Goal: Task Accomplishment & Management: Complete application form

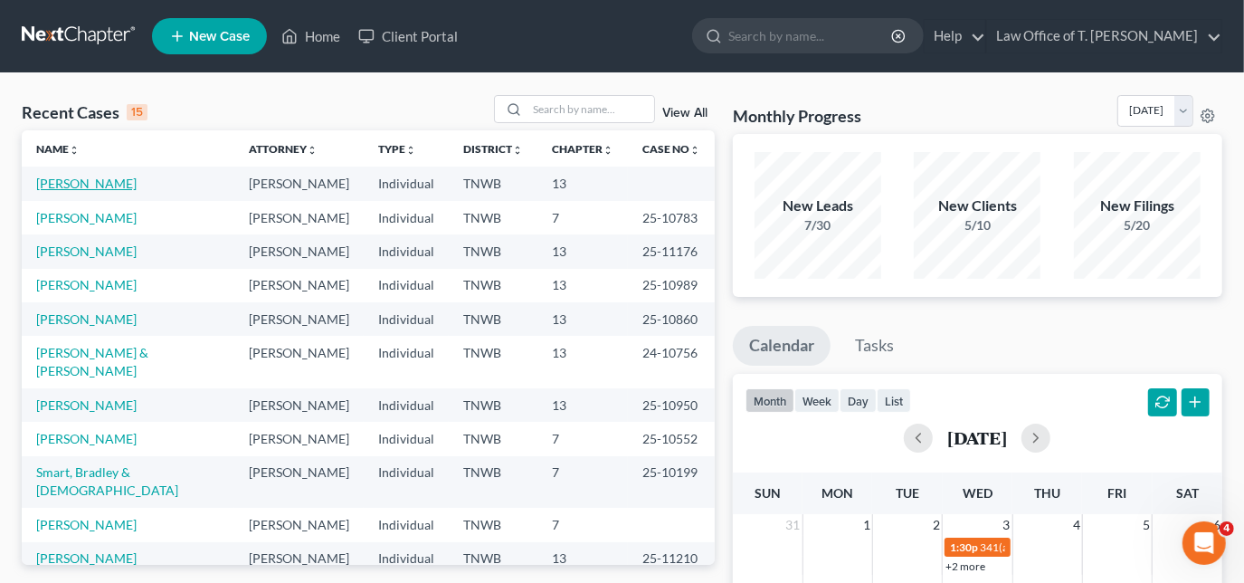
click at [84, 180] on link "[PERSON_NAME]" at bounding box center [86, 183] width 100 height 15
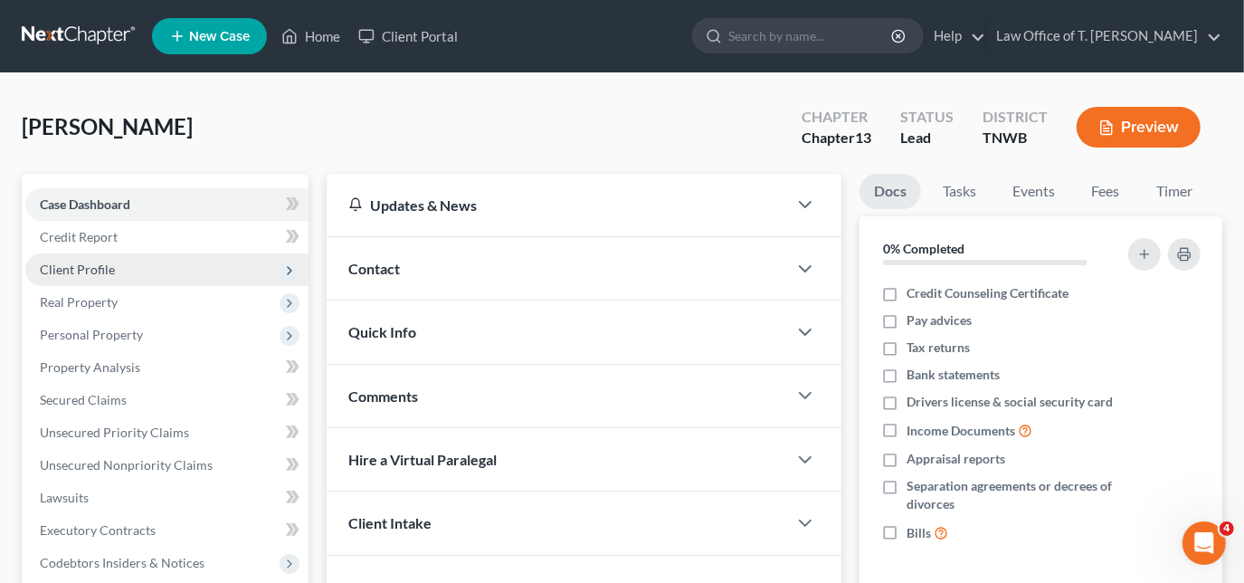
click at [94, 268] on span "Client Profile" at bounding box center [77, 269] width 75 height 15
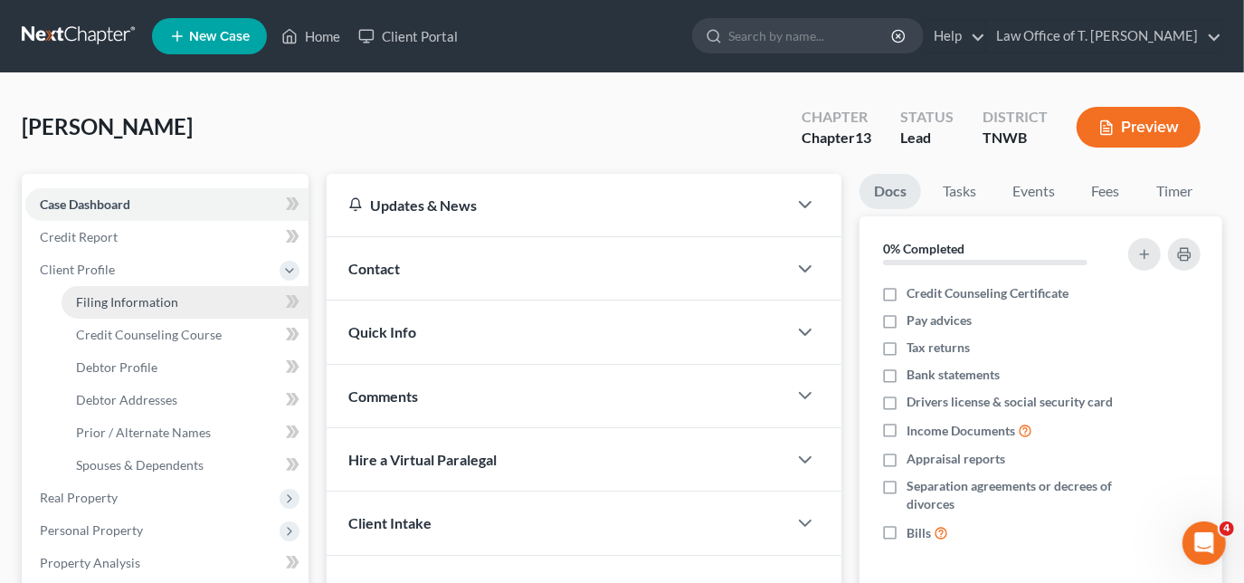
click at [125, 297] on span "Filing Information" at bounding box center [127, 301] width 102 height 15
select select "1"
select select "0"
select select "3"
select select "44"
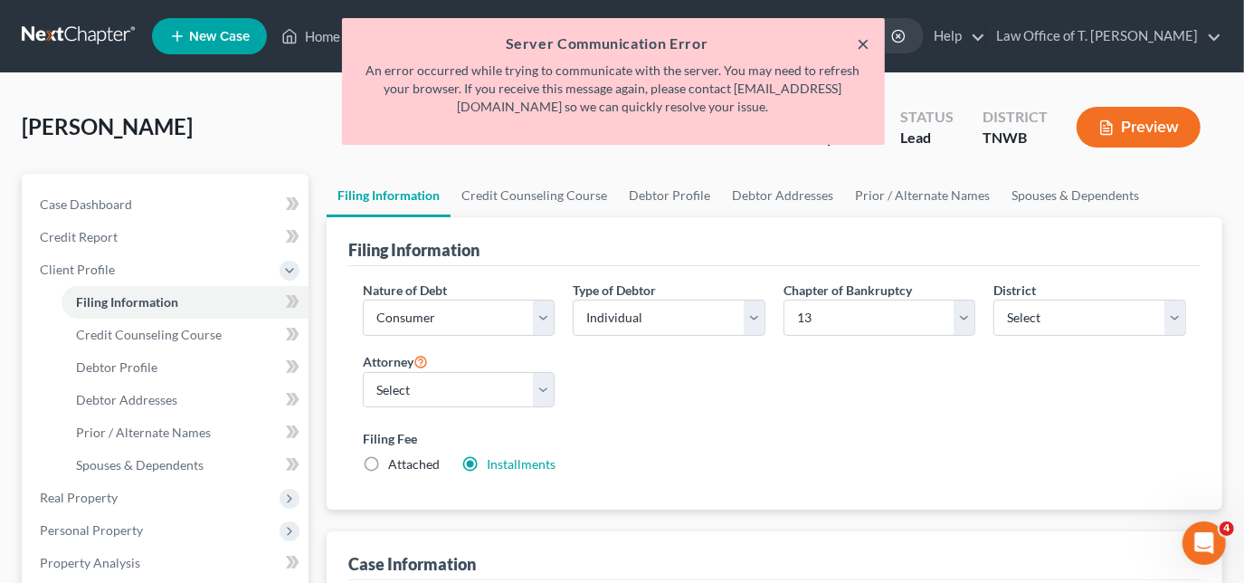
click at [863, 38] on button "×" at bounding box center [864, 44] width 13 height 22
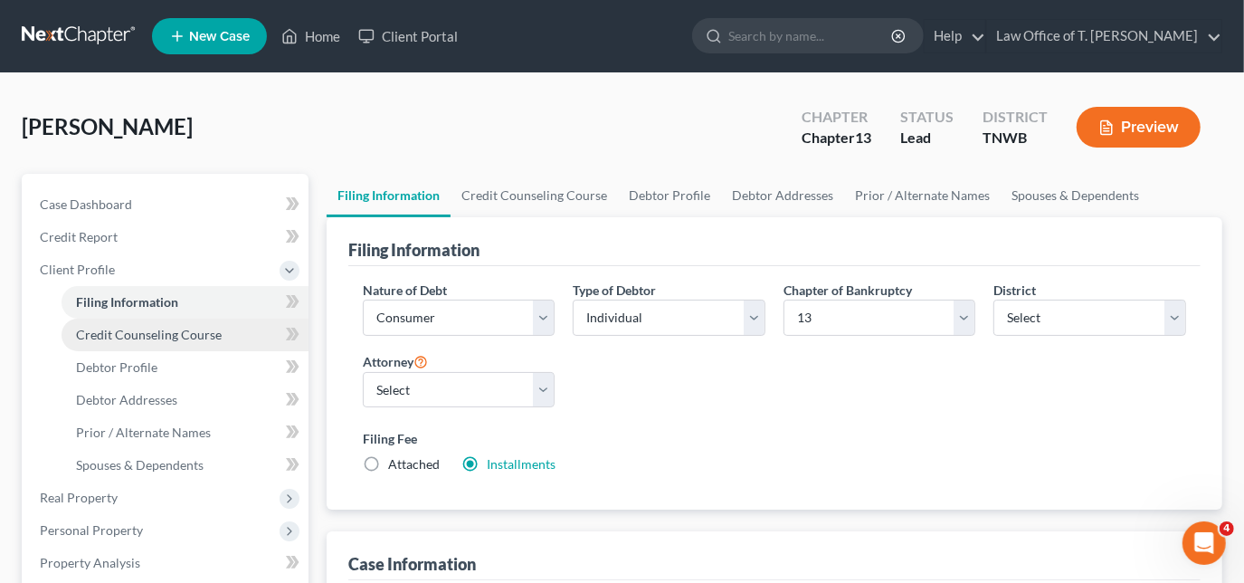
click at [195, 330] on span "Credit Counseling Course" at bounding box center [149, 334] width 146 height 15
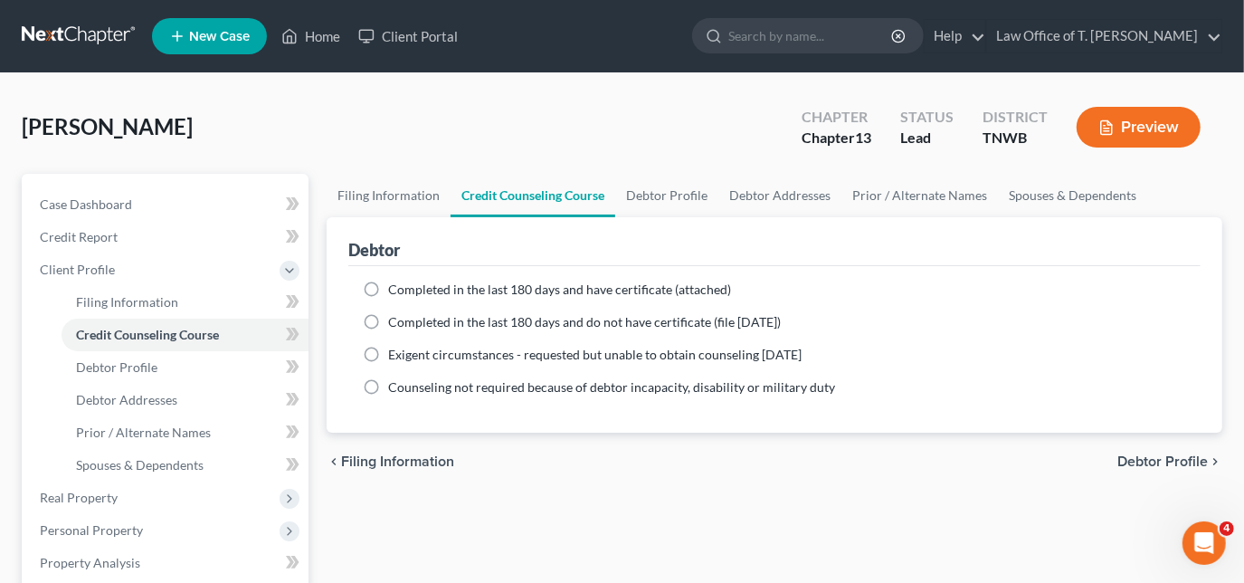
click at [388, 291] on label "Completed in the last 180 days and have certificate (attached)" at bounding box center [559, 290] width 343 height 18
click at [395, 291] on input "Completed in the last 180 days and have certificate (attached)" at bounding box center [401, 287] width 12 height 12
radio input "true"
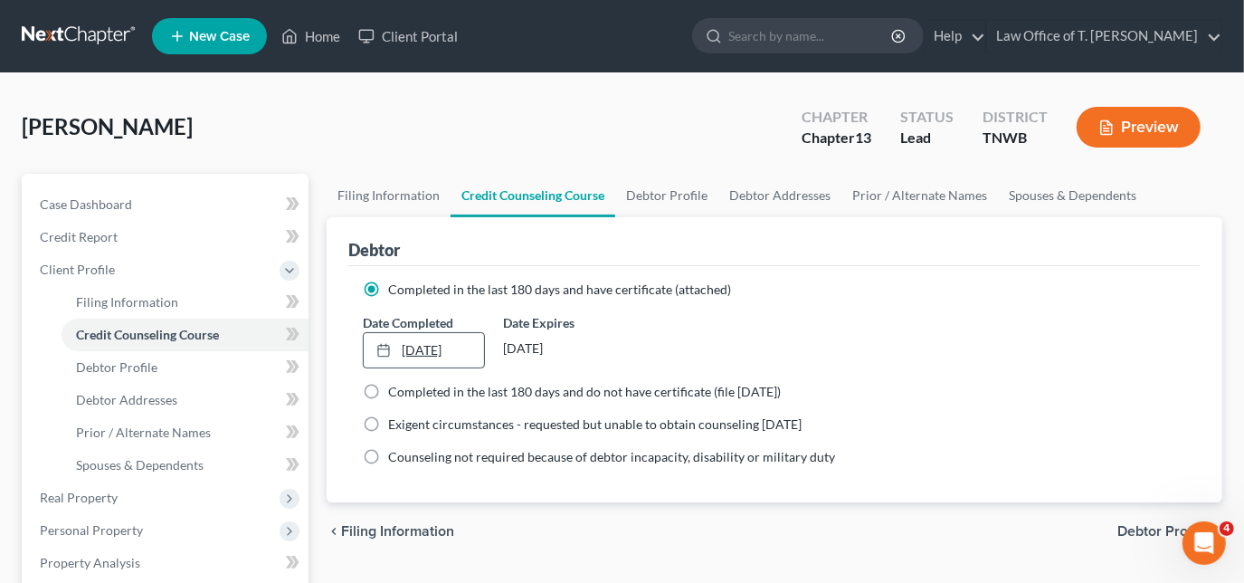
click at [392, 347] on div at bounding box center [388, 349] width 25 height 15
click at [150, 366] on span "Debtor Profile" at bounding box center [116, 366] width 81 height 15
select select "0"
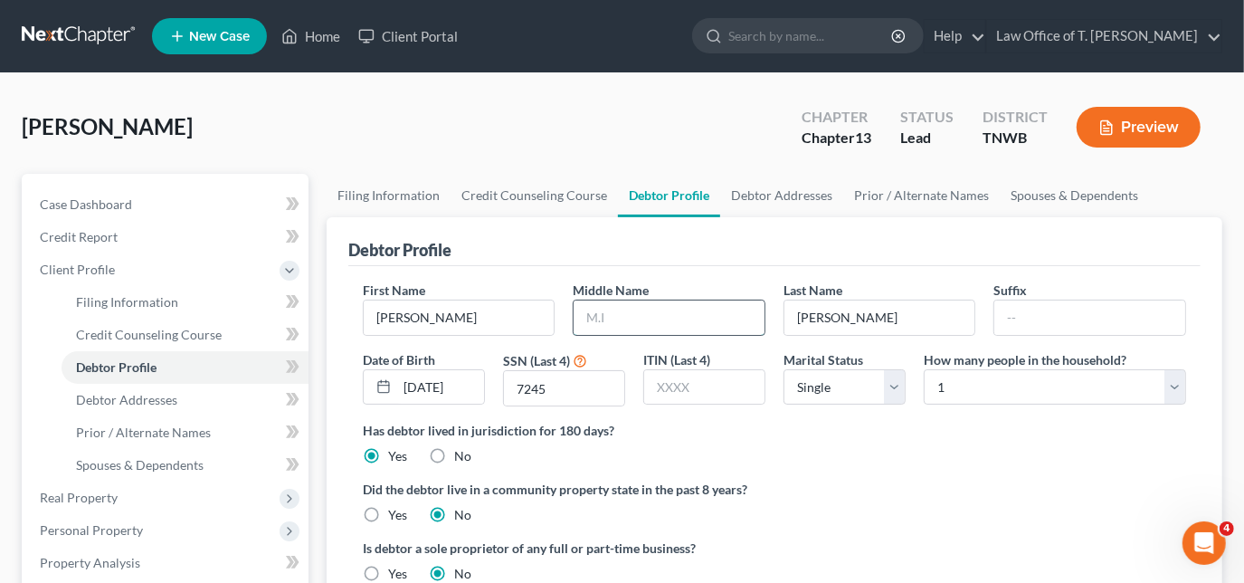
click at [627, 327] on input "text" at bounding box center [669, 317] width 191 height 34
type input "Don"
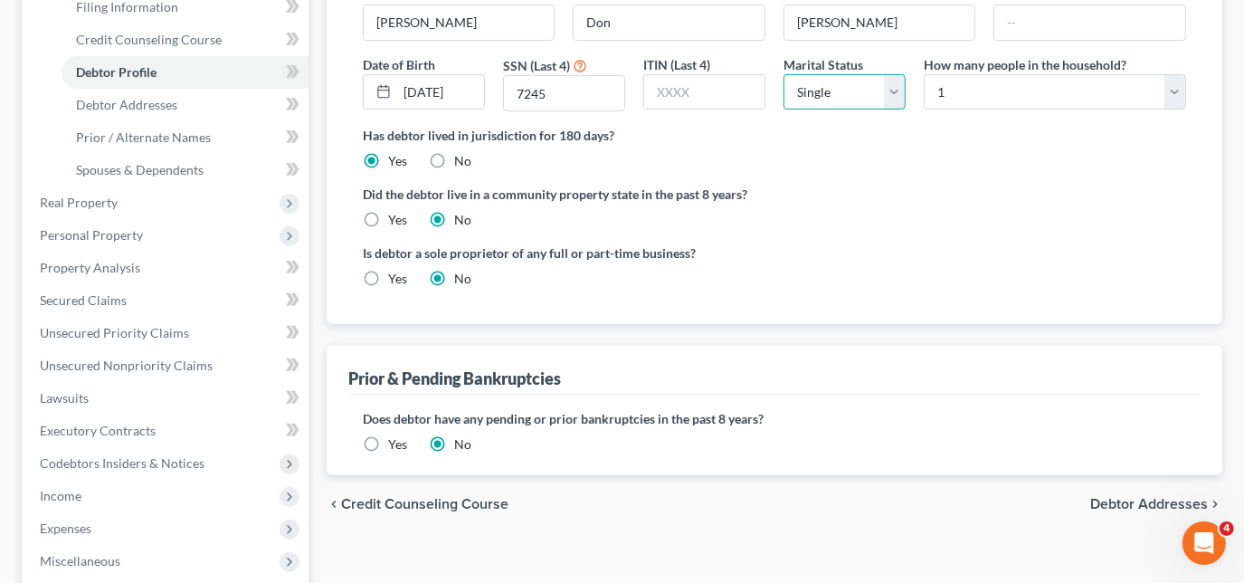
scroll to position [296, 0]
click at [388, 434] on label "Yes" at bounding box center [397, 443] width 19 height 18
click at [395, 434] on input "Yes" at bounding box center [401, 440] width 12 height 12
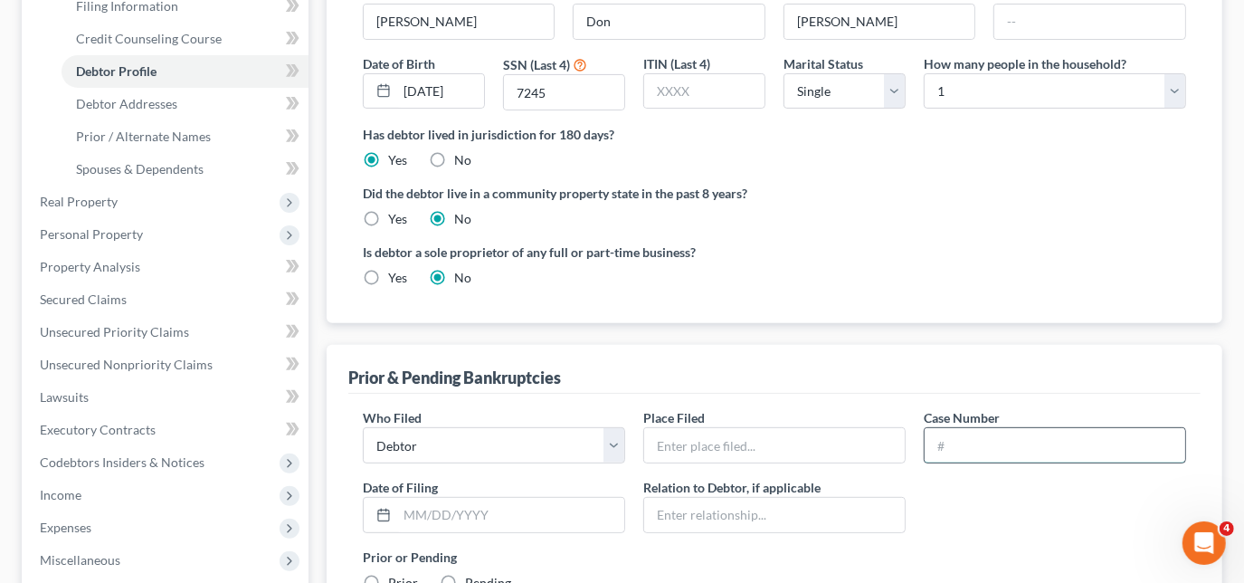
click at [954, 446] on input "text" at bounding box center [1055, 445] width 261 height 34
type input "22-11424"
click at [840, 439] on input "text" at bounding box center [774, 445] width 261 height 34
type input "Western District of [US_STATE]"
click at [461, 510] on input "text" at bounding box center [510, 515] width 227 height 34
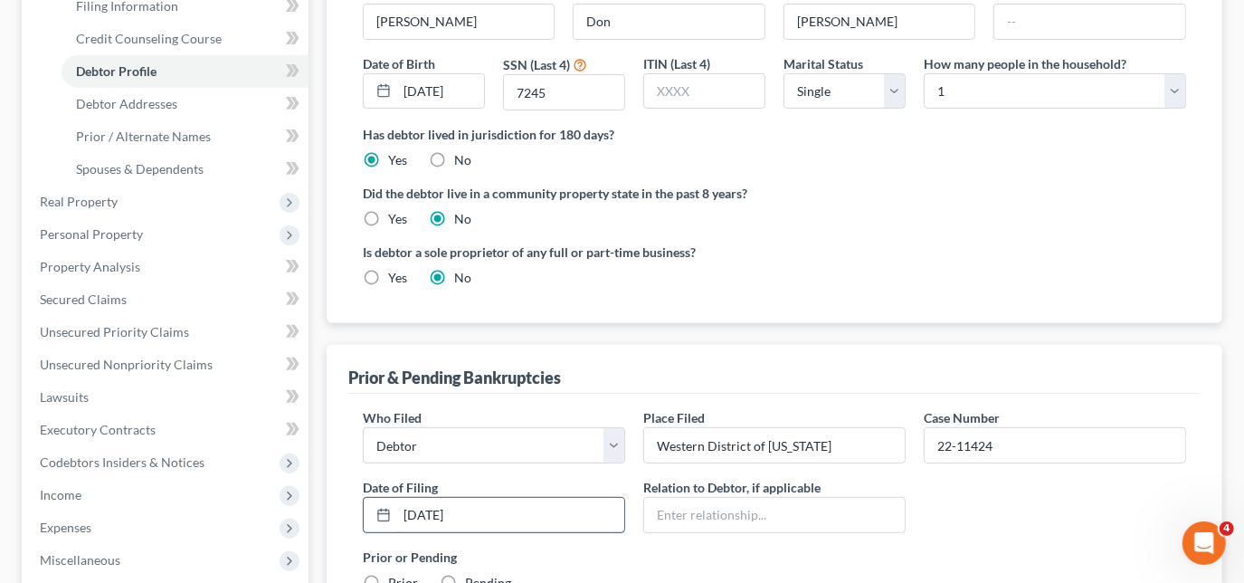
type input "[DATE]"
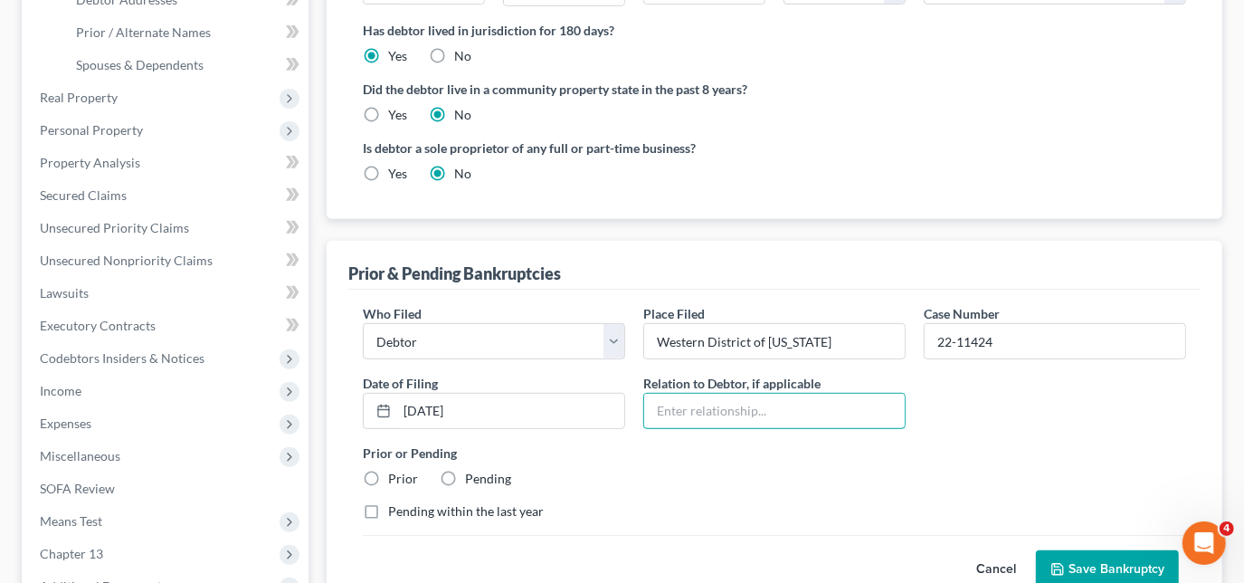
scroll to position [427, 0]
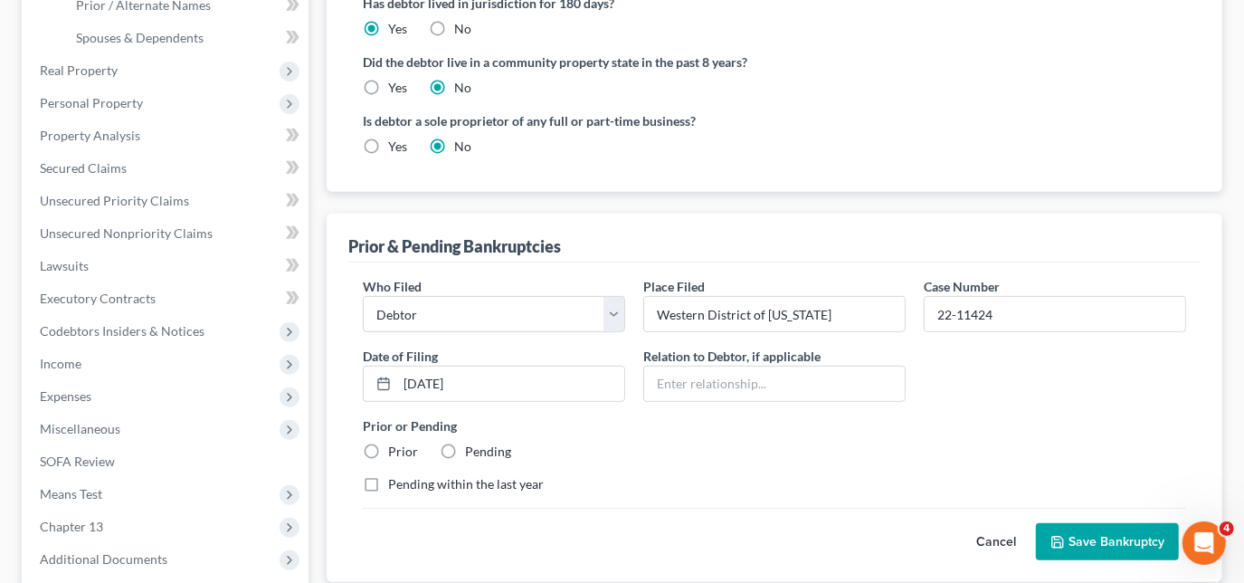
click at [388, 449] on label "Prior" at bounding box center [403, 451] width 30 height 18
click at [395, 449] on input "Prior" at bounding box center [401, 448] width 12 height 12
radio input "true"
click at [1084, 538] on button "Save Bankruptcy" at bounding box center [1107, 542] width 143 height 38
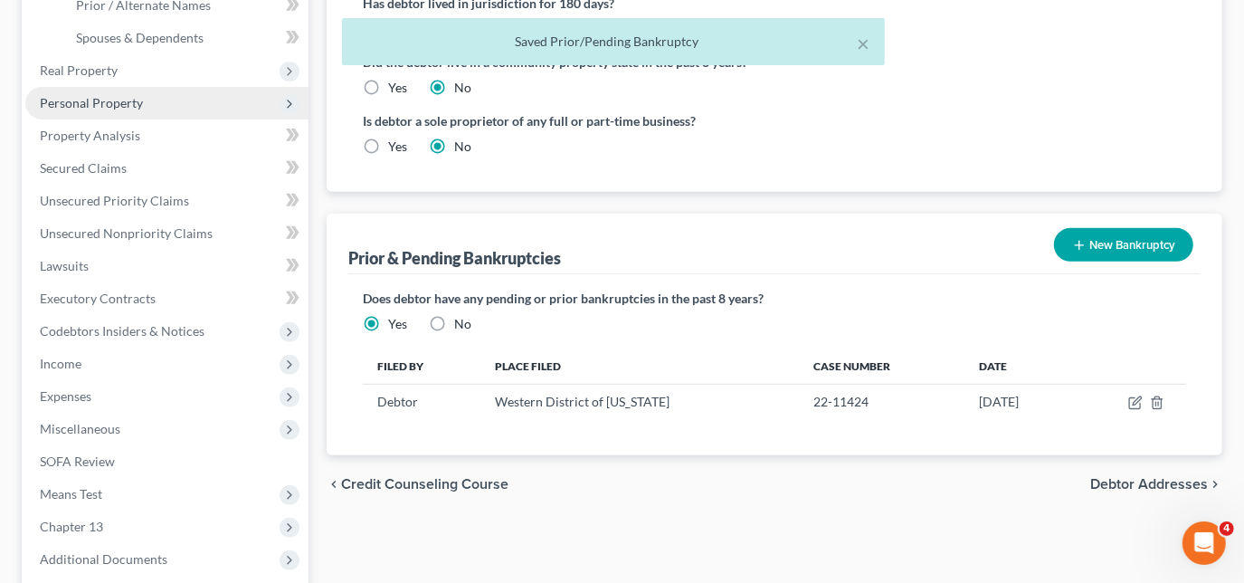
click at [148, 87] on span "Personal Property" at bounding box center [166, 103] width 283 height 33
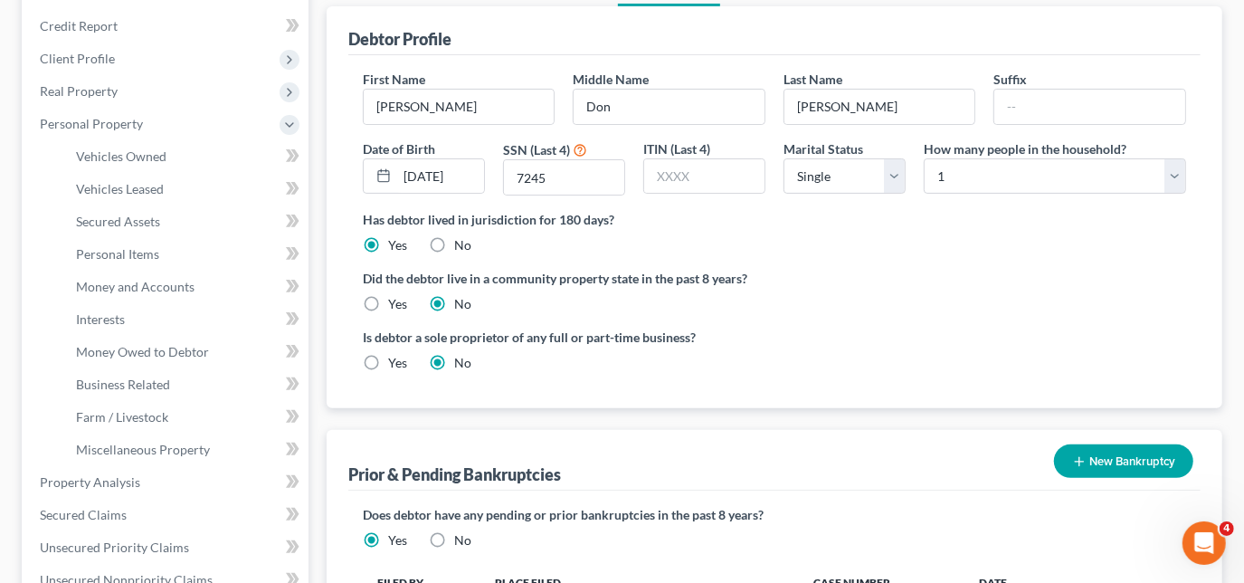
scroll to position [197, 0]
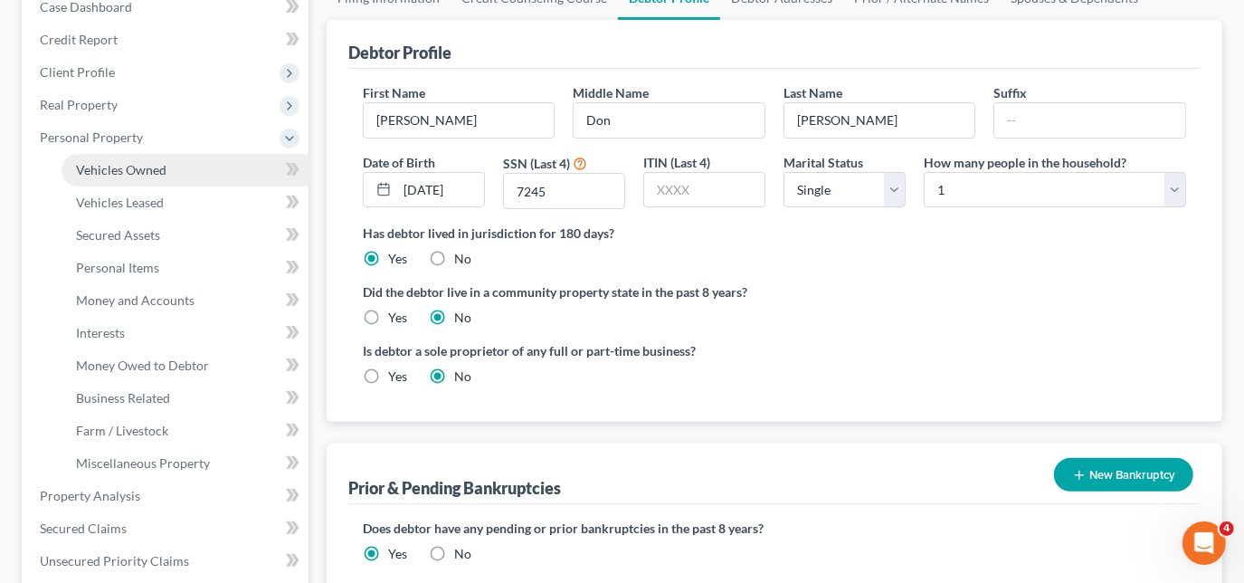
click at [128, 166] on span "Vehicles Owned" at bounding box center [121, 169] width 90 height 15
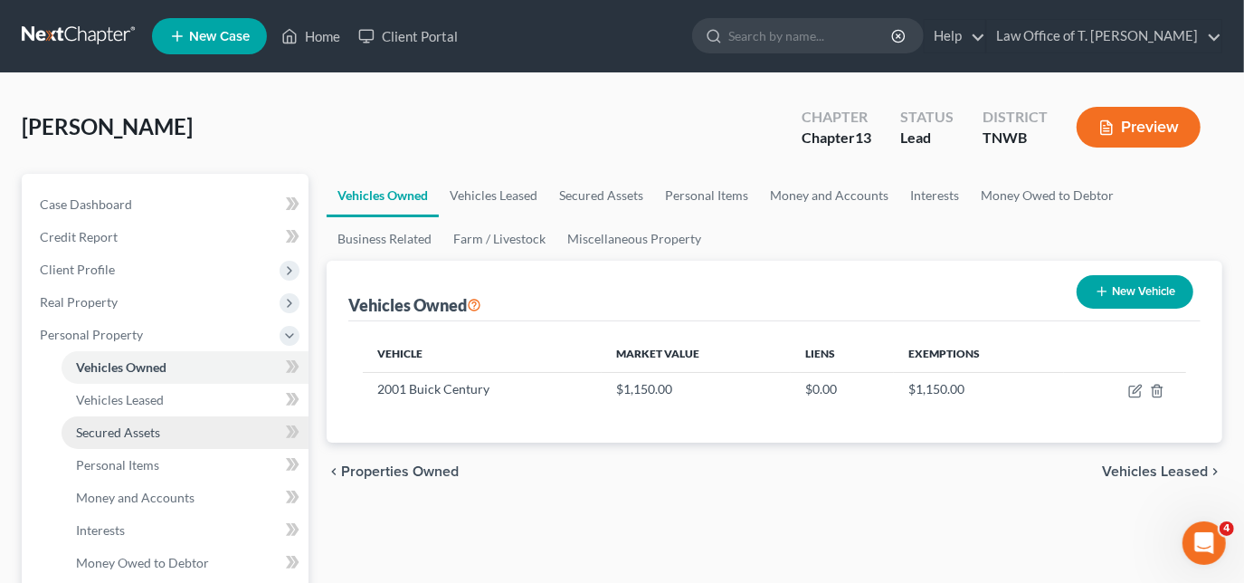
click at [152, 438] on span "Secured Assets" at bounding box center [118, 431] width 84 height 15
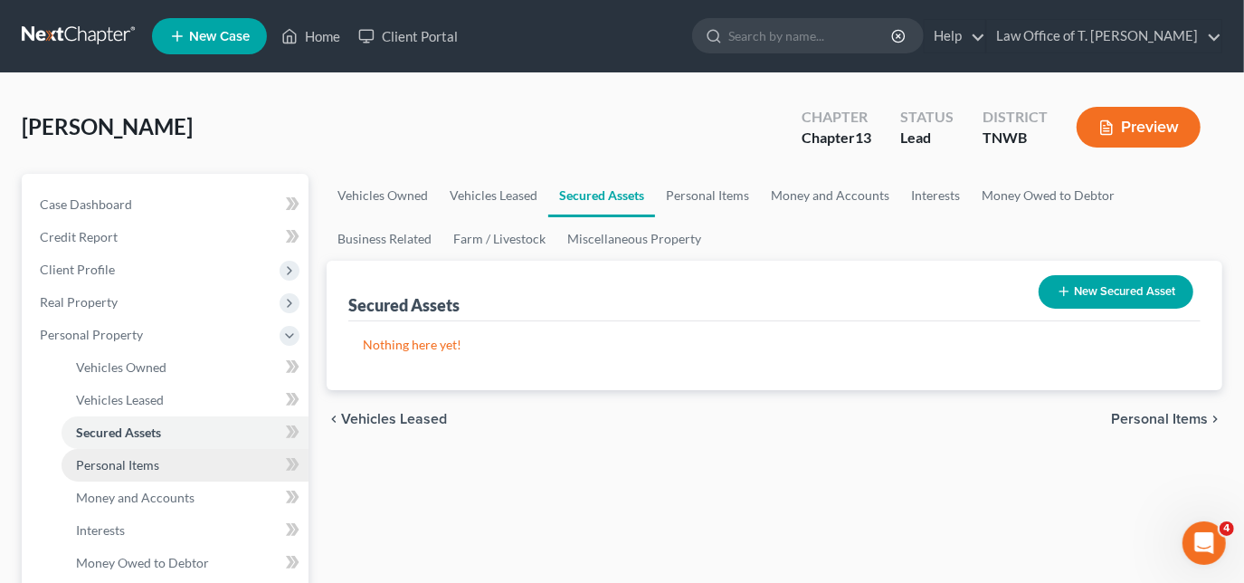
click at [148, 458] on span "Personal Items" at bounding box center [117, 464] width 83 height 15
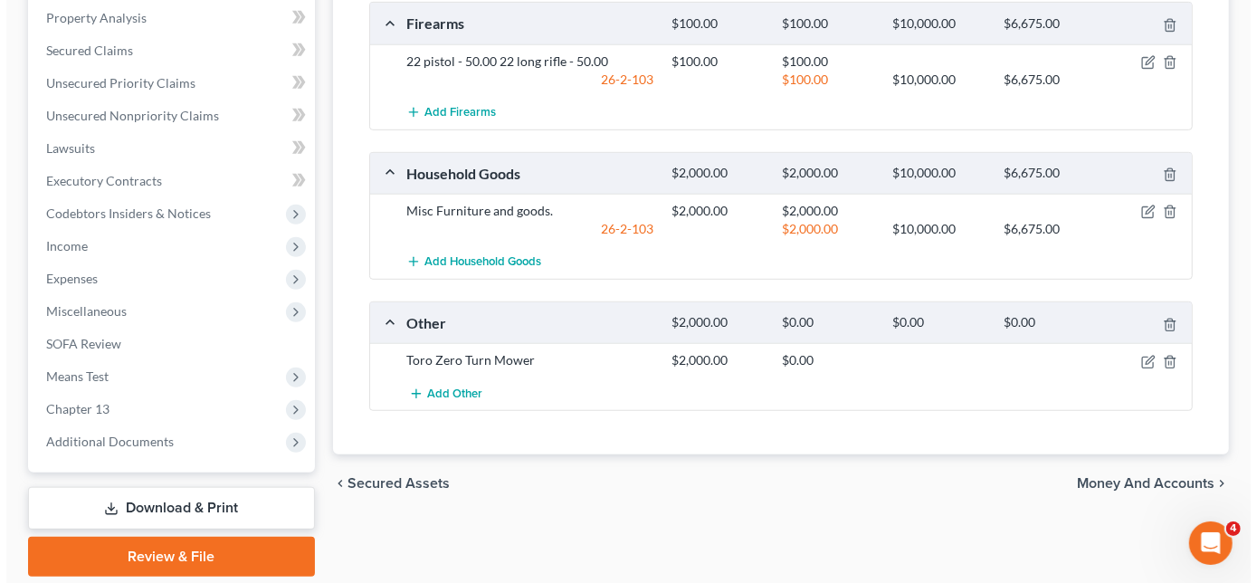
scroll to position [690, 0]
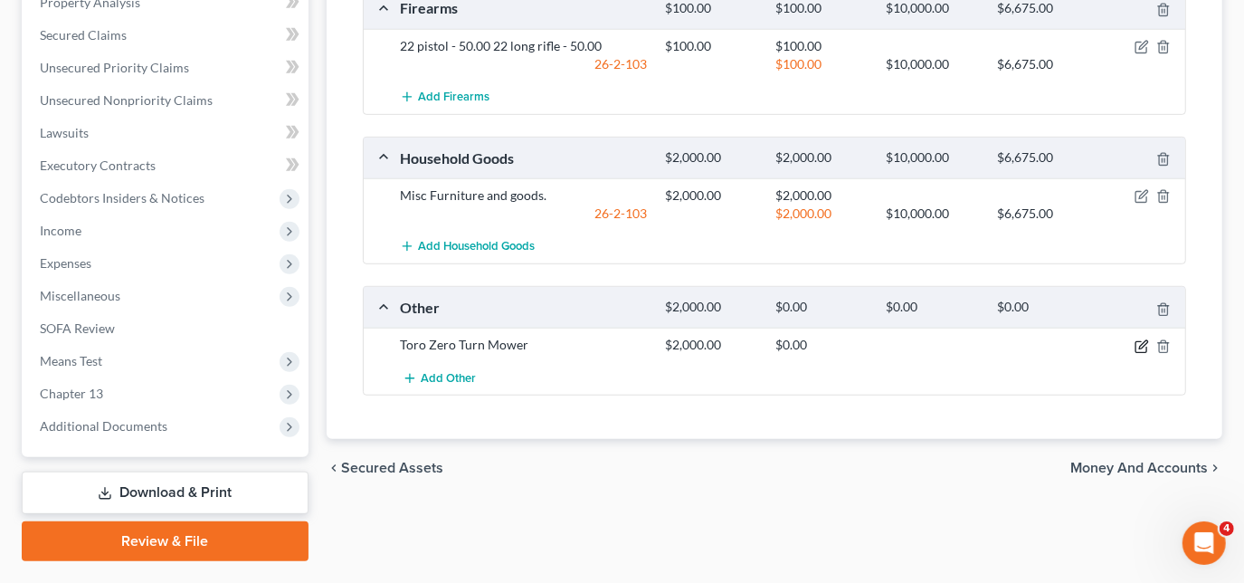
click at [1141, 347] on icon "button" at bounding box center [1142, 346] width 14 height 14
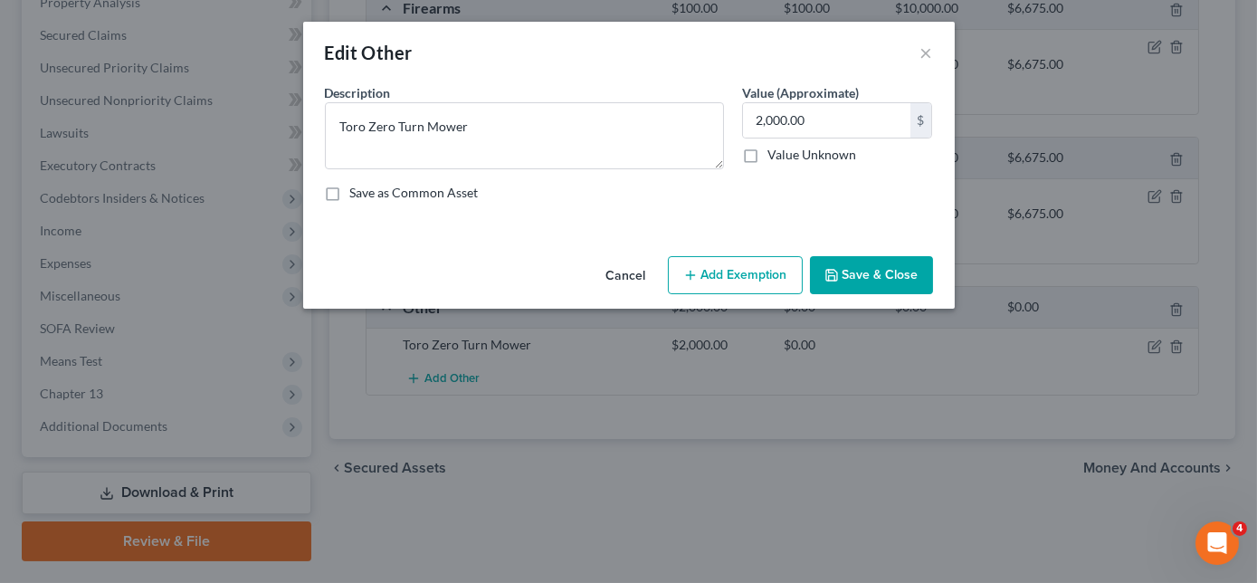
click at [765, 262] on button "Add Exemption" at bounding box center [735, 275] width 135 height 38
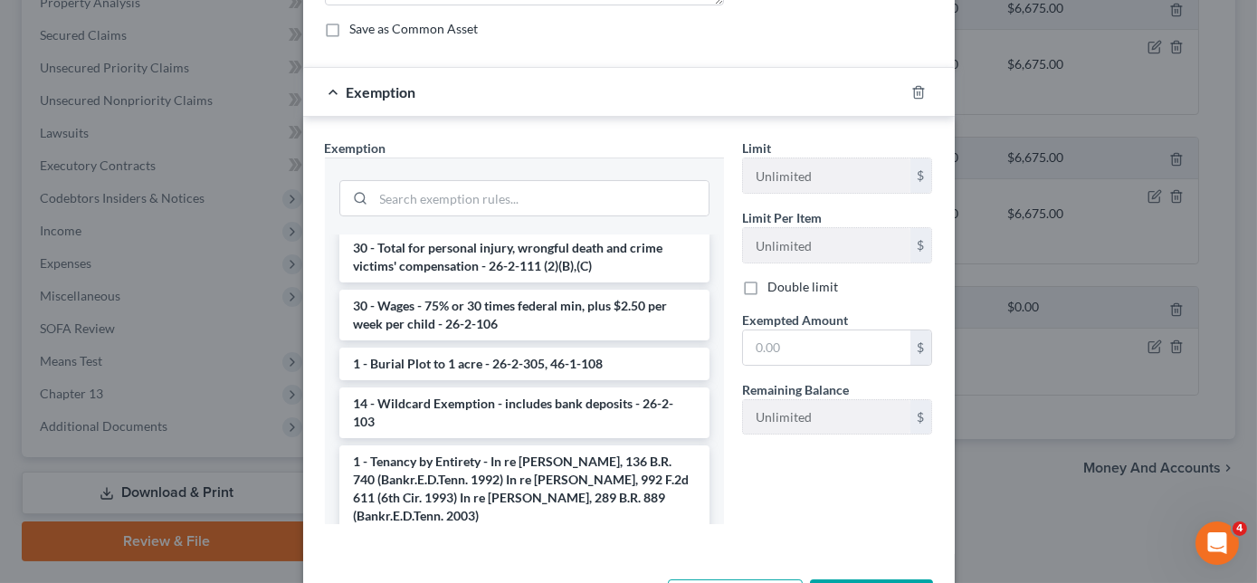
scroll to position [603, 0]
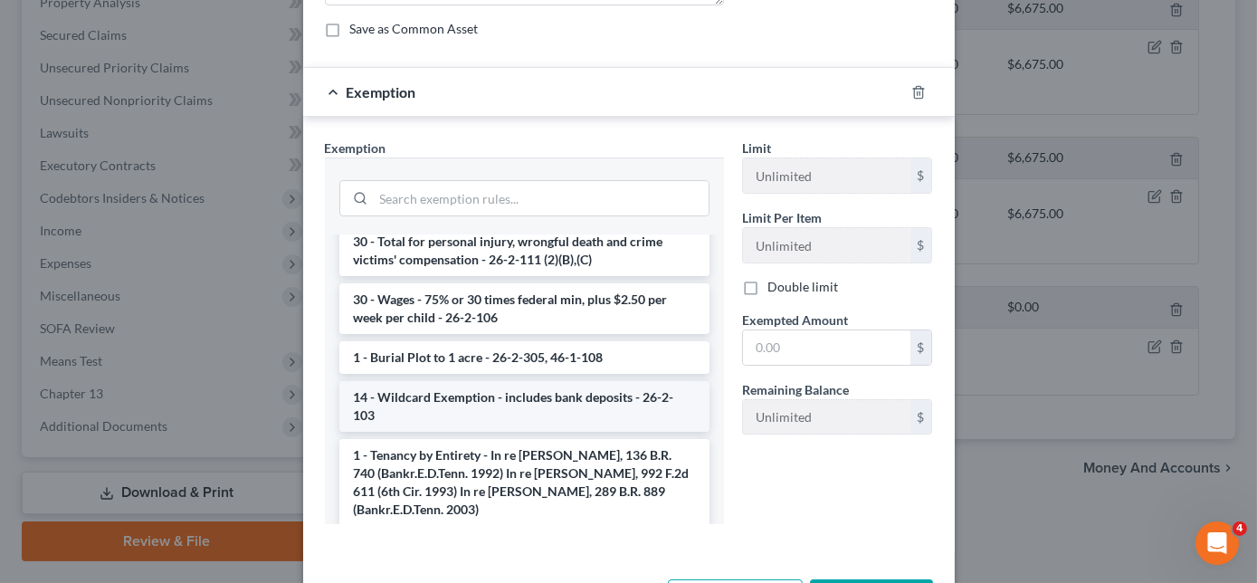
click at [550, 407] on li "14 - Wildcard Exemption - includes bank deposits - 26-2-103" at bounding box center [524, 406] width 370 height 51
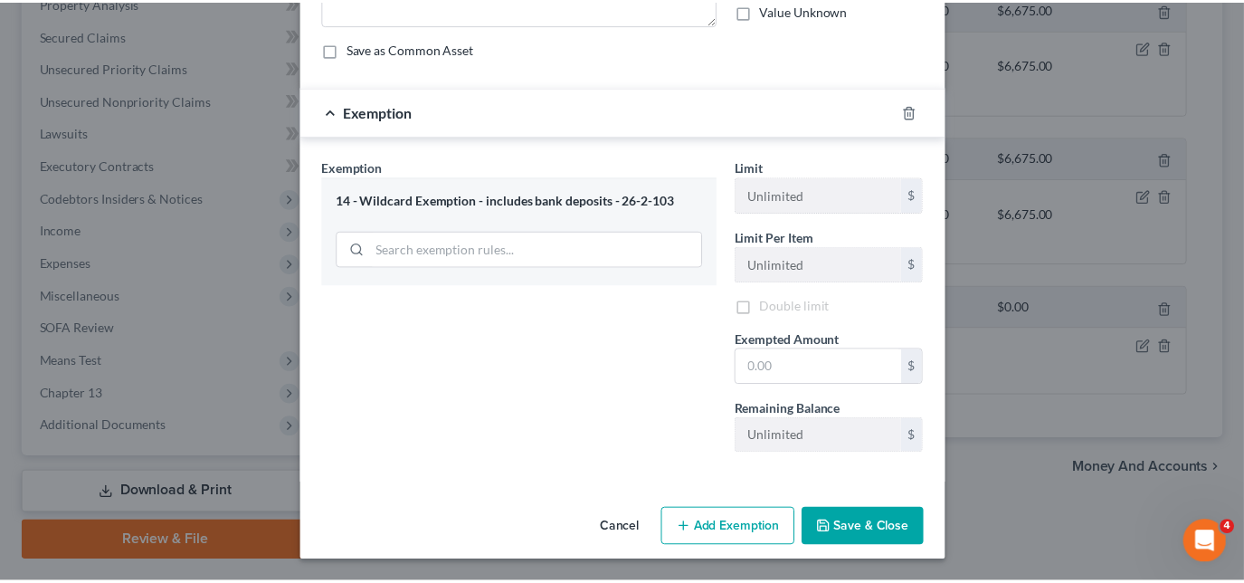
scroll to position [145, 0]
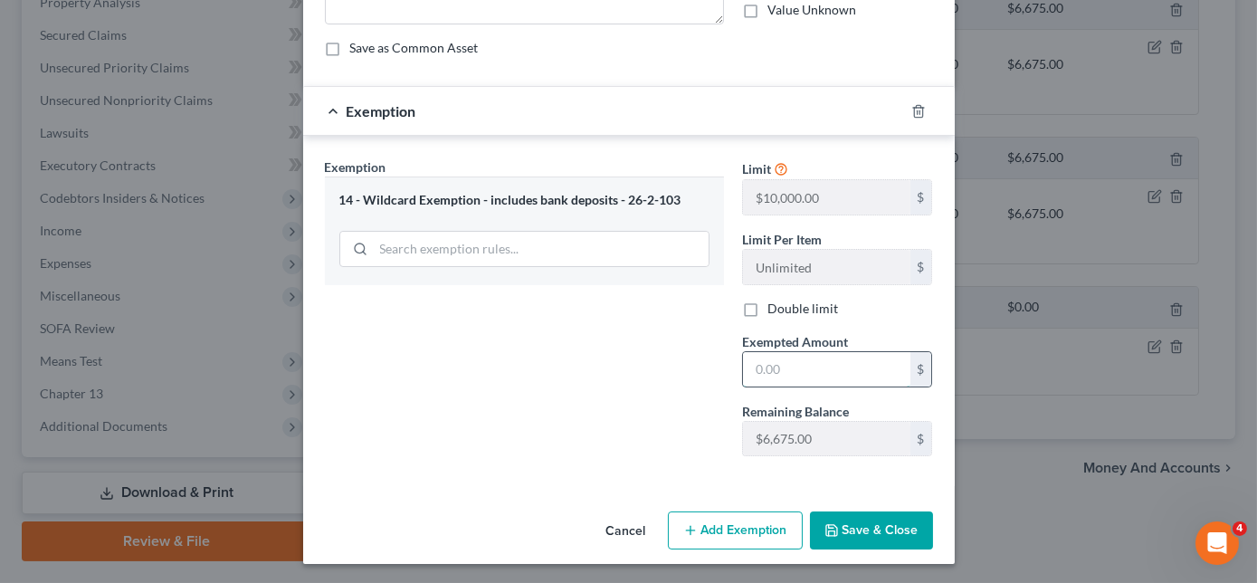
click at [758, 381] on input "text" at bounding box center [826, 369] width 167 height 34
type input "2,000.00"
click at [871, 526] on button "Save & Close" at bounding box center [871, 530] width 123 height 38
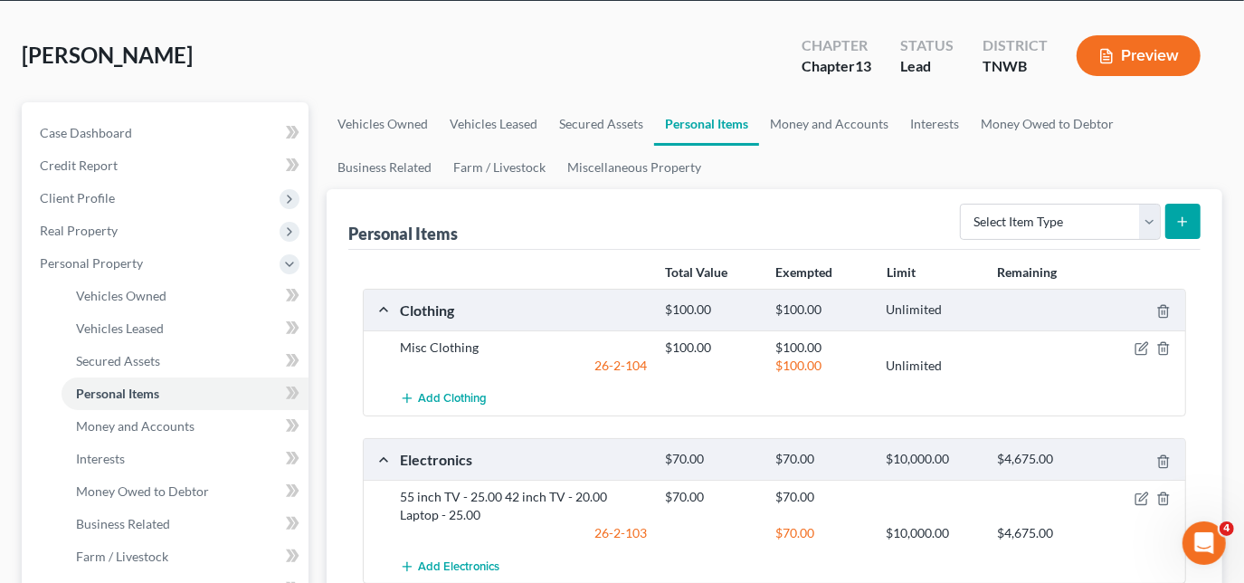
scroll to position [65, 0]
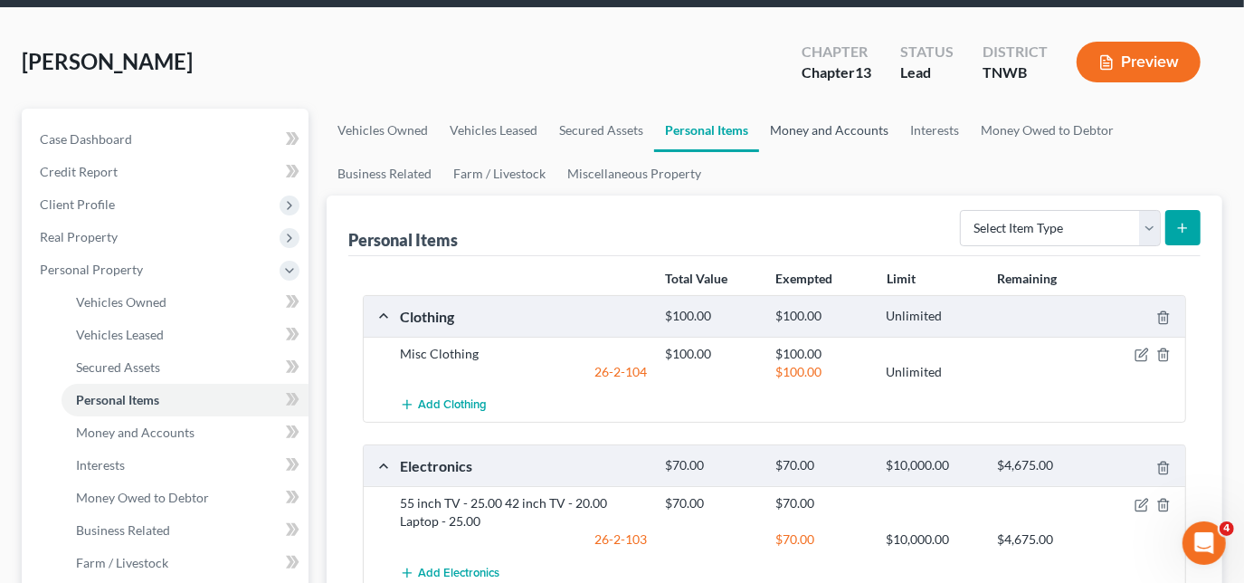
click at [802, 123] on link "Money and Accounts" at bounding box center [829, 130] width 140 height 43
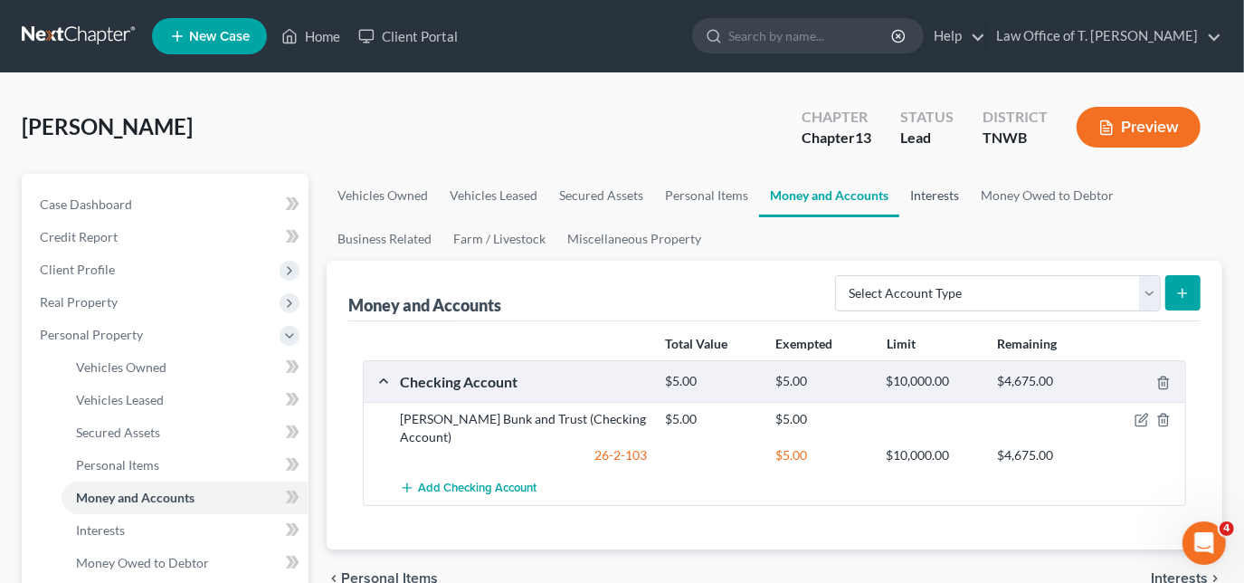
click at [927, 194] on link "Interests" at bounding box center [934, 195] width 71 height 43
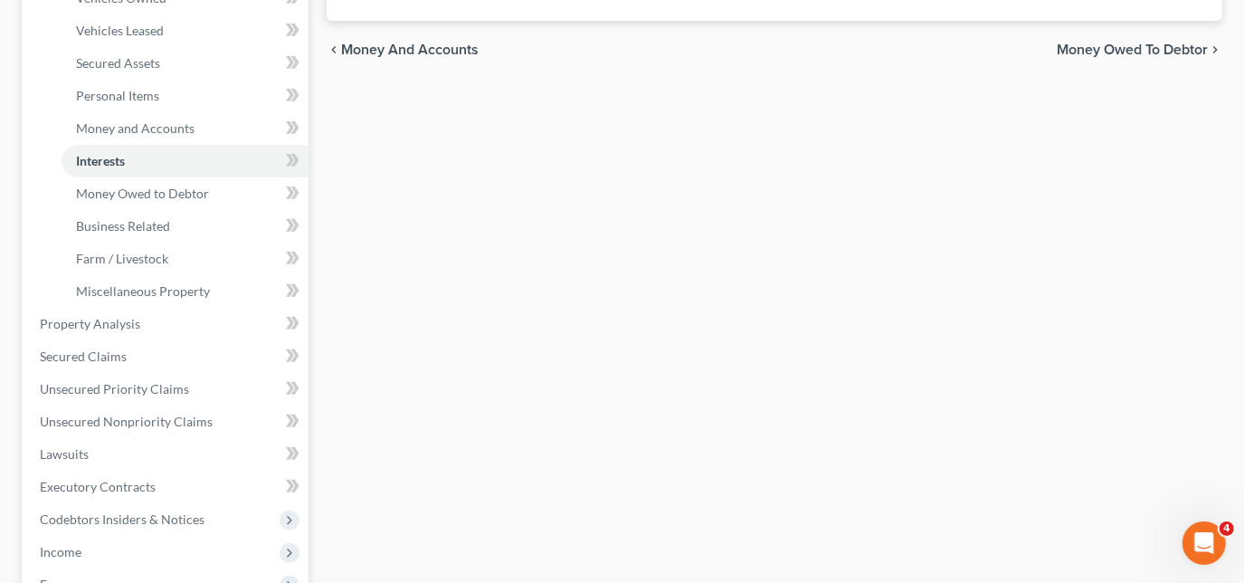
scroll to position [395, 0]
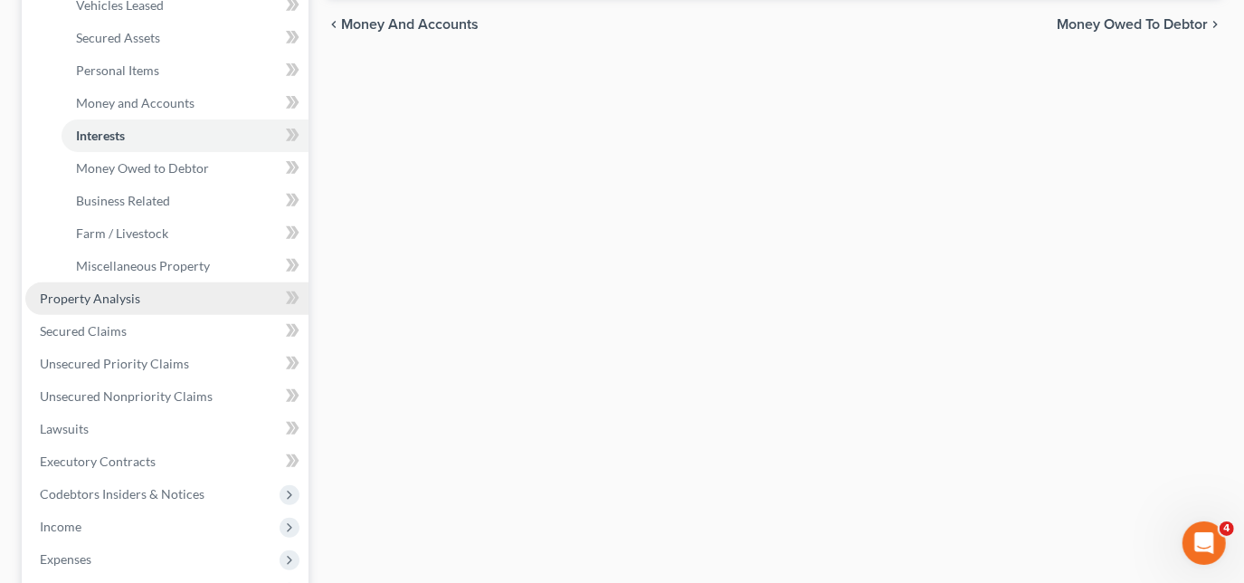
click at [99, 294] on span "Property Analysis" at bounding box center [90, 297] width 100 height 15
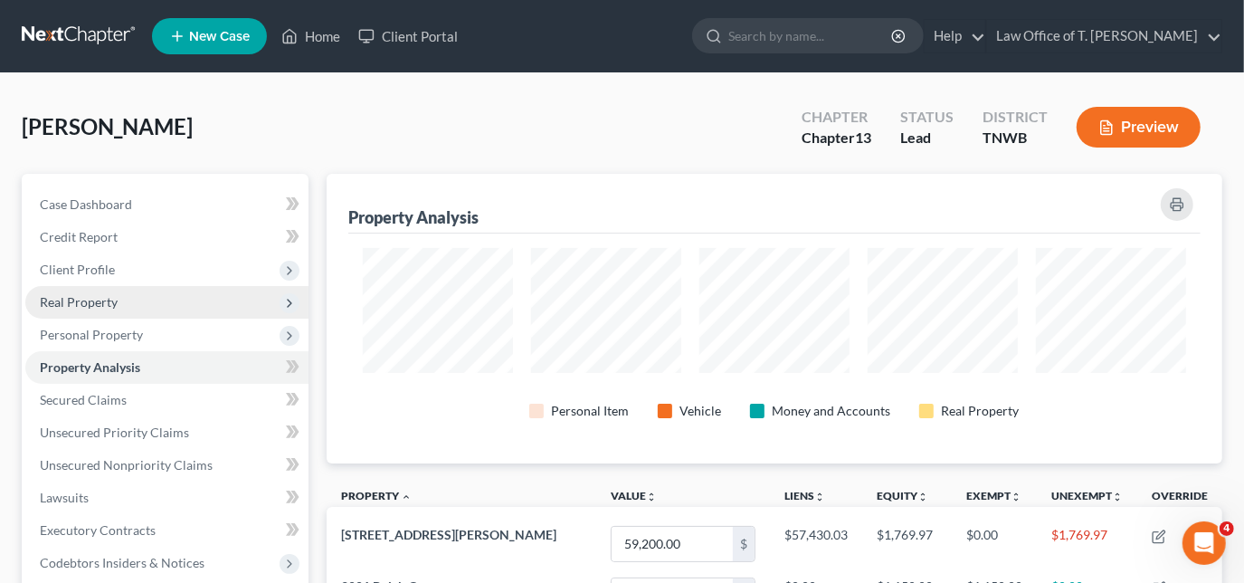
click at [110, 297] on span "Real Property" at bounding box center [79, 301] width 78 height 15
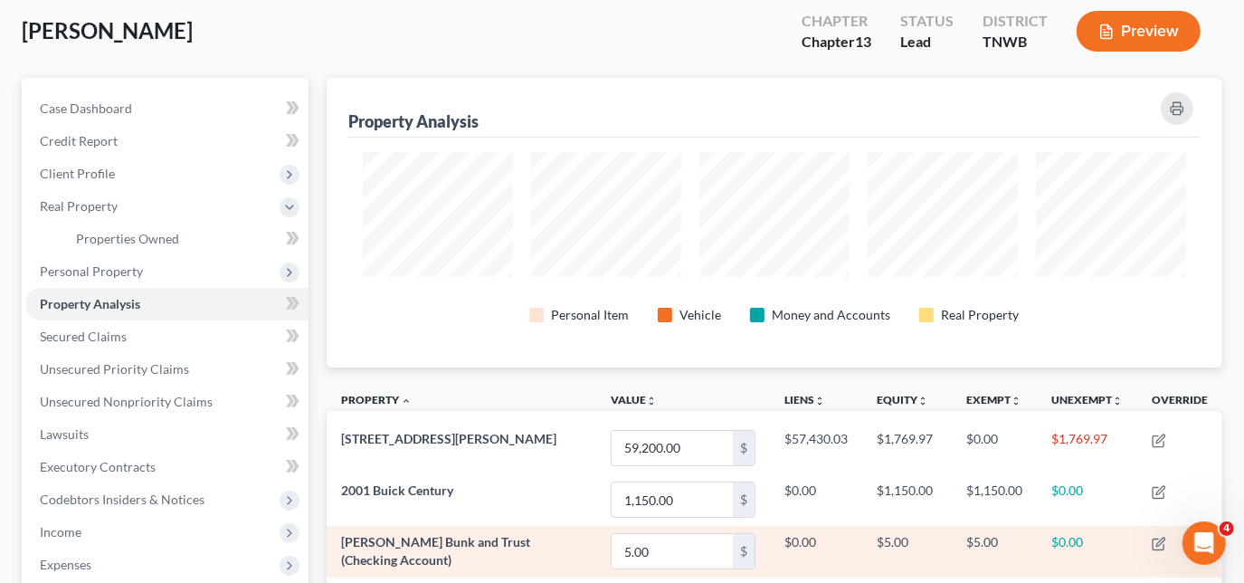
scroll to position [99, 0]
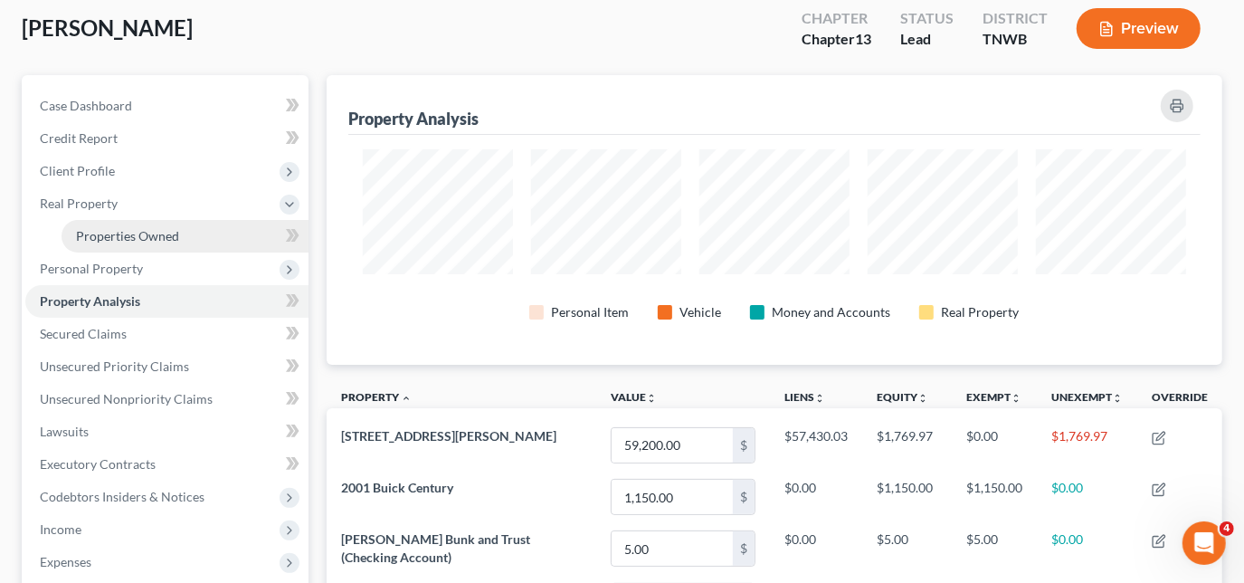
click at [156, 233] on span "Properties Owned" at bounding box center [127, 235] width 103 height 15
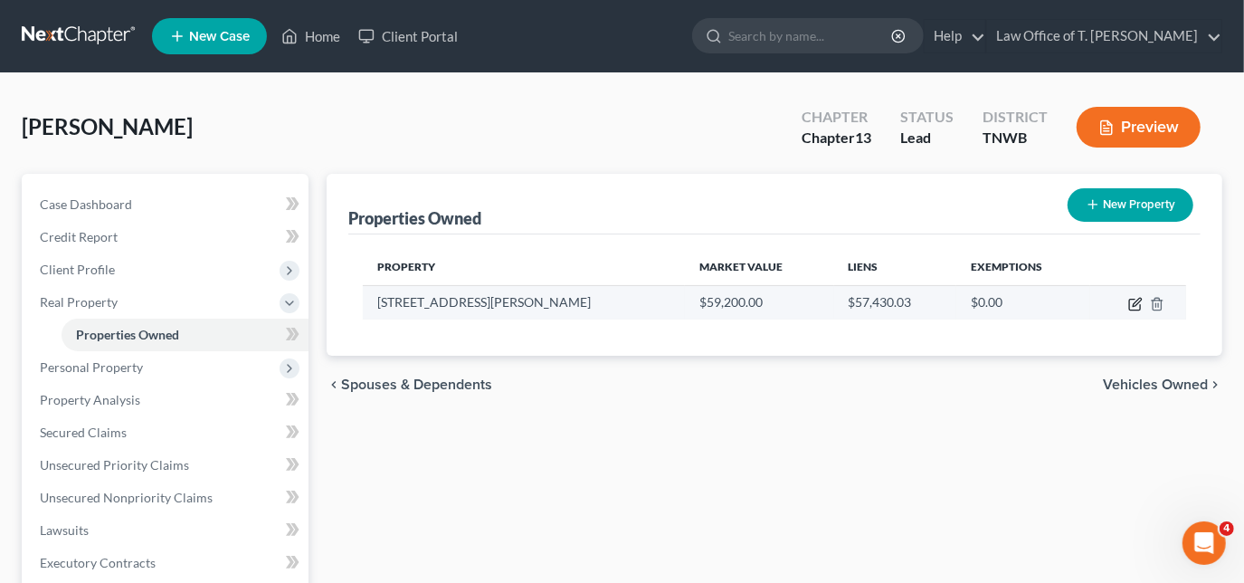
click at [1138, 300] on icon "button" at bounding box center [1135, 304] width 14 height 14
select select "44"
select select "0"
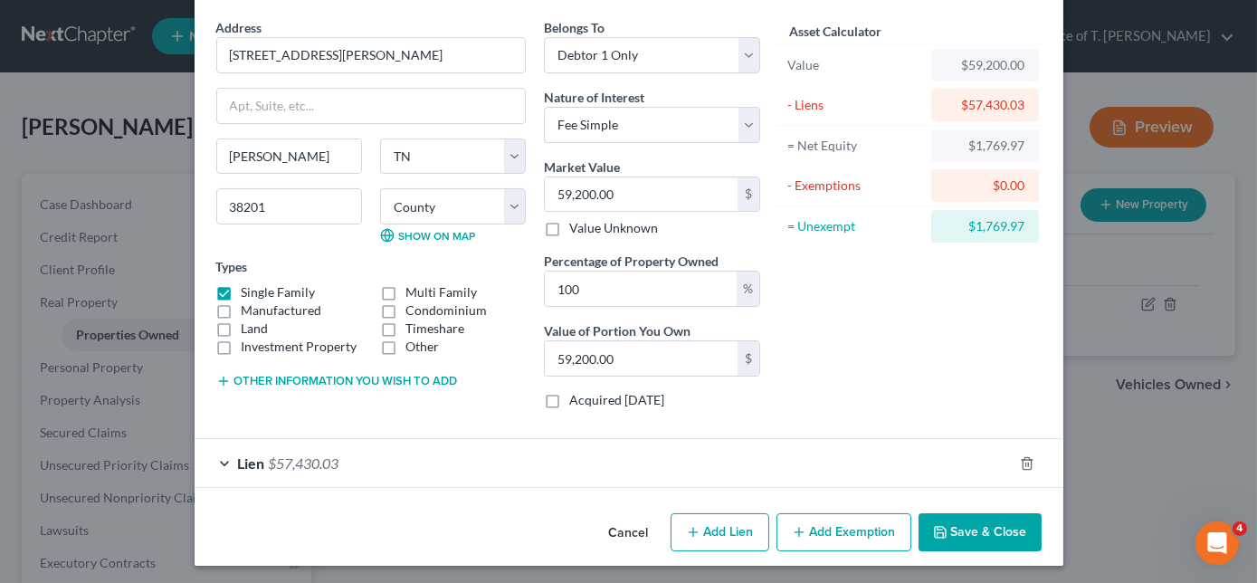
scroll to position [67, 0]
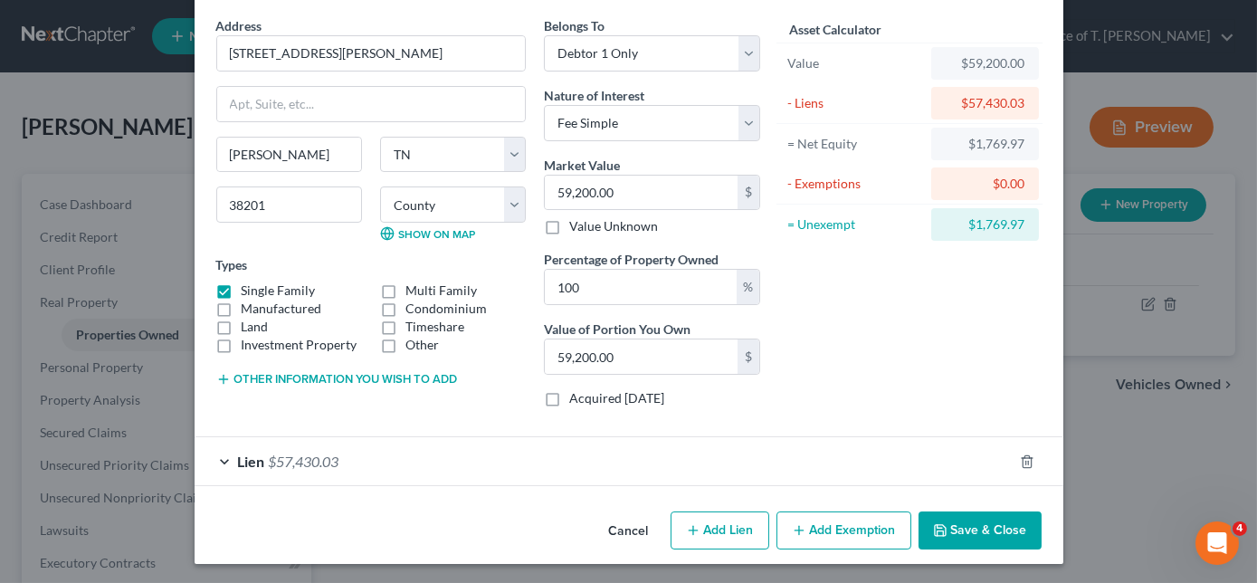
click at [813, 537] on button "Add Exemption" at bounding box center [843, 530] width 135 height 38
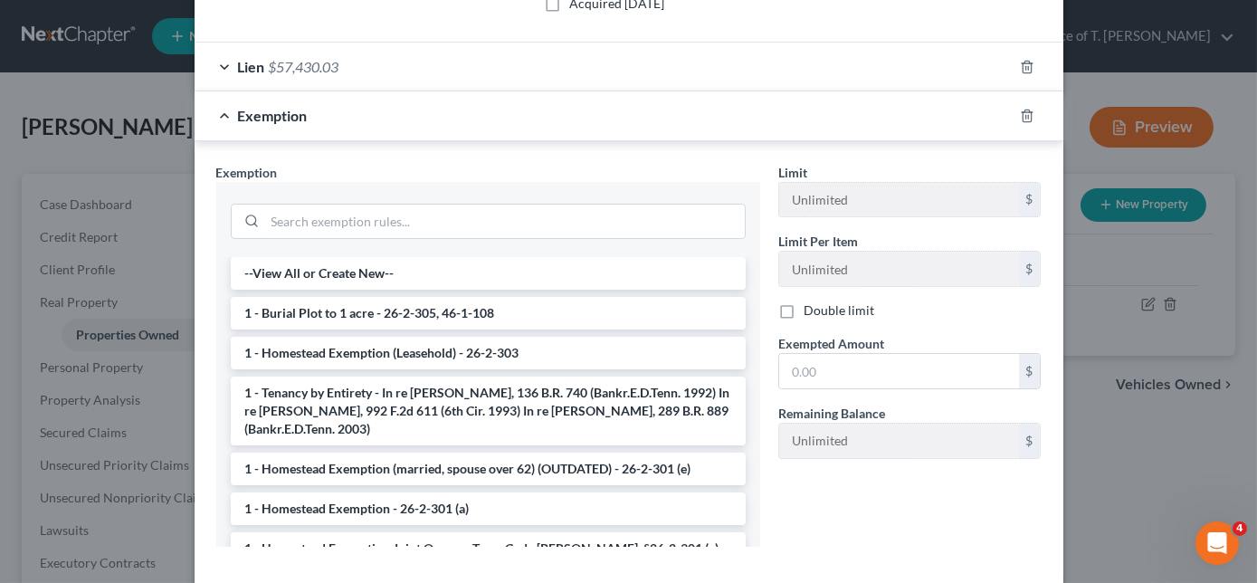
scroll to position [494, 0]
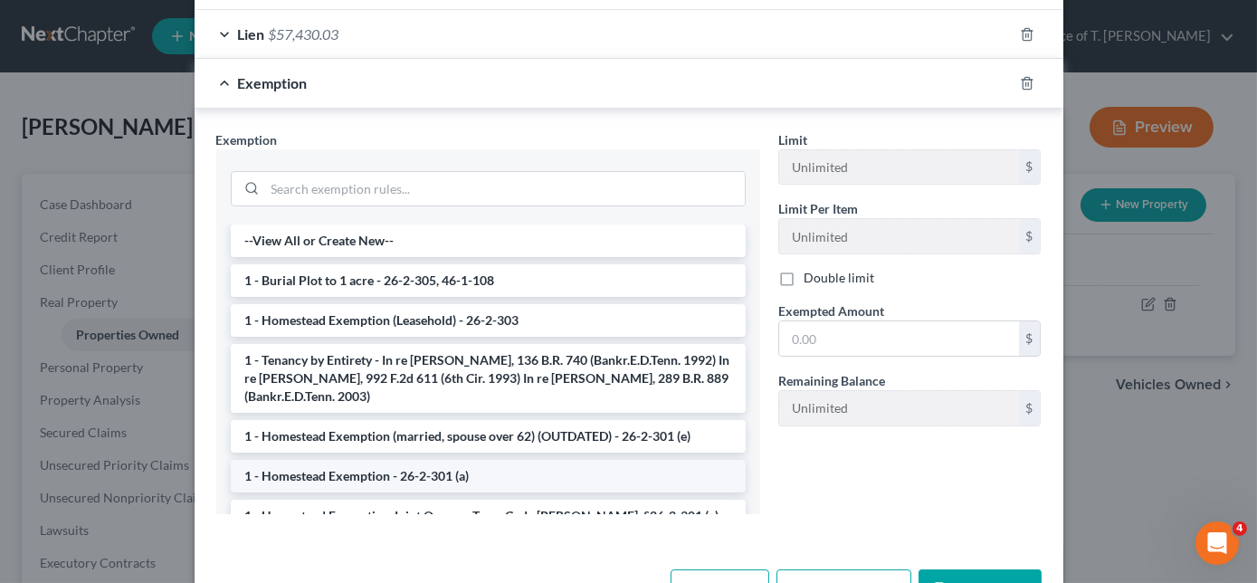
click at [566, 479] on li "1 - Homestead Exemption - 26-2-301 (a)" at bounding box center [488, 476] width 515 height 33
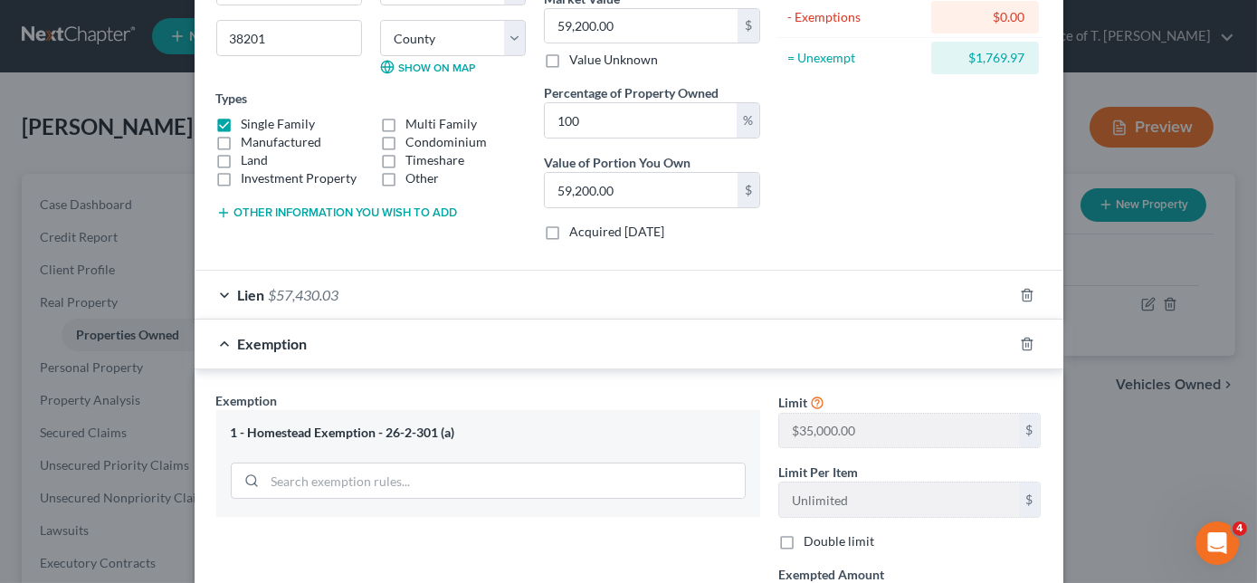
scroll to position [266, 0]
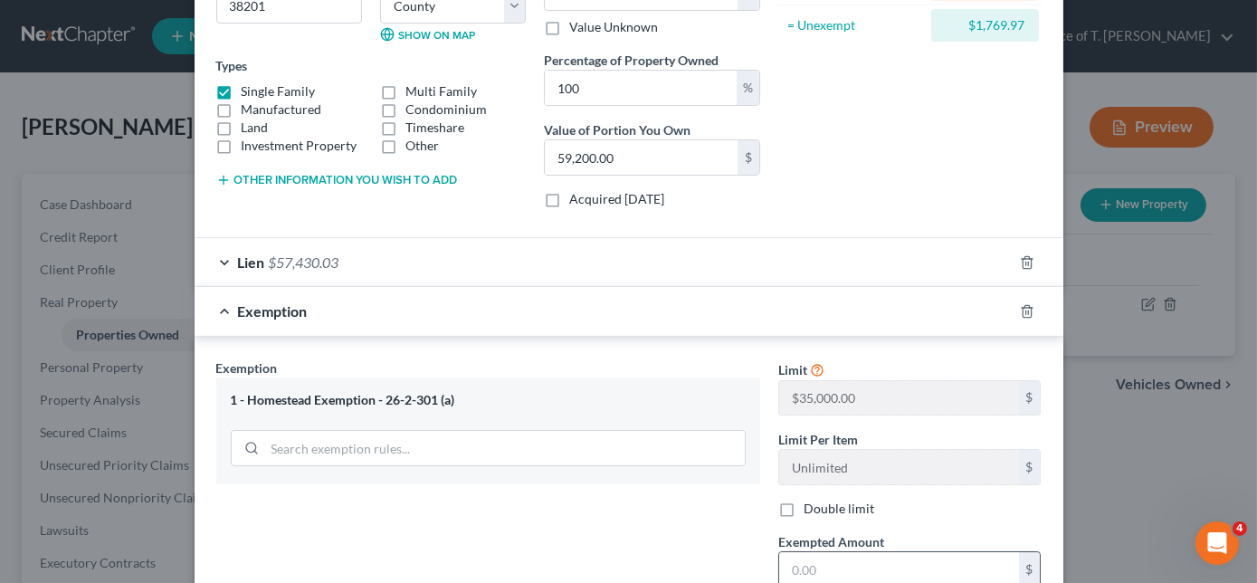
click at [944, 552] on input "text" at bounding box center [899, 569] width 240 height 34
type input "1,769.97"
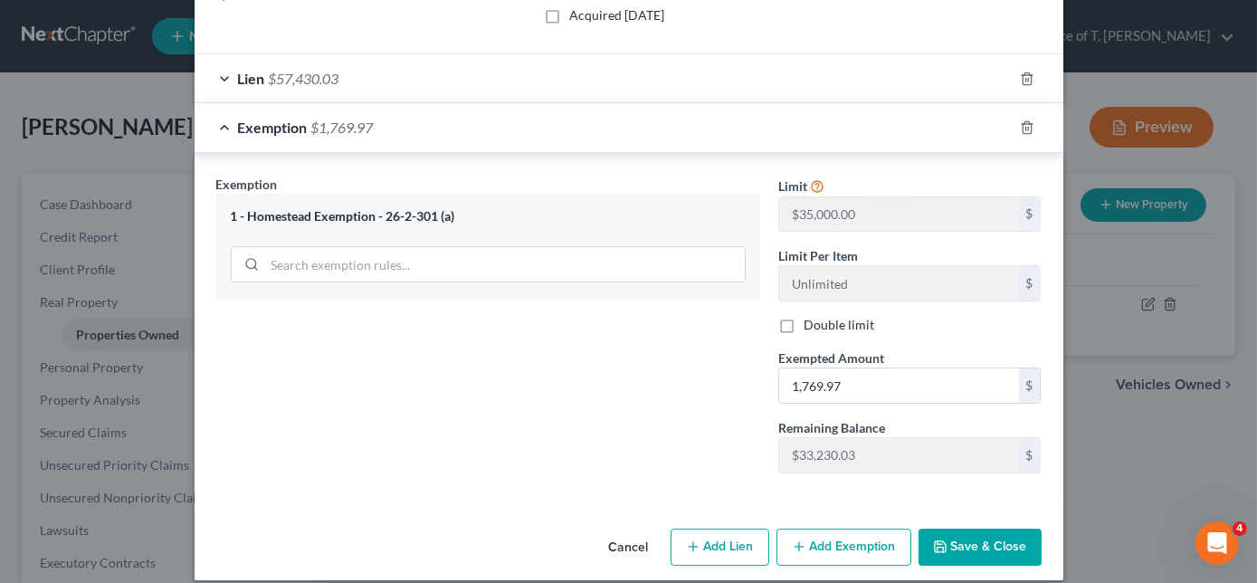
scroll to position [463, 0]
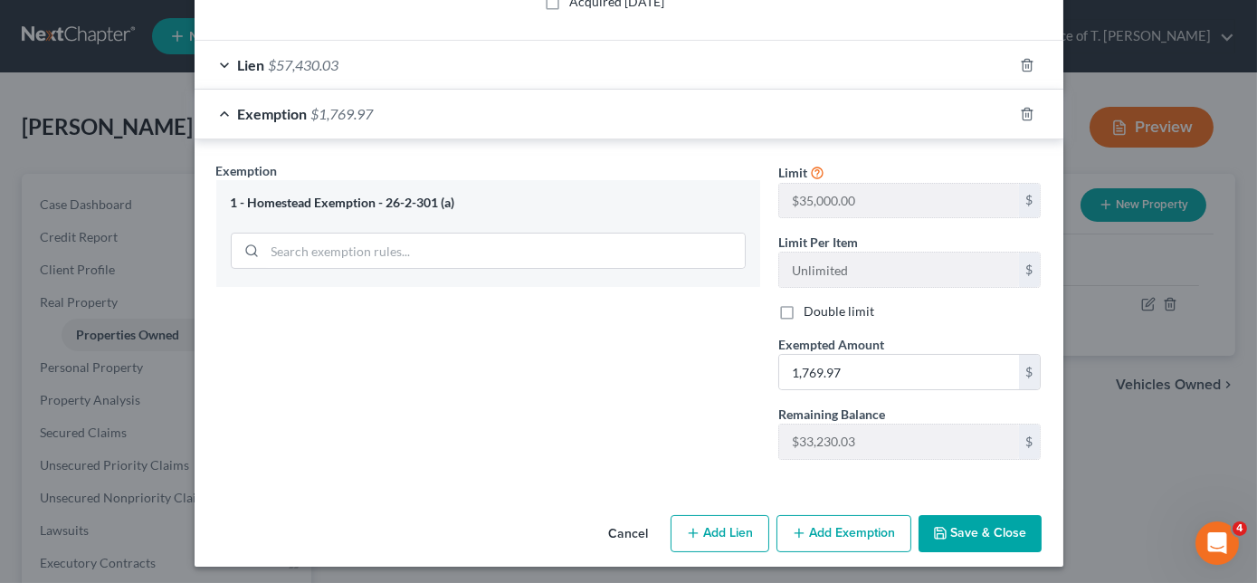
click at [977, 533] on button "Save & Close" at bounding box center [979, 534] width 123 height 38
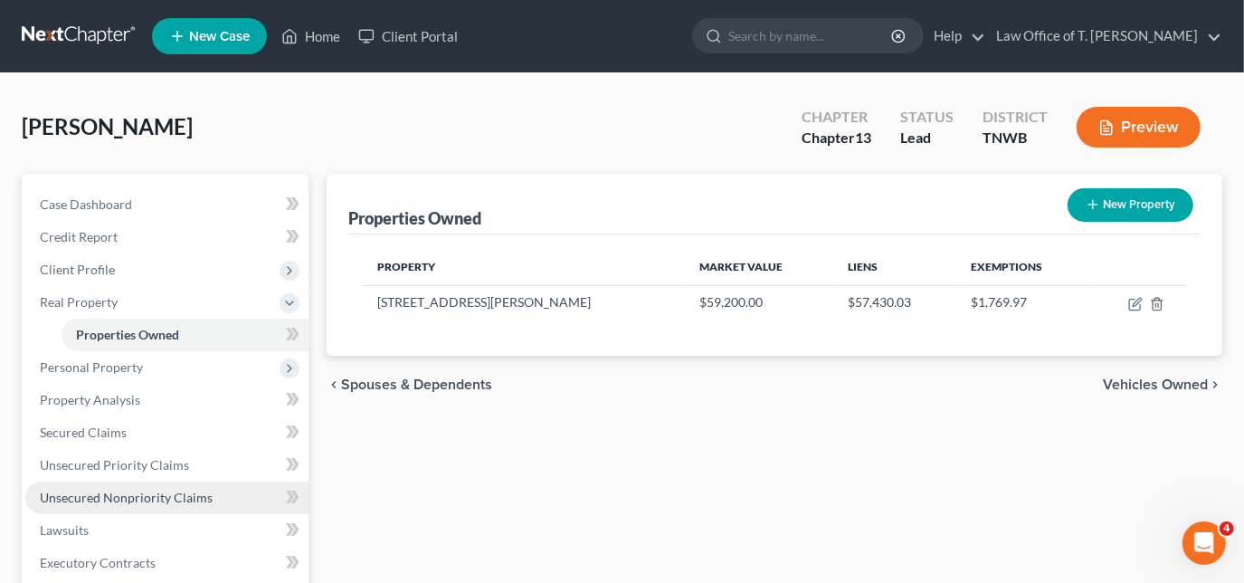
click at [152, 496] on span "Unsecured Nonpriority Claims" at bounding box center [126, 497] width 173 height 15
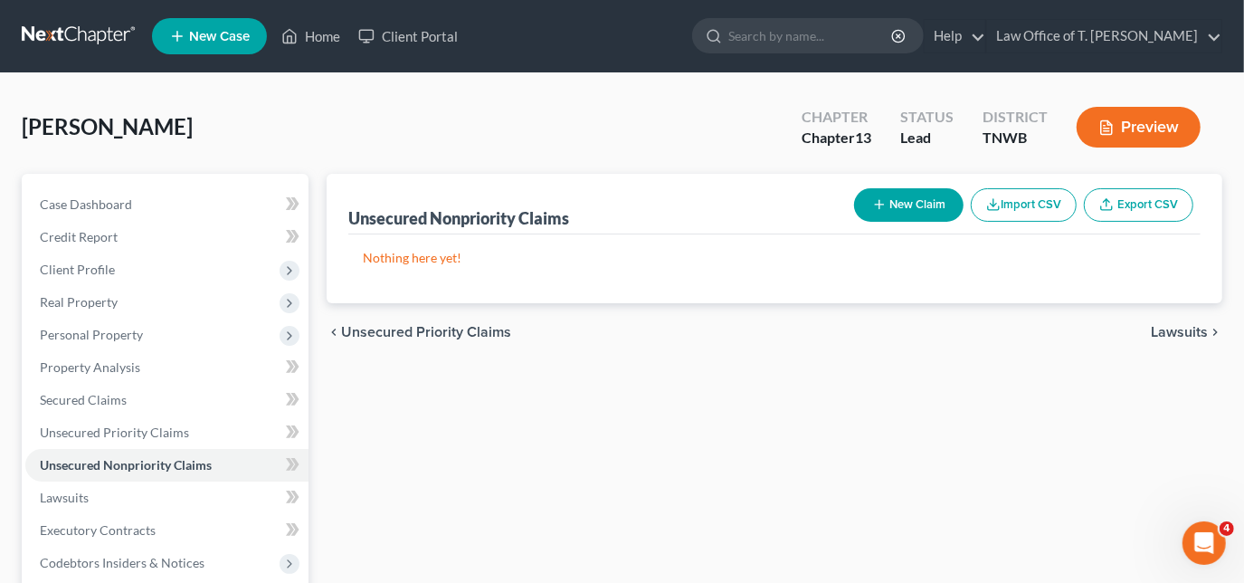
click at [937, 205] on button "New Claim" at bounding box center [908, 204] width 109 height 33
select select "0"
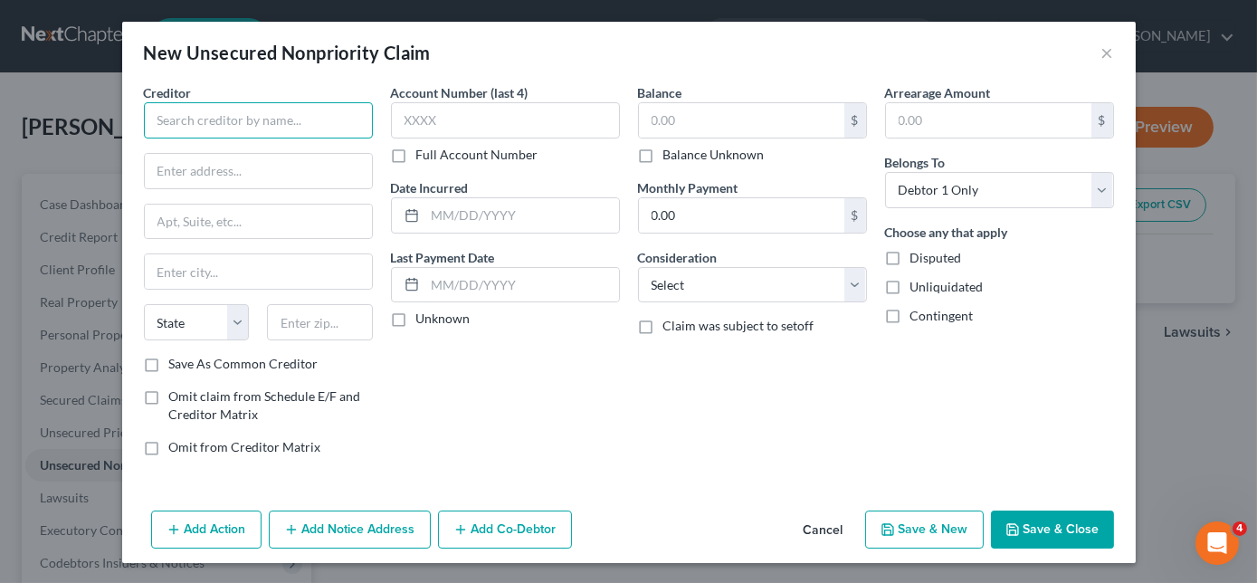
click at [357, 122] on input "text" at bounding box center [258, 120] width 229 height 36
type input "Carroll County Health Dept"
type input "[STREET_ADDRESS]"
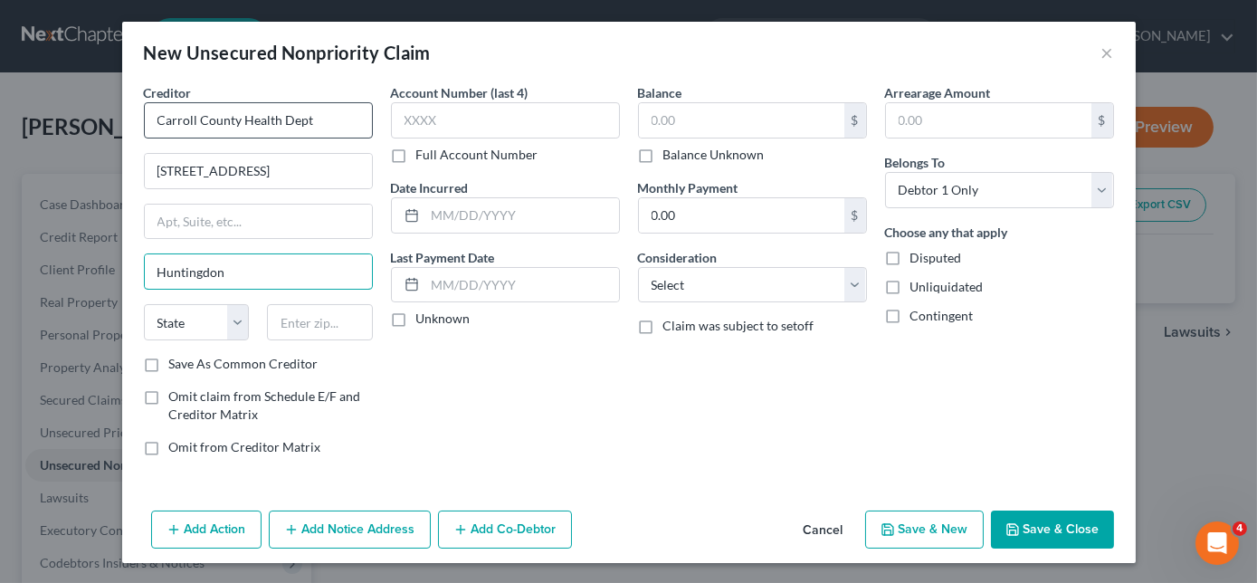
type input "Huntingdon"
select select "44"
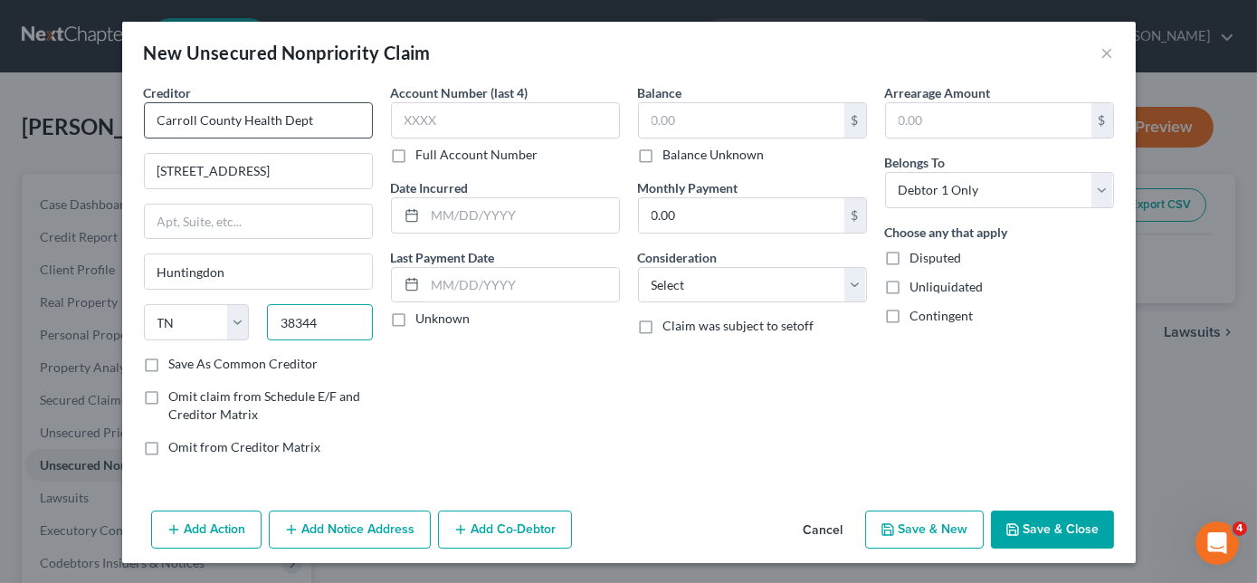
type input "38344"
type input "8663"
type input "522.27"
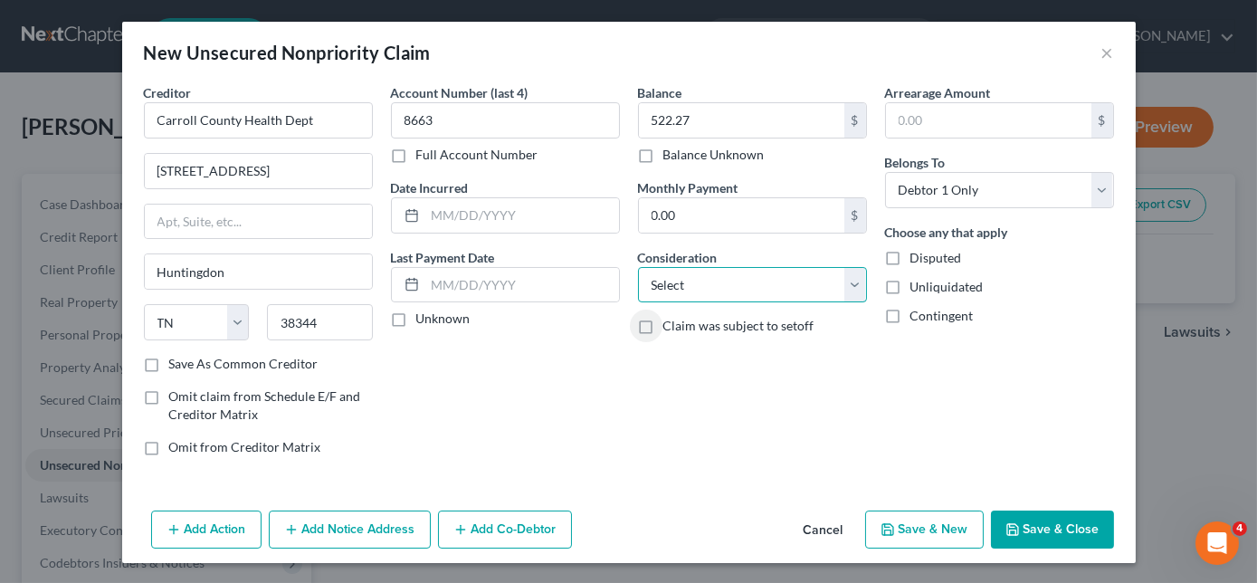
click at [865, 291] on select "Select Cable / Satellite Services Collection Agency Credit Card Debt Debt Couns…" at bounding box center [752, 285] width 229 height 36
select select "9"
click at [638, 267] on select "Select Cable / Satellite Services Collection Agency Credit Card Debt Debt Couns…" at bounding box center [752, 285] width 229 height 36
click at [912, 536] on button "Save & New" at bounding box center [924, 529] width 119 height 38
select select "0"
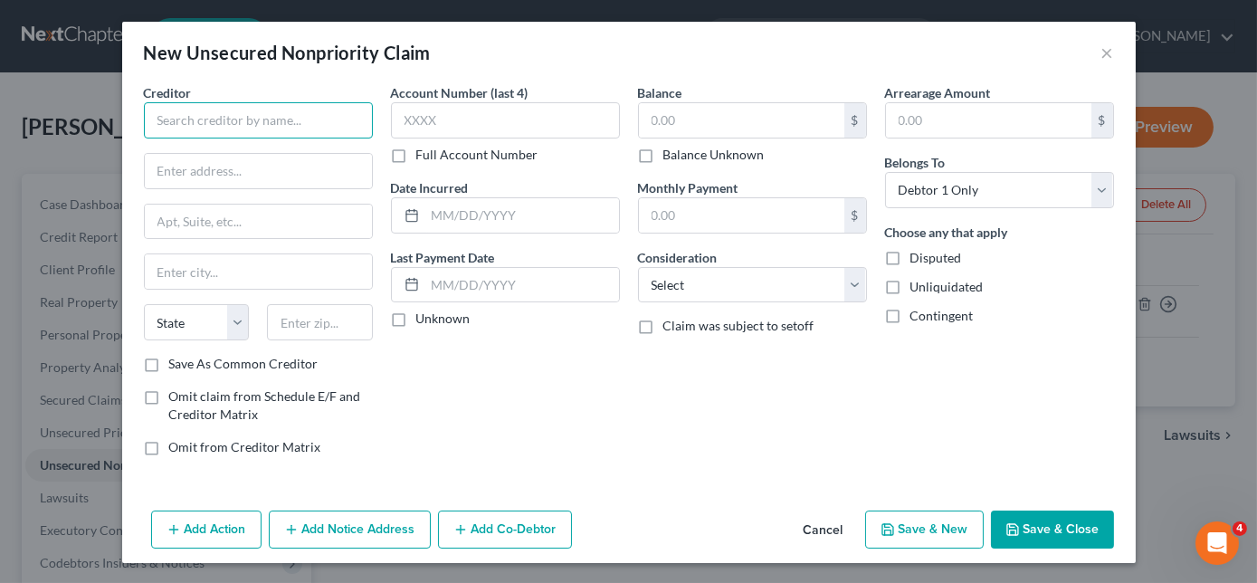
click at [336, 127] on input "text" at bounding box center [258, 120] width 229 height 36
type input "Hometown Health Clinic"
type input "PO Box 937"
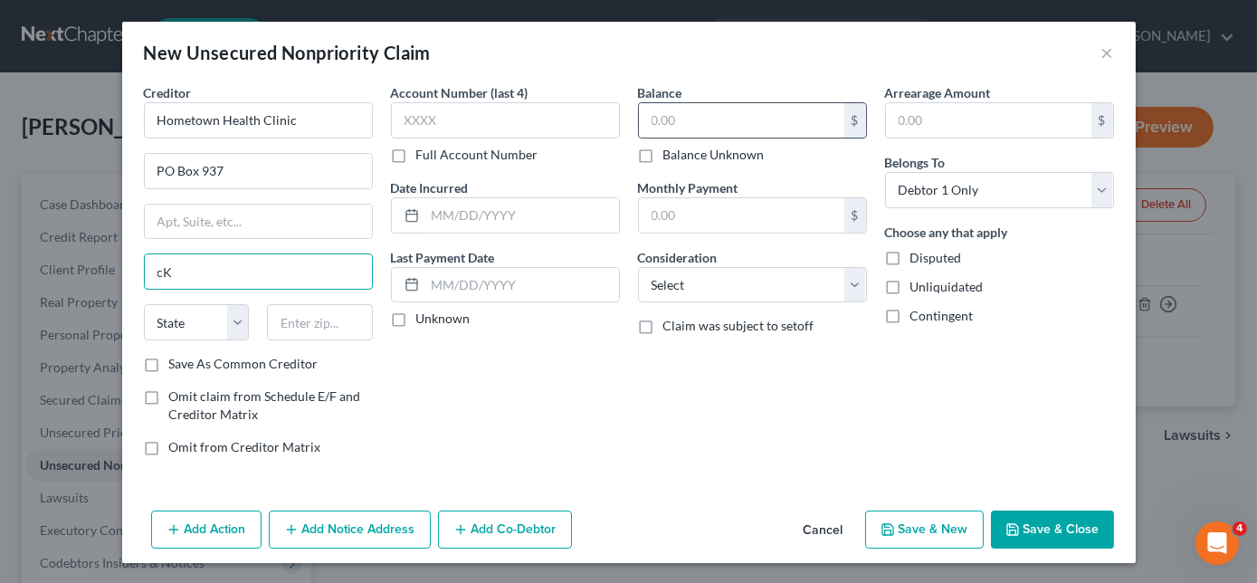
type input "c"
type input "[PERSON_NAME]"
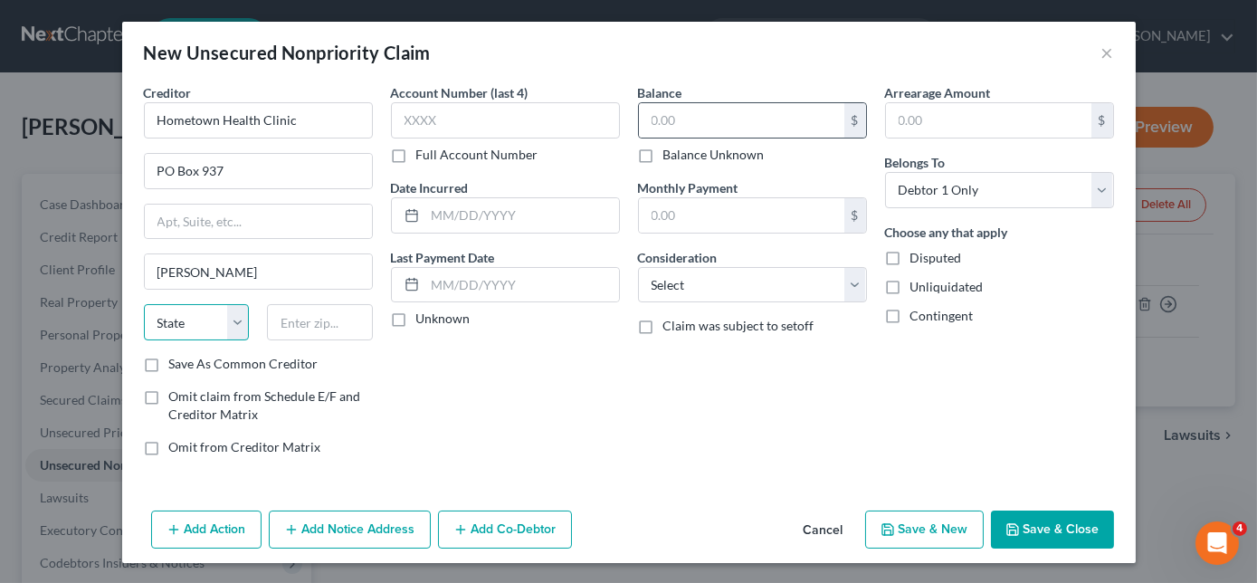
select select "44"
type input "38201"
type input "1171"
type input "508.82"
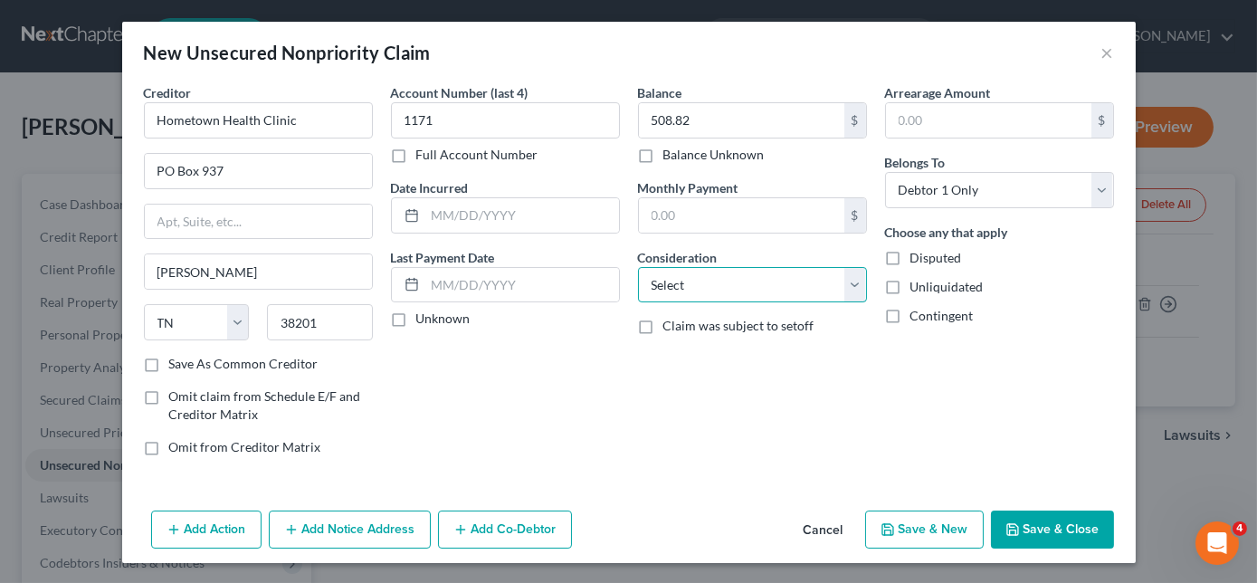
click at [840, 290] on select "Select Cable / Satellite Services Collection Agency Credit Card Debt Debt Couns…" at bounding box center [752, 285] width 229 height 36
select select "9"
click at [638, 267] on select "Select Cable / Satellite Services Collection Agency Credit Card Debt Debt Couns…" at bounding box center [752, 285] width 229 height 36
click at [956, 530] on button "Save & New" at bounding box center [924, 529] width 119 height 38
select select "0"
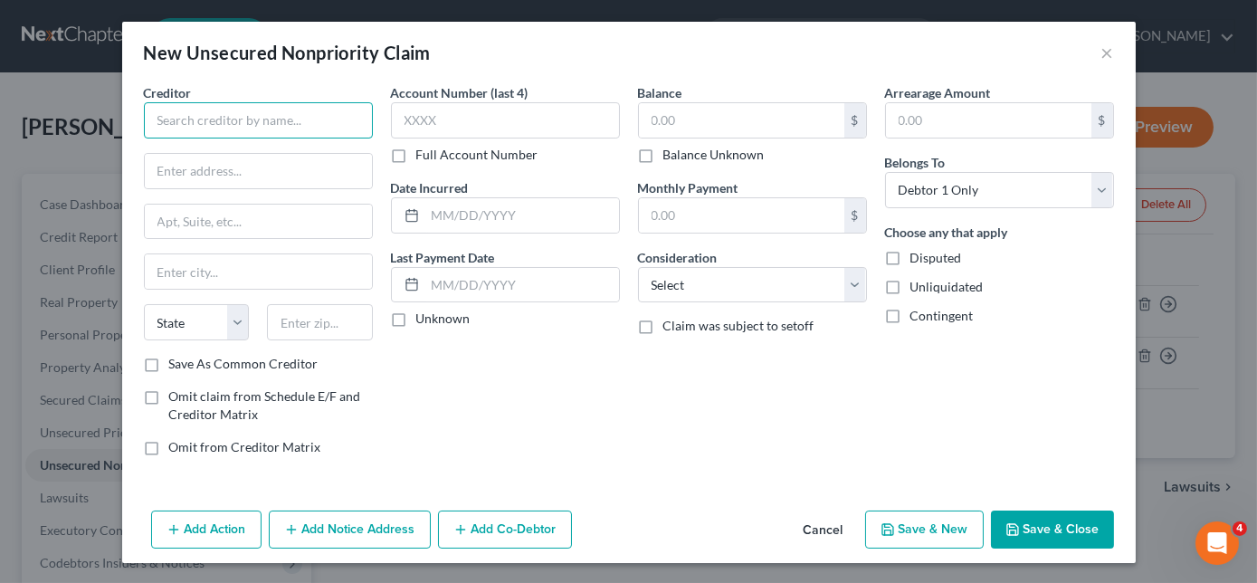
click at [299, 123] on input "text" at bounding box center [258, 120] width 229 height 36
type input "[GEOGRAPHIC_DATA]"
type input "PO Box 409965"
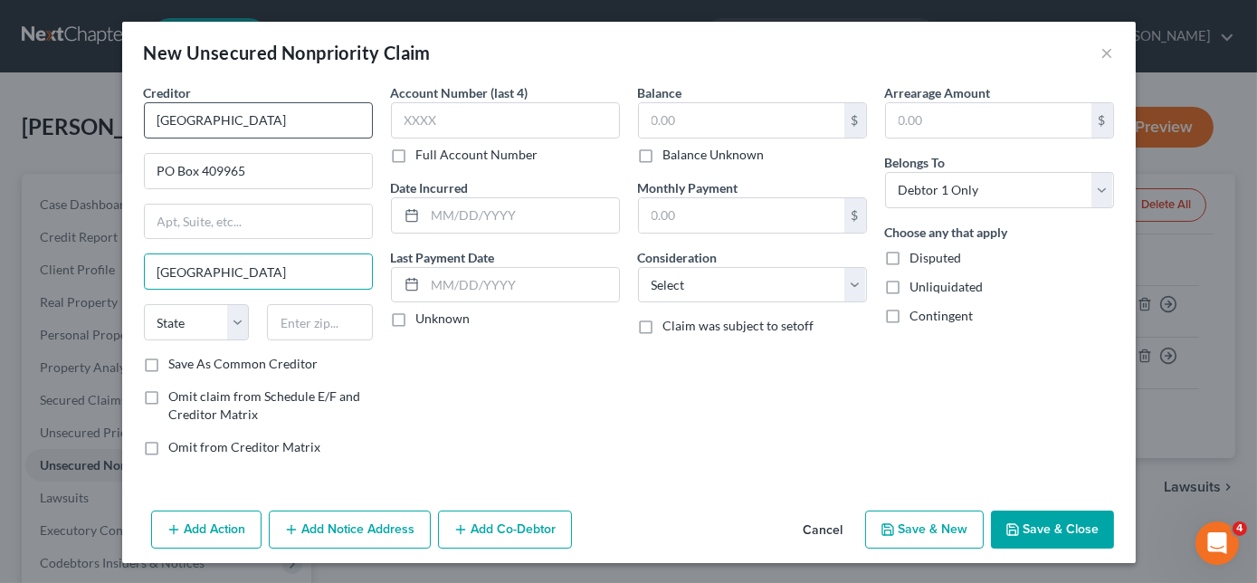
type input "[GEOGRAPHIC_DATA]"
click at [265, 278] on input "[GEOGRAPHIC_DATA]" at bounding box center [258, 271] width 227 height 34
select select "10"
type input "30384-9965"
type input "2755"
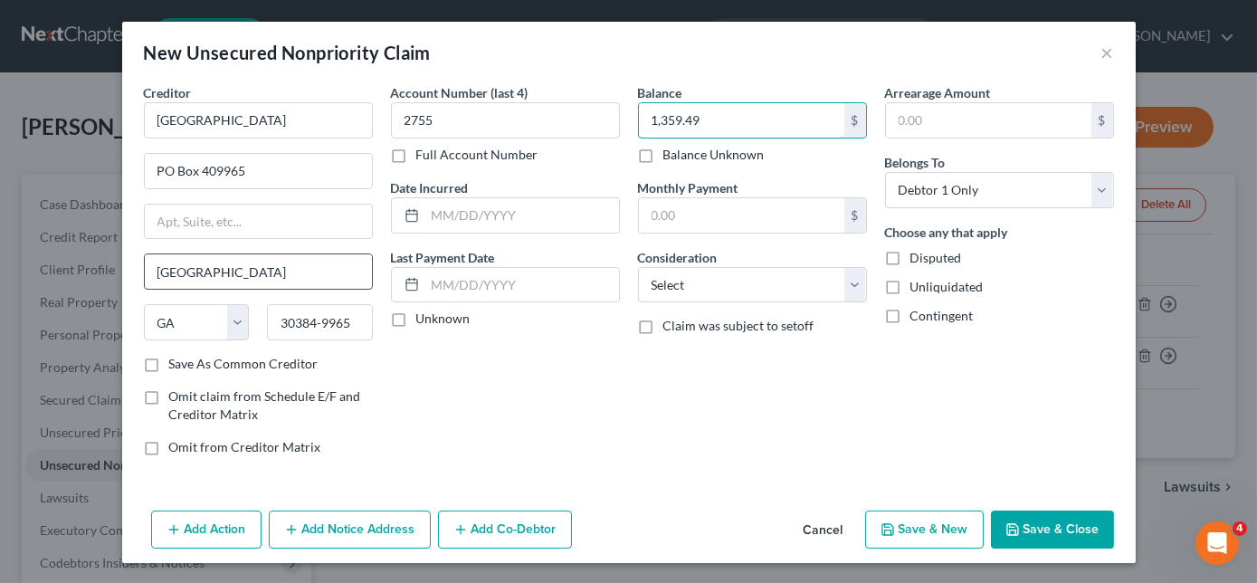
type input "1,359.49"
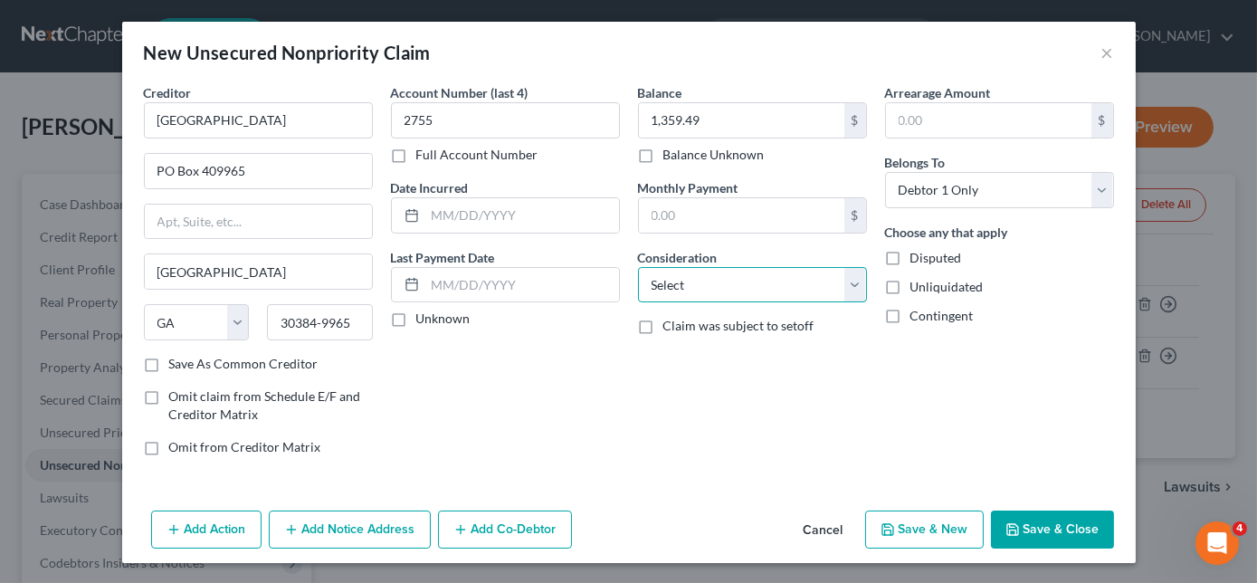
click at [722, 281] on select "Select Cable / Satellite Services Collection Agency Credit Card Debt Debt Couns…" at bounding box center [752, 285] width 229 height 36
select select "9"
click at [638, 267] on select "Select Cable / Satellite Services Collection Agency Credit Card Debt Debt Couns…" at bounding box center [752, 285] width 229 height 36
click at [943, 532] on button "Save & New" at bounding box center [924, 529] width 119 height 38
select select "0"
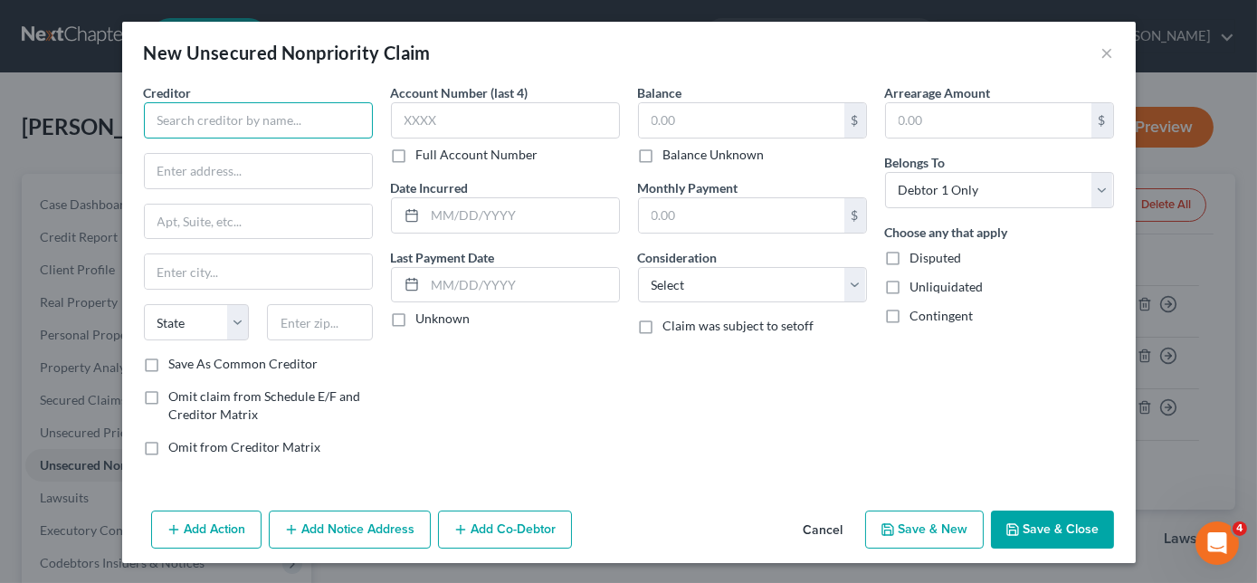
click at [299, 113] on input "text" at bounding box center [258, 120] width 229 height 36
type input "MidSouth Imaging"
type input "PO Box 5083"
type input "N"
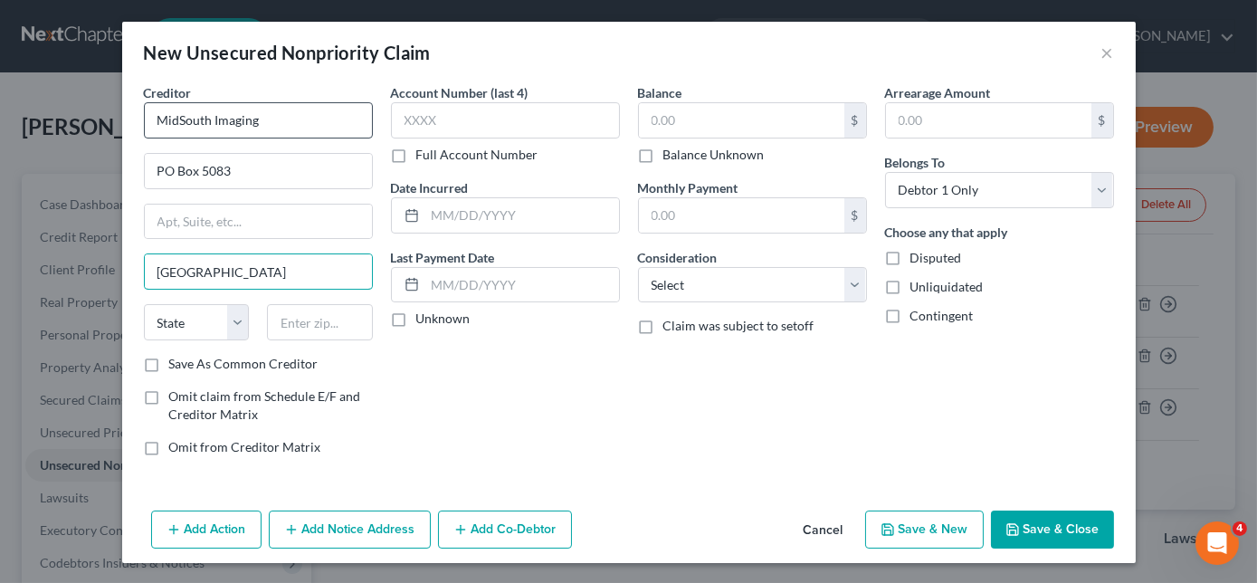
type input "[GEOGRAPHIC_DATA]"
select select "44"
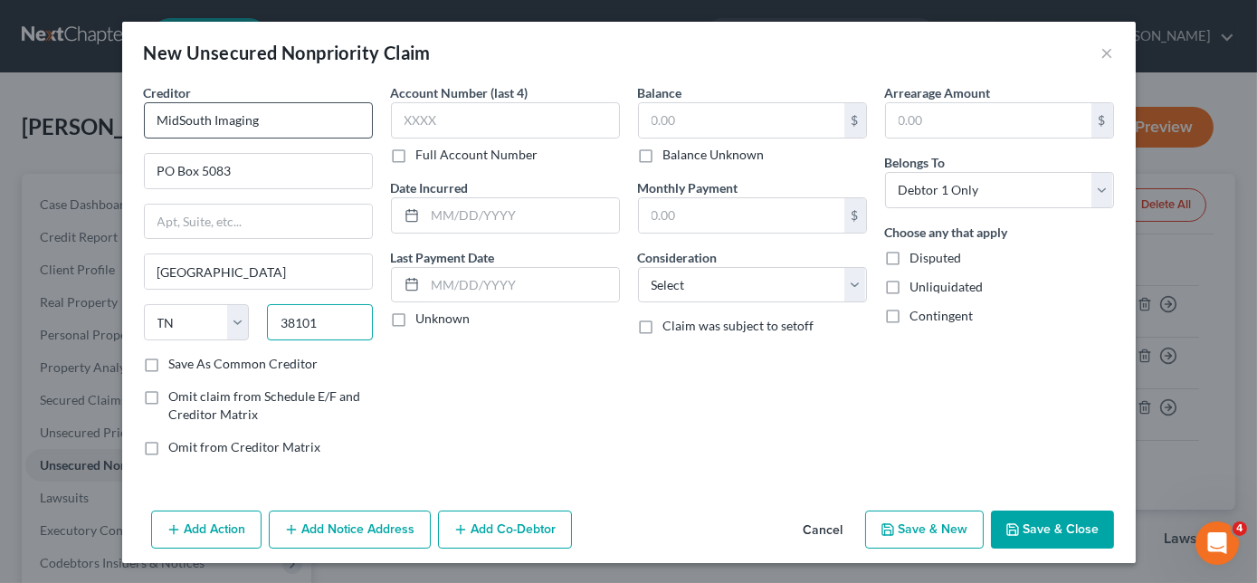
type input "38101"
type input "2973"
type input "790.23"
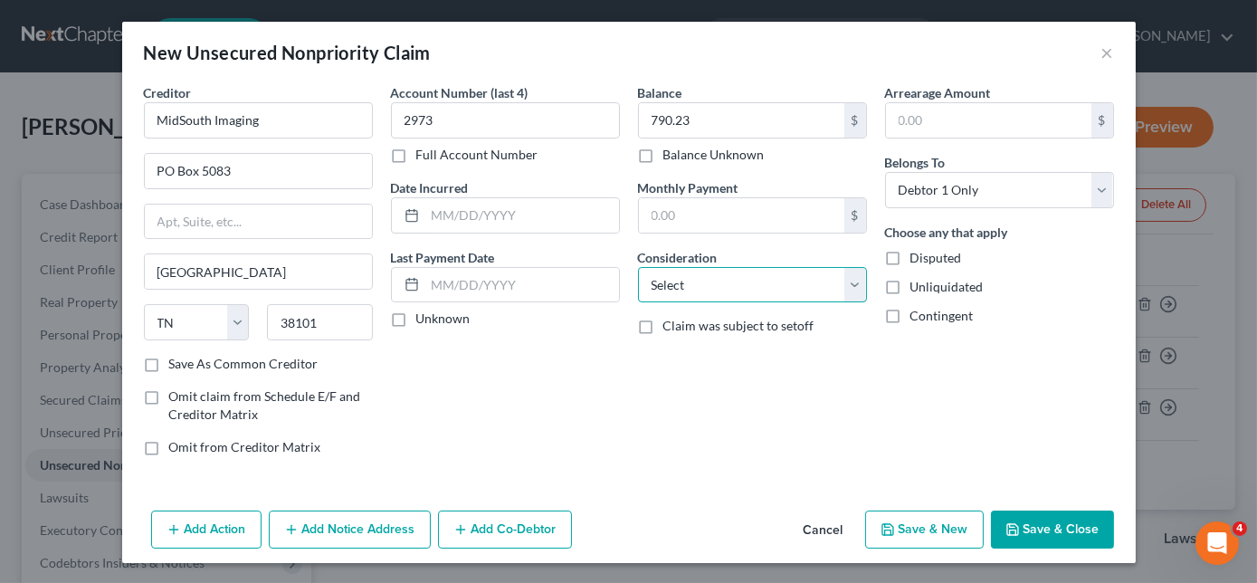
click at [695, 281] on select "Select Cable / Satellite Services Collection Agency Credit Card Debt Debt Couns…" at bounding box center [752, 285] width 229 height 36
select select "9"
click at [638, 267] on select "Select Cable / Satellite Services Collection Agency Credit Card Debt Debt Couns…" at bounding box center [752, 285] width 229 height 36
click at [946, 530] on button "Save & New" at bounding box center [924, 529] width 119 height 38
select select "0"
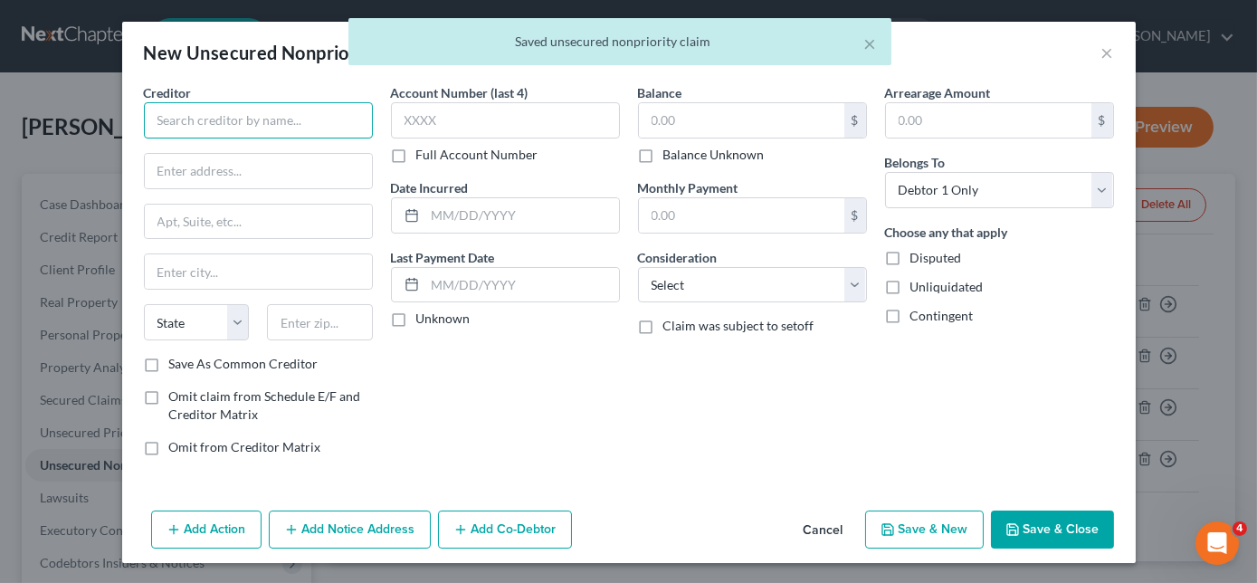
click at [333, 120] on input "text" at bounding box center [258, 120] width 229 height 36
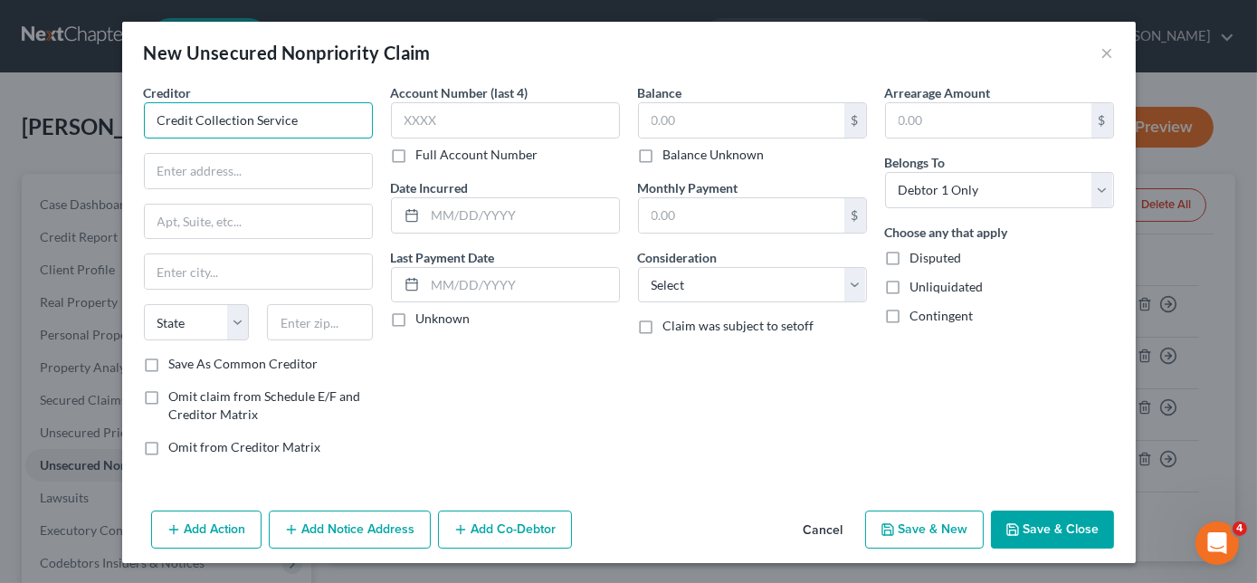
click at [356, 125] on input "Credit Collection Service" at bounding box center [258, 120] width 229 height 36
type input "Credit Collection Services"
type input "[STREET_ADDRESS]"
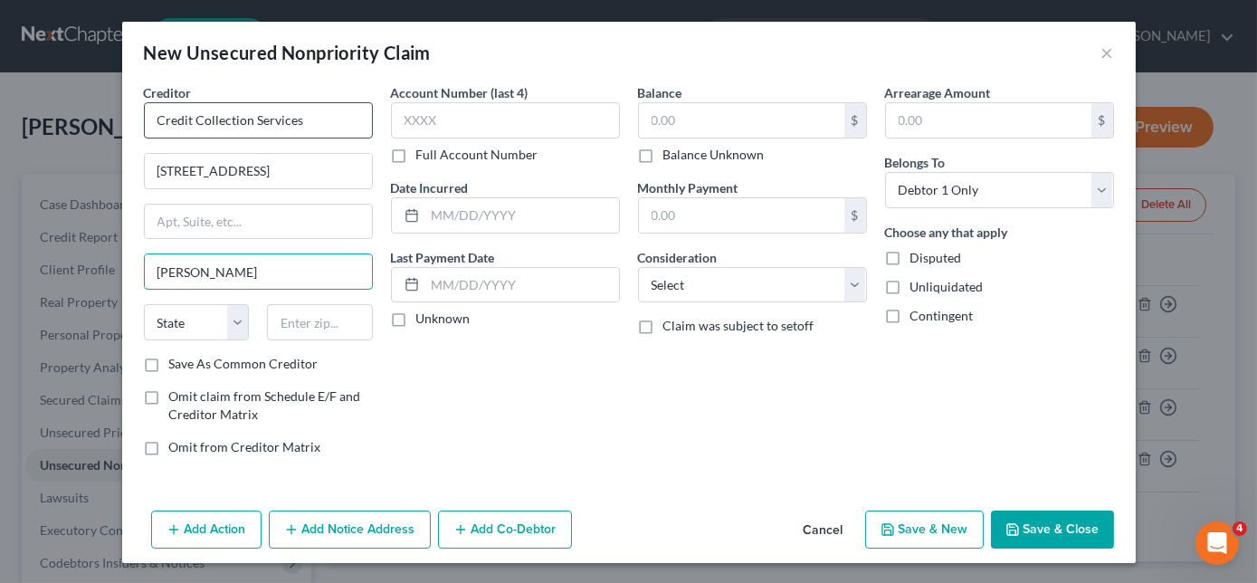
type input "[PERSON_NAME]"
click at [309, 268] on input "[PERSON_NAME]" at bounding box center [258, 271] width 227 height 34
select select "22"
type input "02062"
type input "1083"
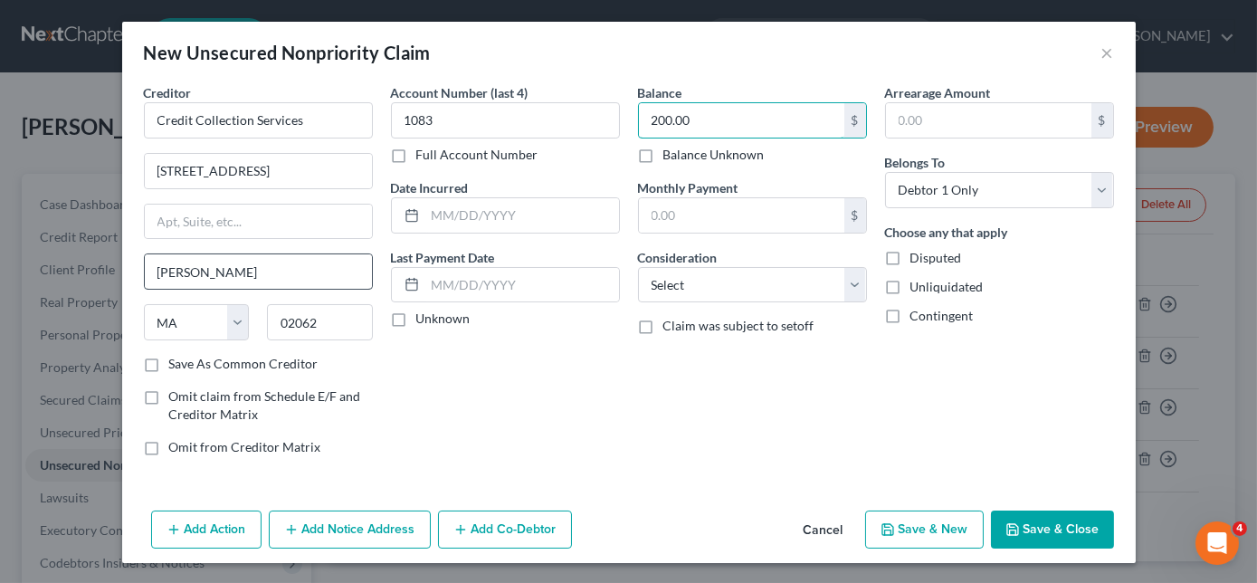
type input "200.00"
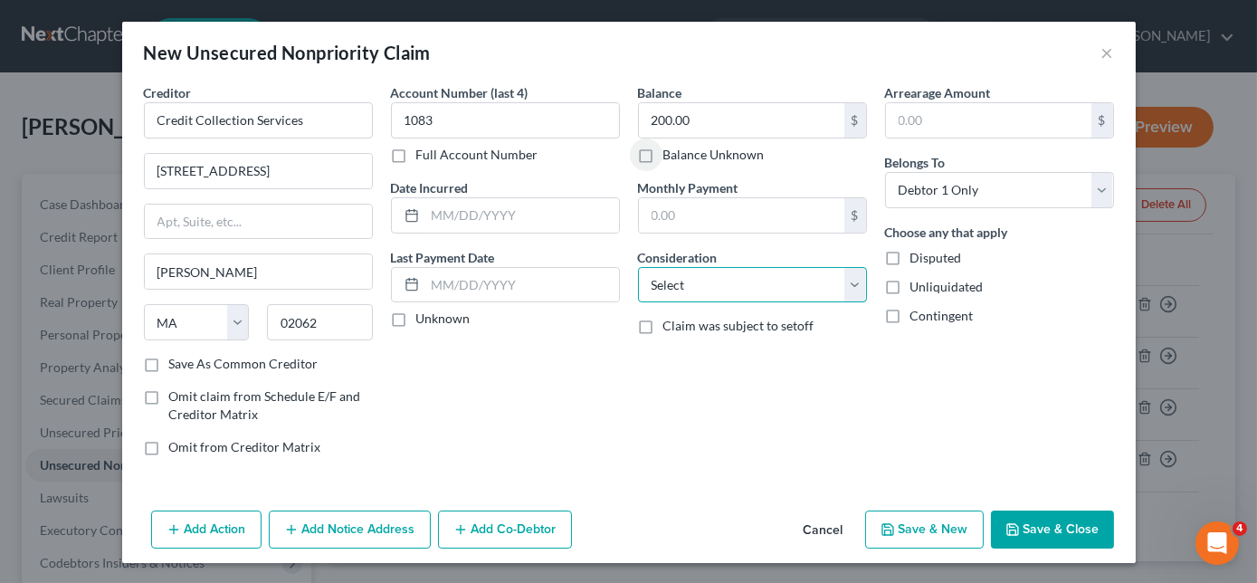
click at [709, 287] on select "Select Cable / Satellite Services Collection Agency Credit Card Debt Debt Couns…" at bounding box center [752, 285] width 229 height 36
select select "1"
click at [638, 267] on select "Select Cable / Satellite Services Collection Agency Credit Card Debt Debt Couns…" at bounding box center [752, 285] width 229 height 36
click at [930, 531] on button "Save & New" at bounding box center [924, 529] width 119 height 38
select select "0"
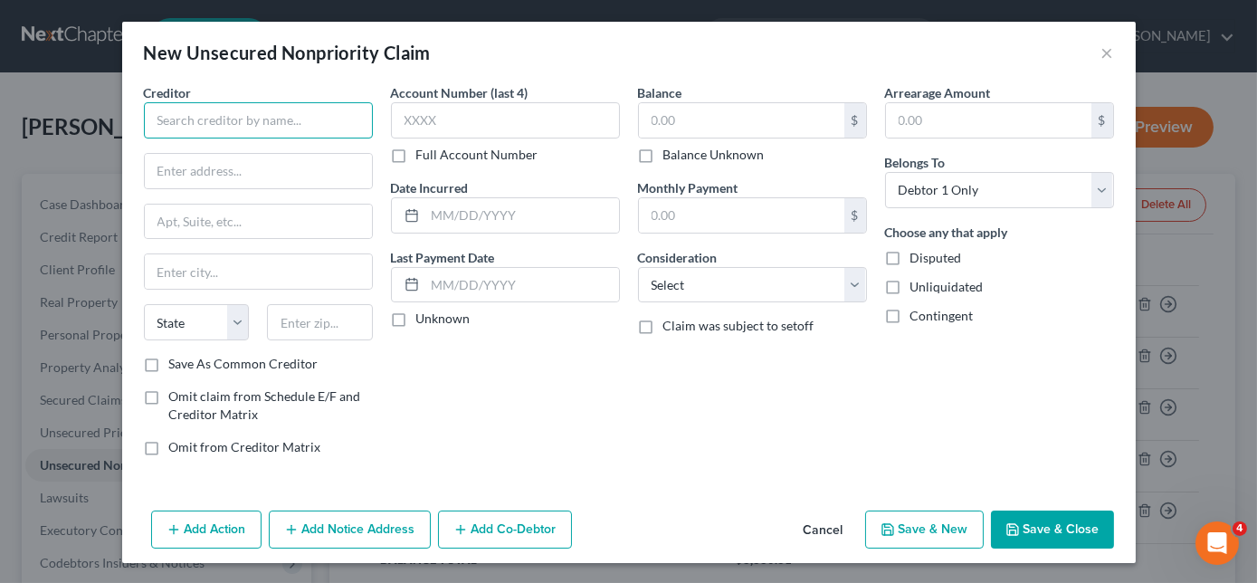
click at [280, 120] on input "text" at bounding box center [258, 120] width 229 height 36
type input "Credit Collection Services"
type input "[STREET_ADDRESS]"
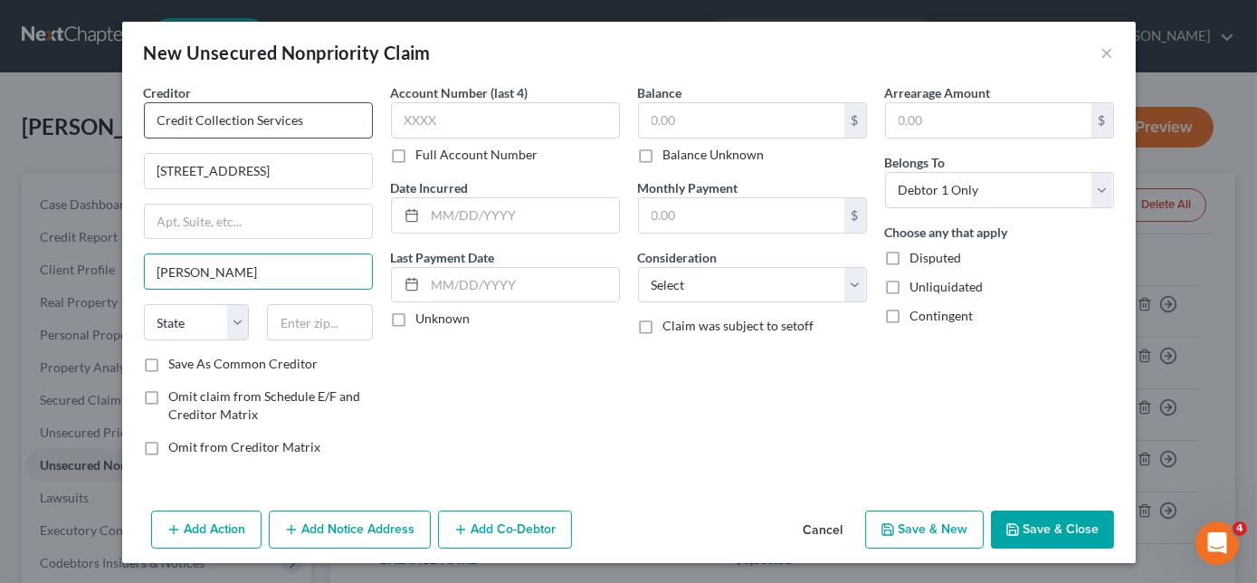
type input "[PERSON_NAME]"
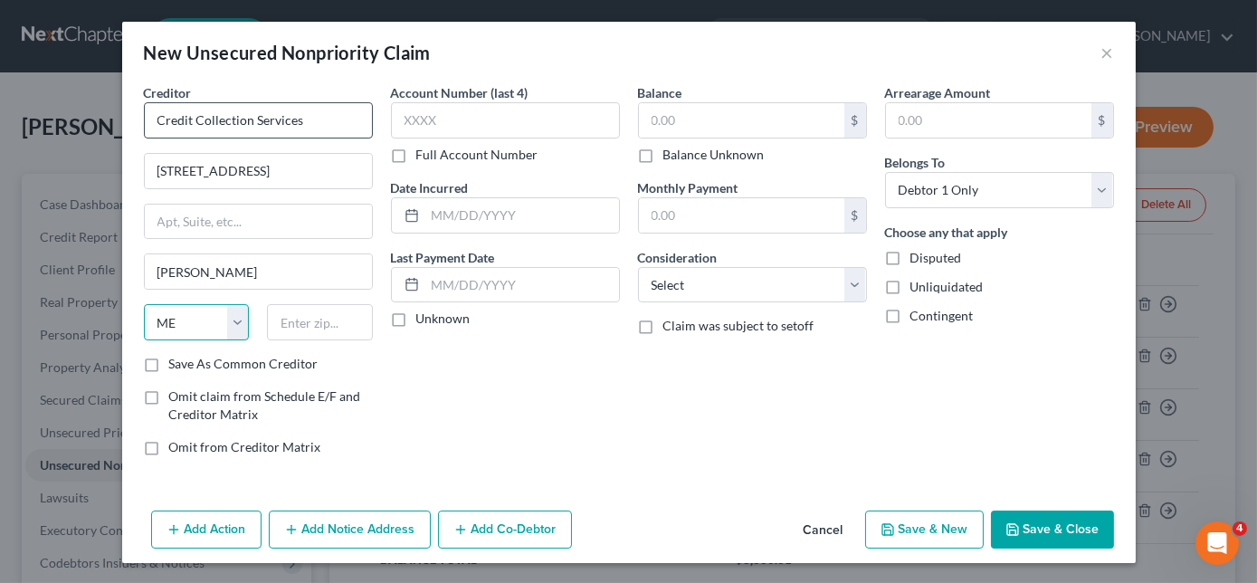
select select "22"
type input "3"
type input "02062"
type input "3"
type input "457.82"
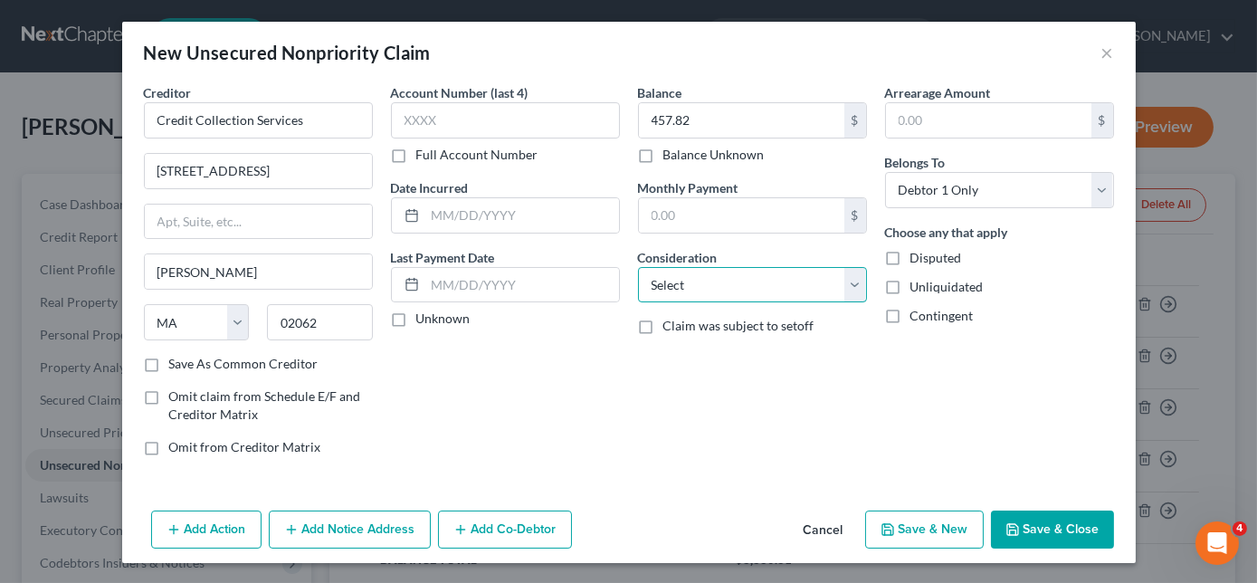
click at [721, 299] on select "Select Cable / Satellite Services Collection Agency Credit Card Debt Debt Couns…" at bounding box center [752, 285] width 229 height 36
select select "1"
click at [638, 267] on select "Select Cable / Satellite Services Collection Agency Credit Card Debt Debt Couns…" at bounding box center [752, 285] width 229 height 36
click at [936, 536] on button "Save & New" at bounding box center [924, 529] width 119 height 38
select select "0"
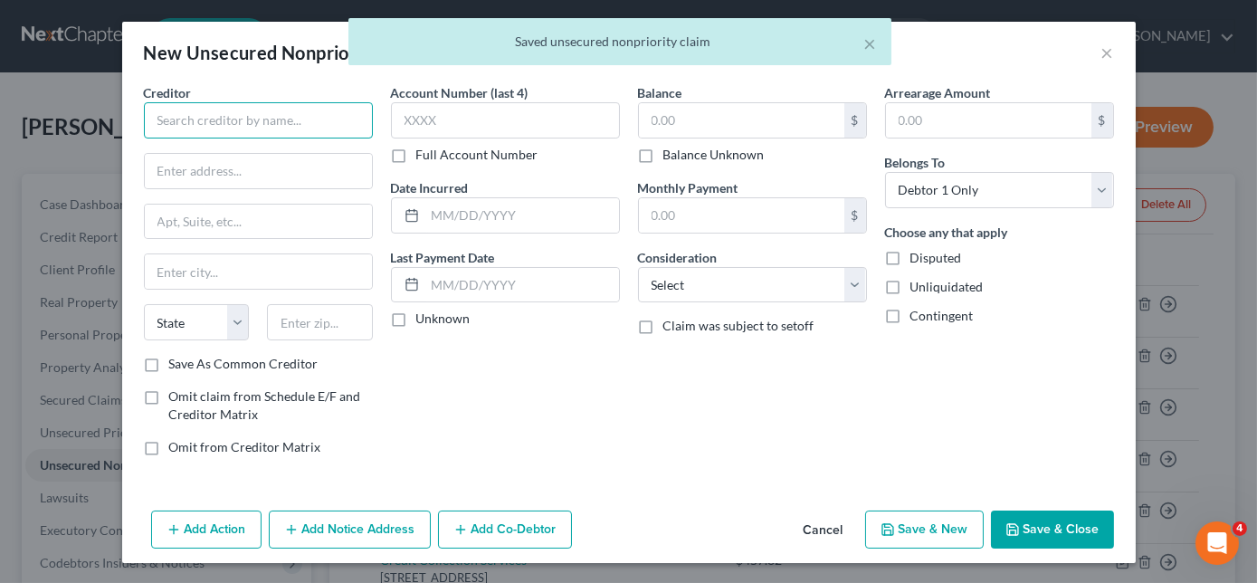
click at [337, 109] on input "text" at bounding box center [258, 120] width 229 height 36
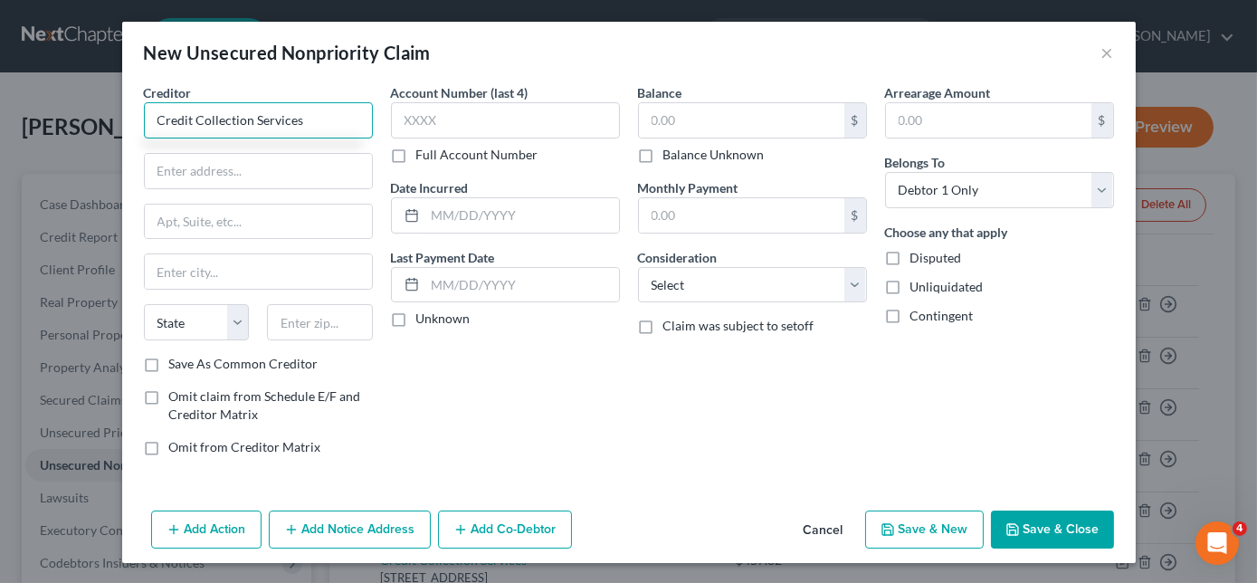
type input "Credit Collection Services"
type input "[STREET_ADDRESS]"
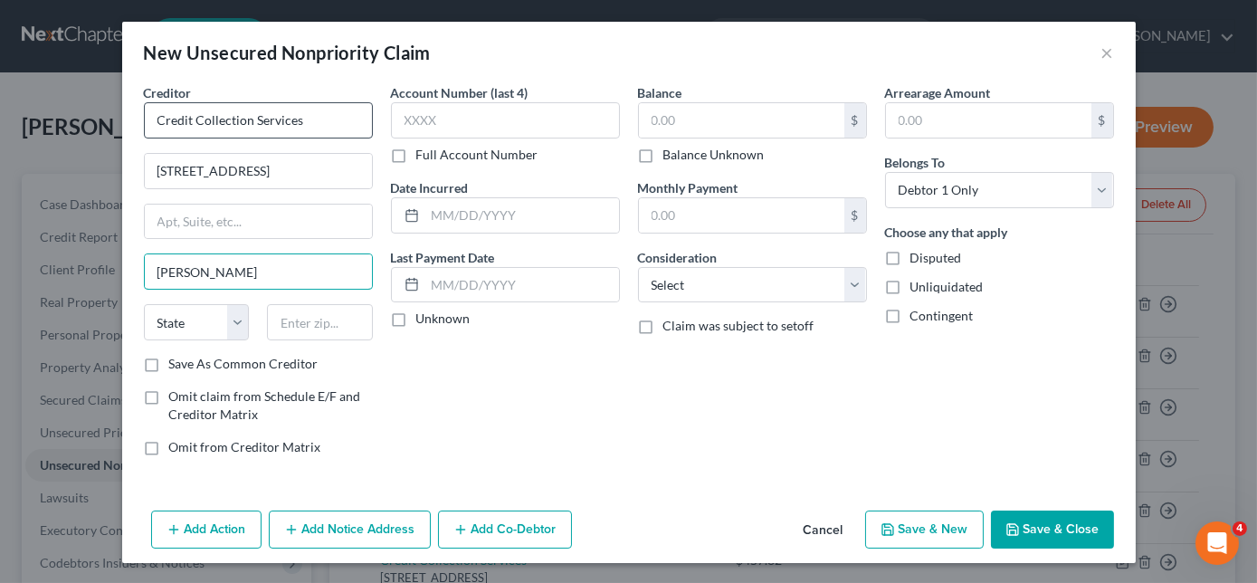
type input "[PERSON_NAME]"
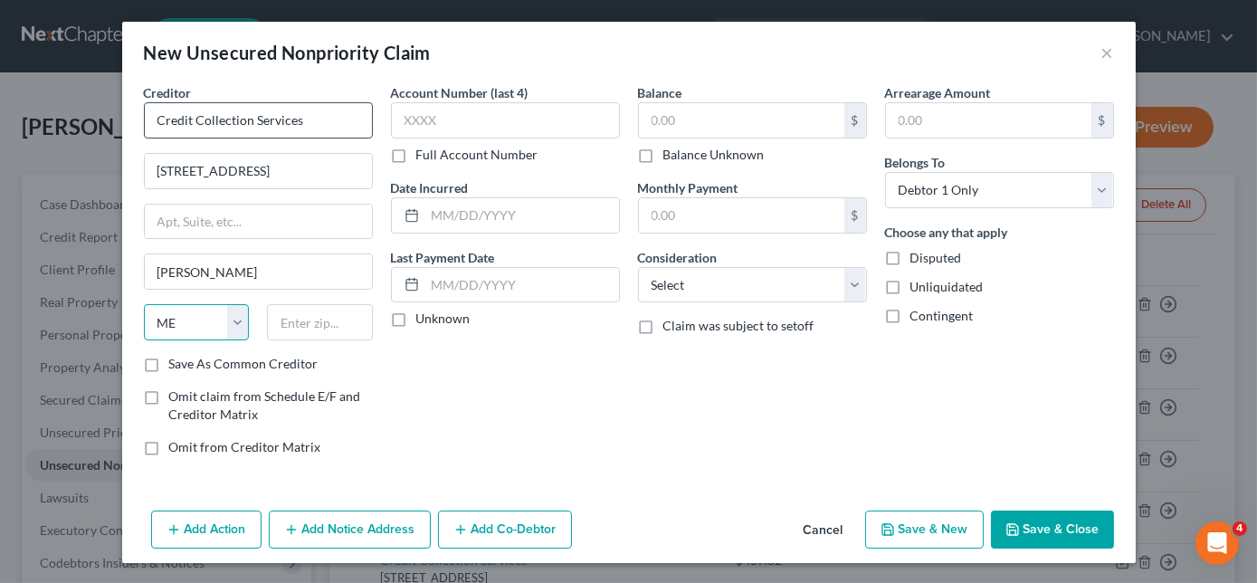
select select "22"
type input "3"
type input "02062"
type input "645.82"
click at [934, 535] on button "Save & New" at bounding box center [924, 529] width 119 height 38
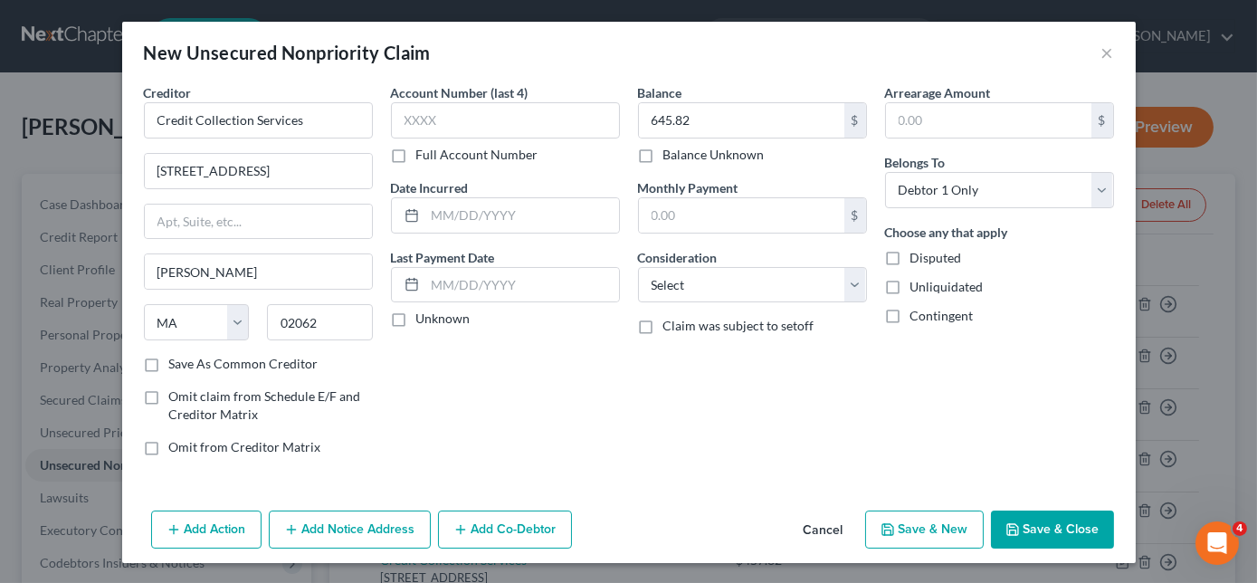
select select "0"
click at [1114, 55] on div "New Unsecured Nonpriority Claim ×" at bounding box center [628, 53] width 1013 height 62
click at [1104, 51] on button "×" at bounding box center [1107, 53] width 13 height 22
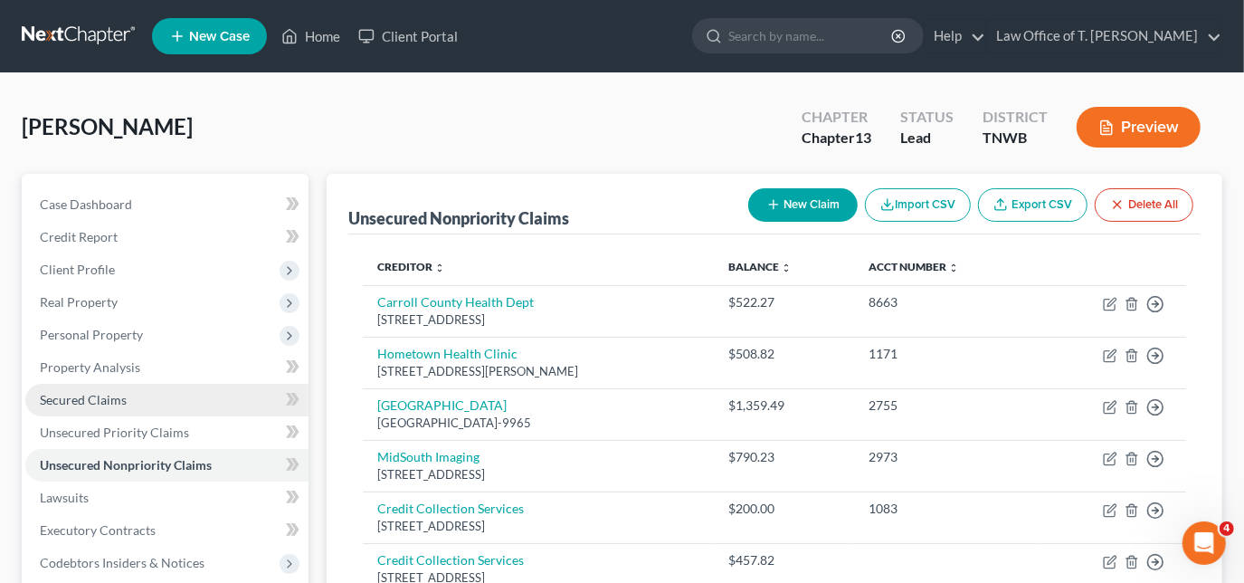
click at [128, 405] on link "Secured Claims" at bounding box center [166, 400] width 283 height 33
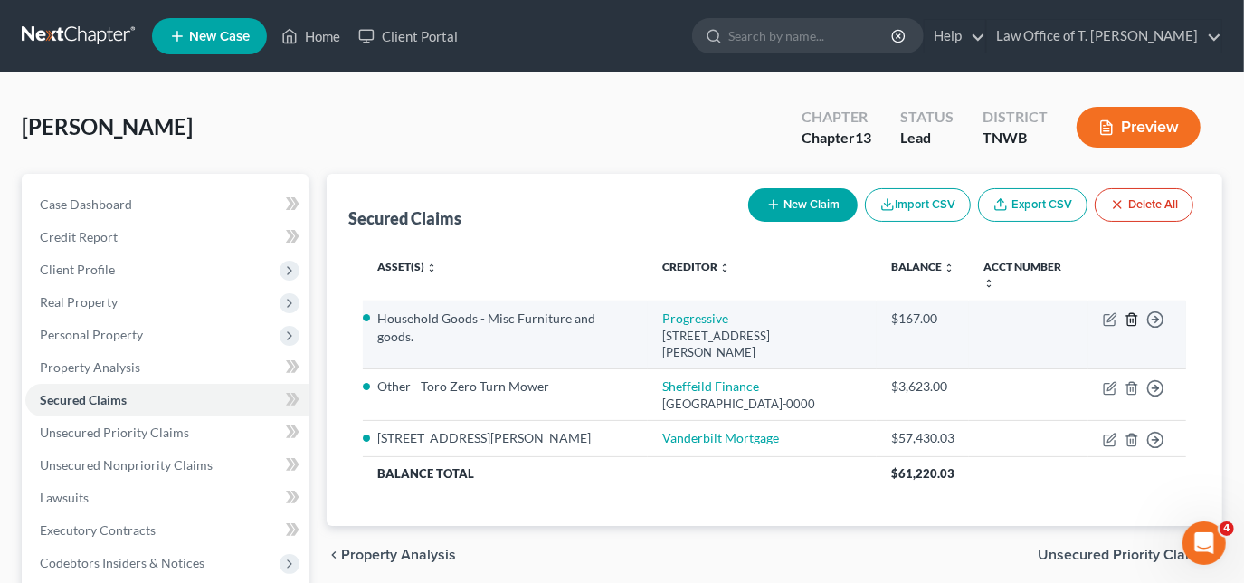
click at [1135, 316] on icon "button" at bounding box center [1132, 319] width 14 height 14
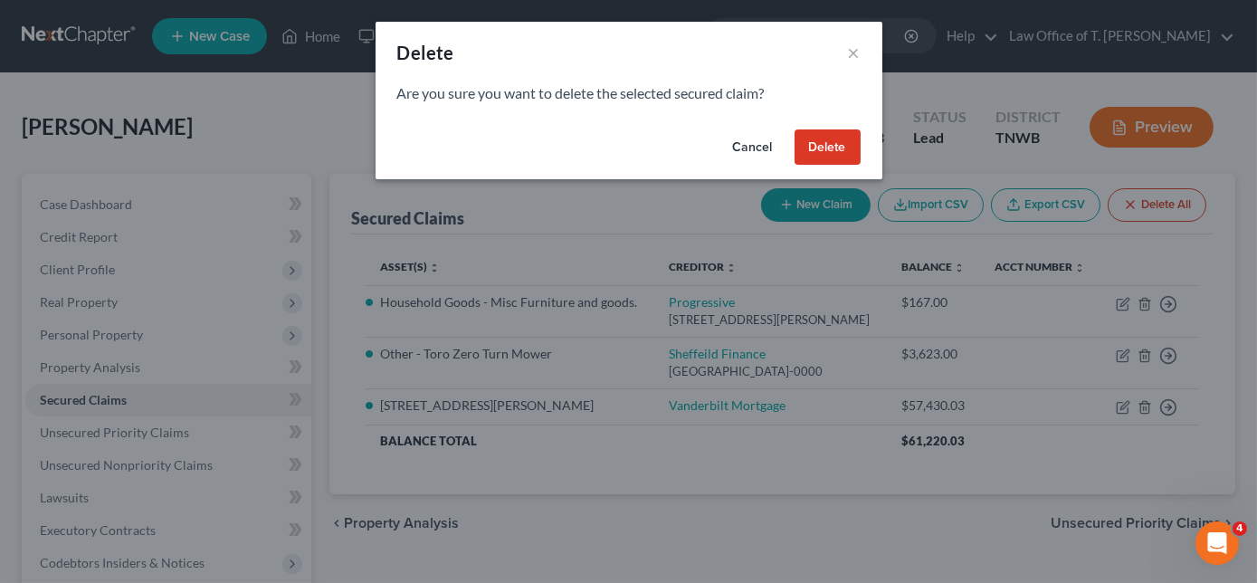
click at [851, 138] on button "Delete" at bounding box center [827, 147] width 66 height 36
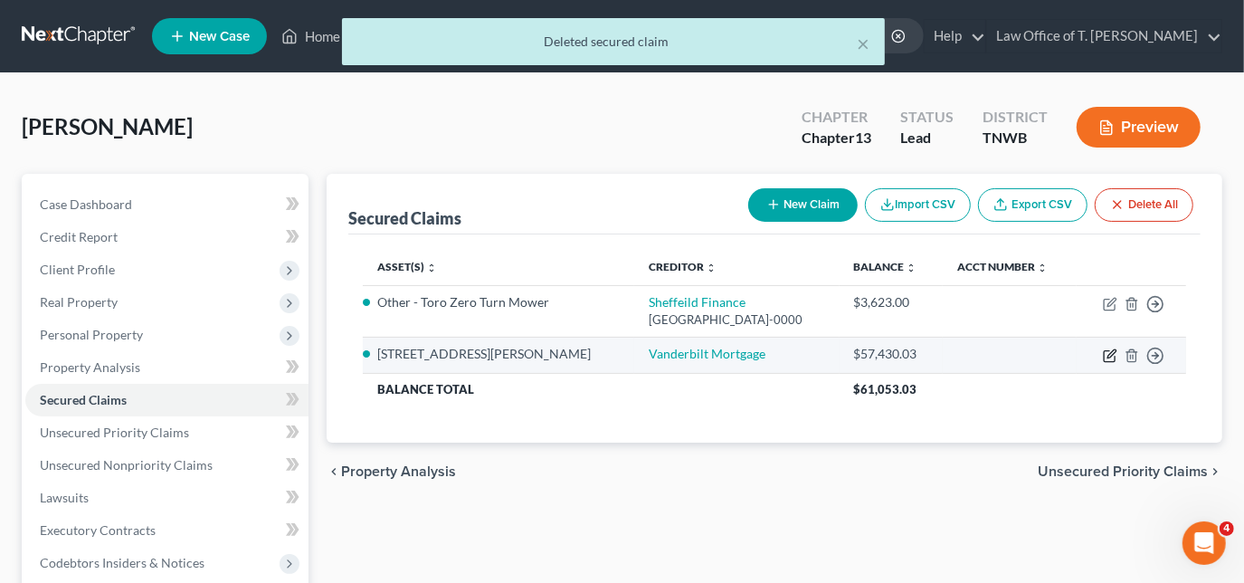
click at [1112, 357] on icon "button" at bounding box center [1110, 355] width 14 height 14
select select "2"
select select "0"
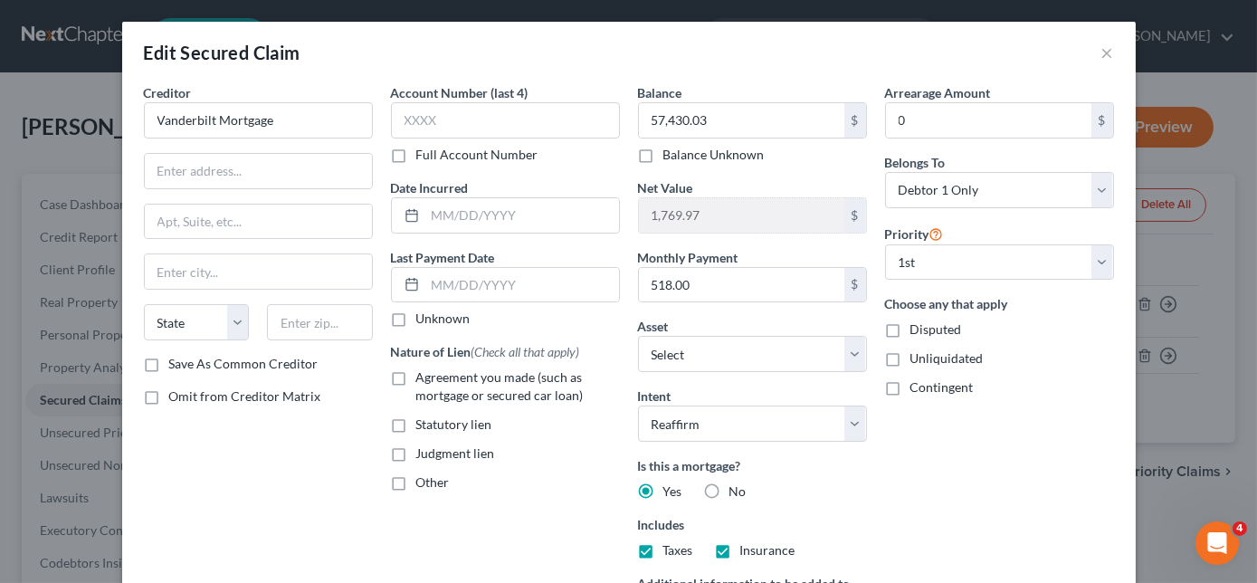
click at [310, 189] on div "Creditor * Vanderbilt Mortgage State [US_STATE] AK AR AZ CA CO [GEOGRAPHIC_DATA…" at bounding box center [258, 218] width 229 height 271
click at [306, 173] on input "text" at bounding box center [258, 171] width 227 height 34
type input "PO Box 660180"
type input "[GEOGRAPHIC_DATA]"
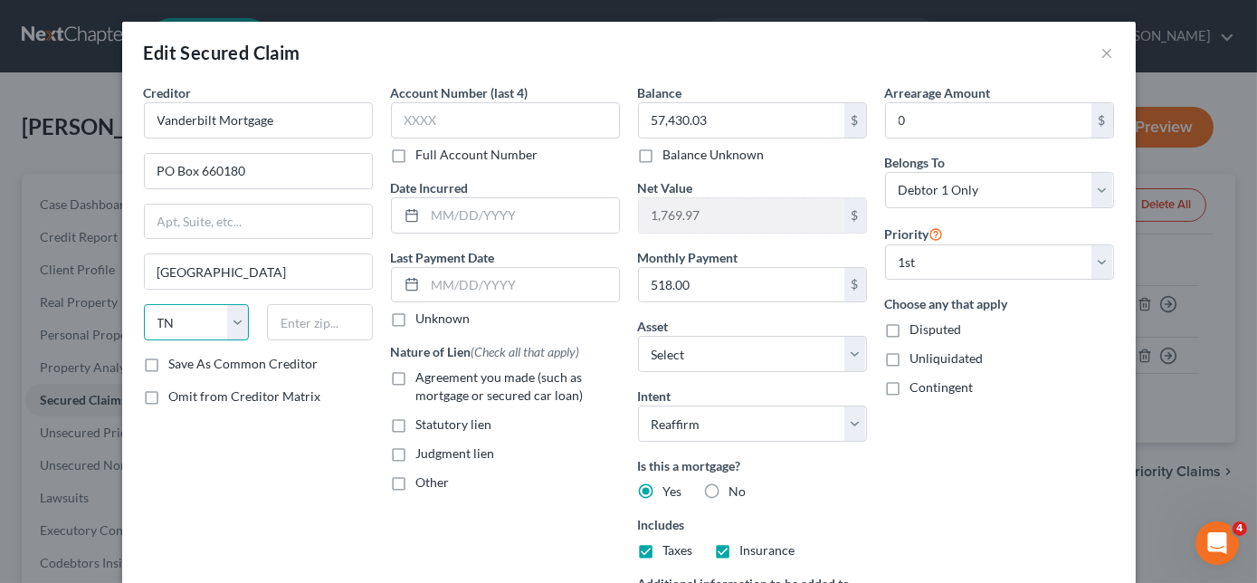
select select "45"
type input "75266-0180"
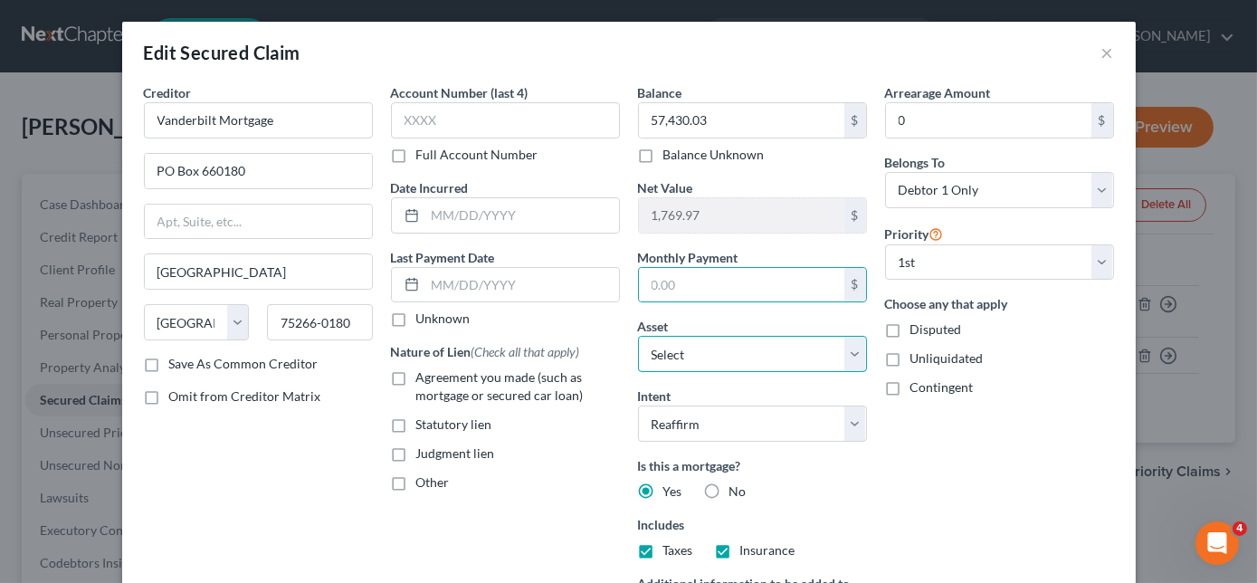
select select "8"
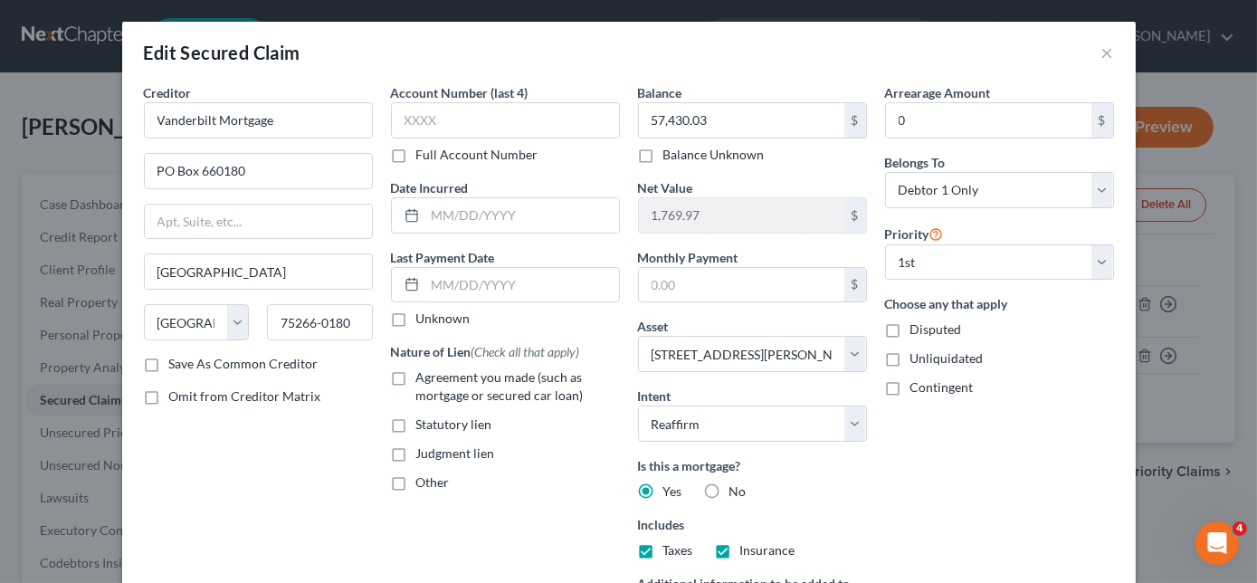
click at [294, 148] on div "Creditor * Vanderbilt Mortgage PO Box 660180 [GEOGRAPHIC_DATA][US_STATE] AZ CA …" at bounding box center [258, 218] width 229 height 271
click at [287, 166] on input "PO Box 660180" at bounding box center [258, 171] width 227 height 34
type input "P"
type input "500 Alcoa Trail"
type input "m"
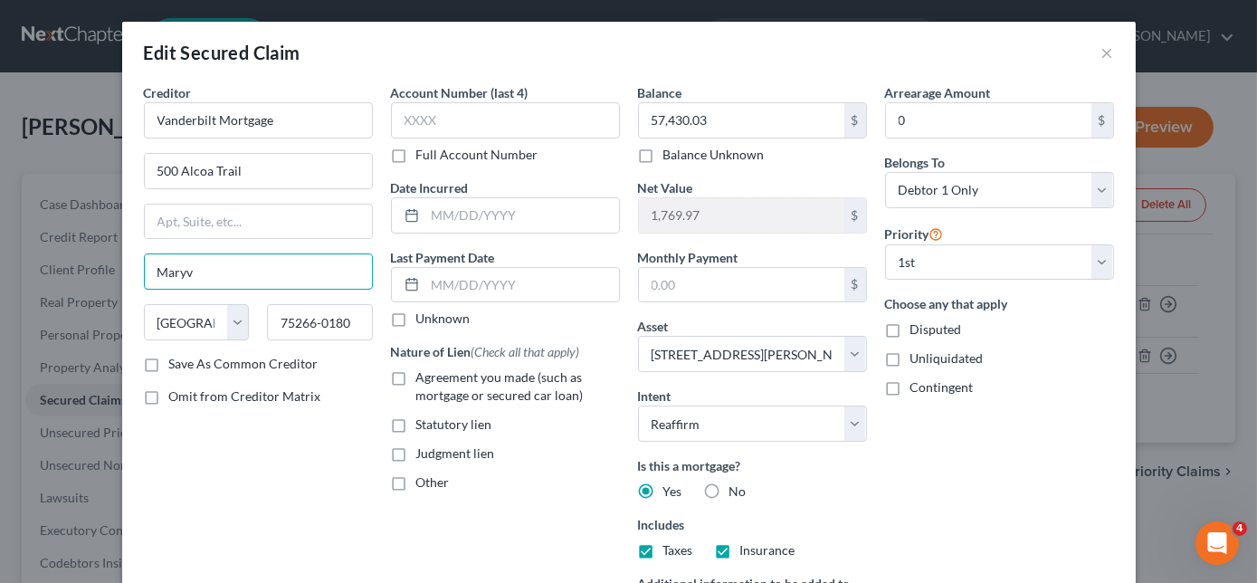
type input "Maryville"
select select "44"
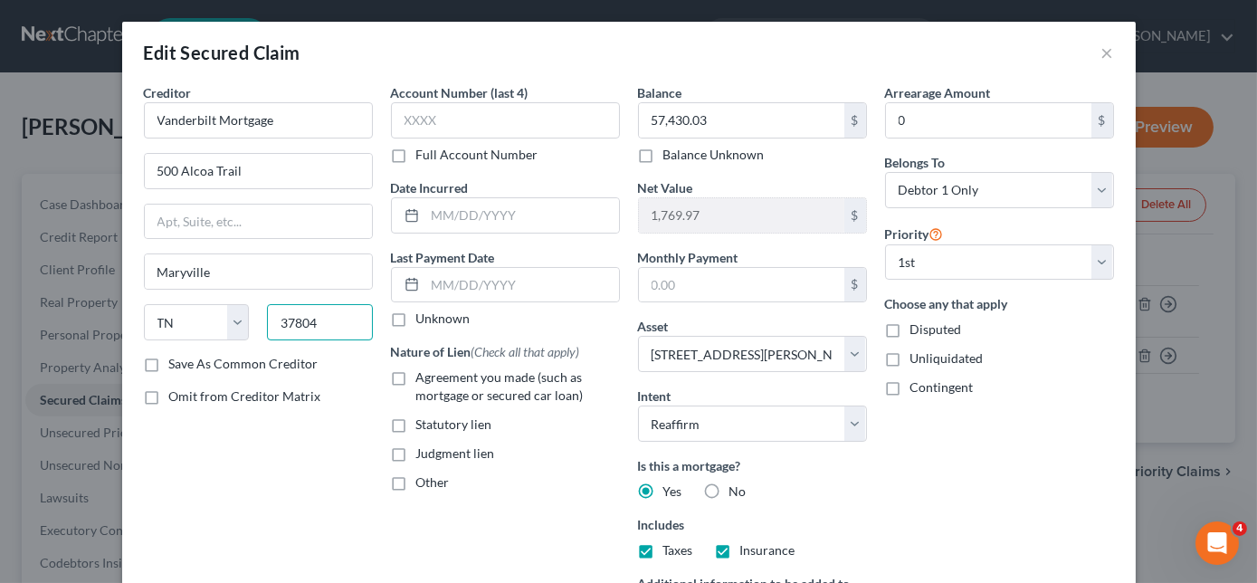
type input "37804"
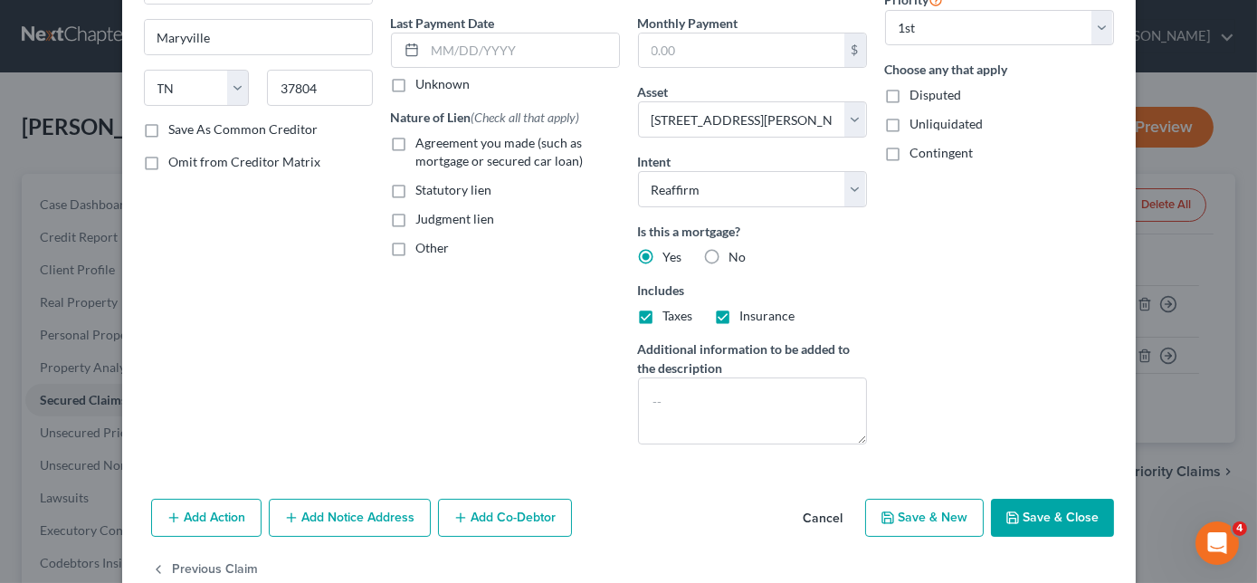
scroll to position [262, 0]
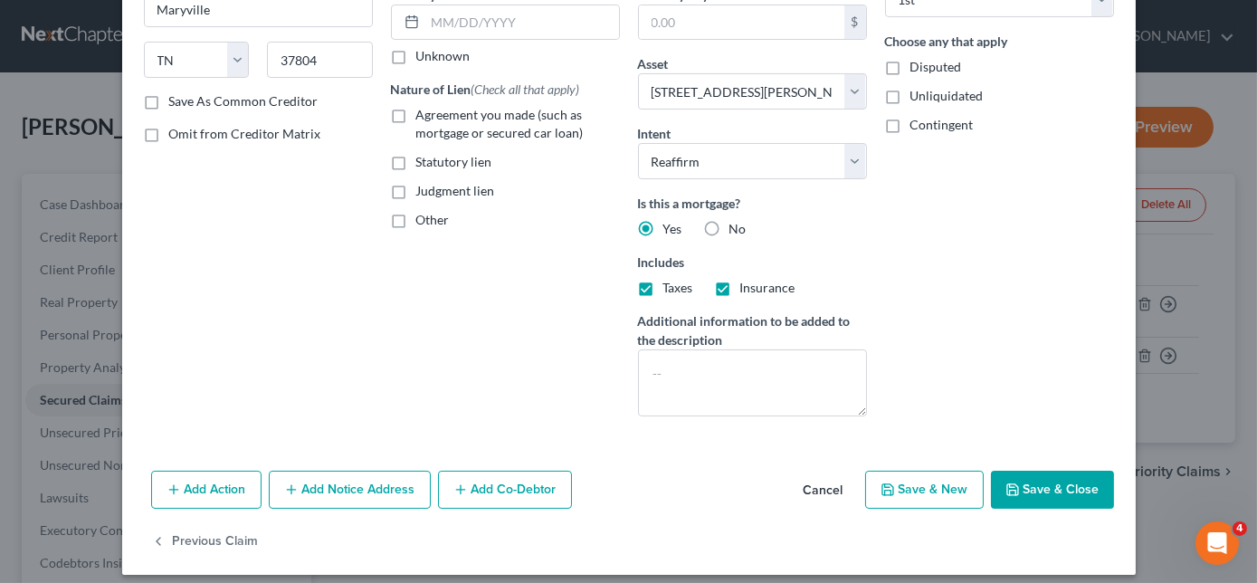
click at [1031, 490] on button "Save & Close" at bounding box center [1052, 490] width 123 height 38
select select
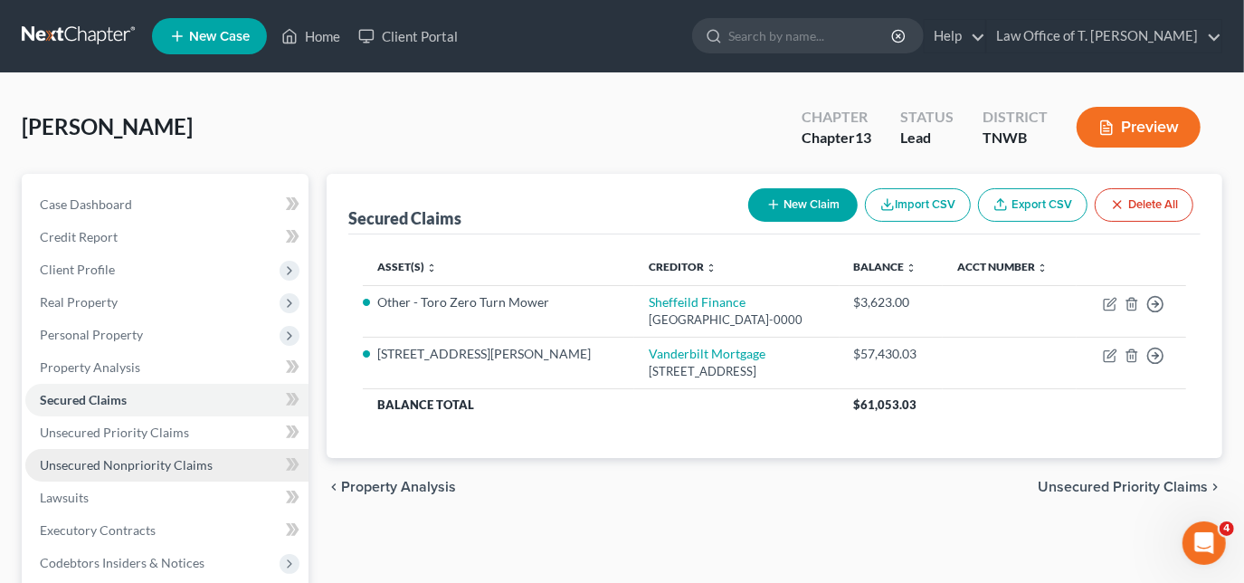
click at [195, 460] on span "Unsecured Nonpriority Claims" at bounding box center [126, 464] width 173 height 15
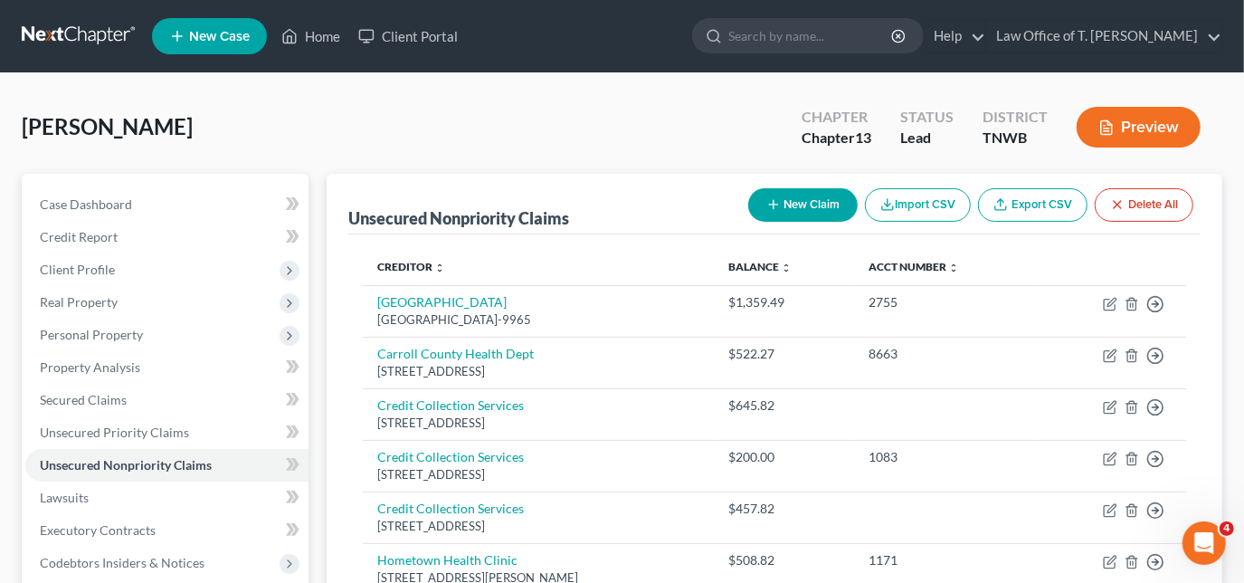
click at [797, 209] on button "New Claim" at bounding box center [802, 204] width 109 height 33
select select "0"
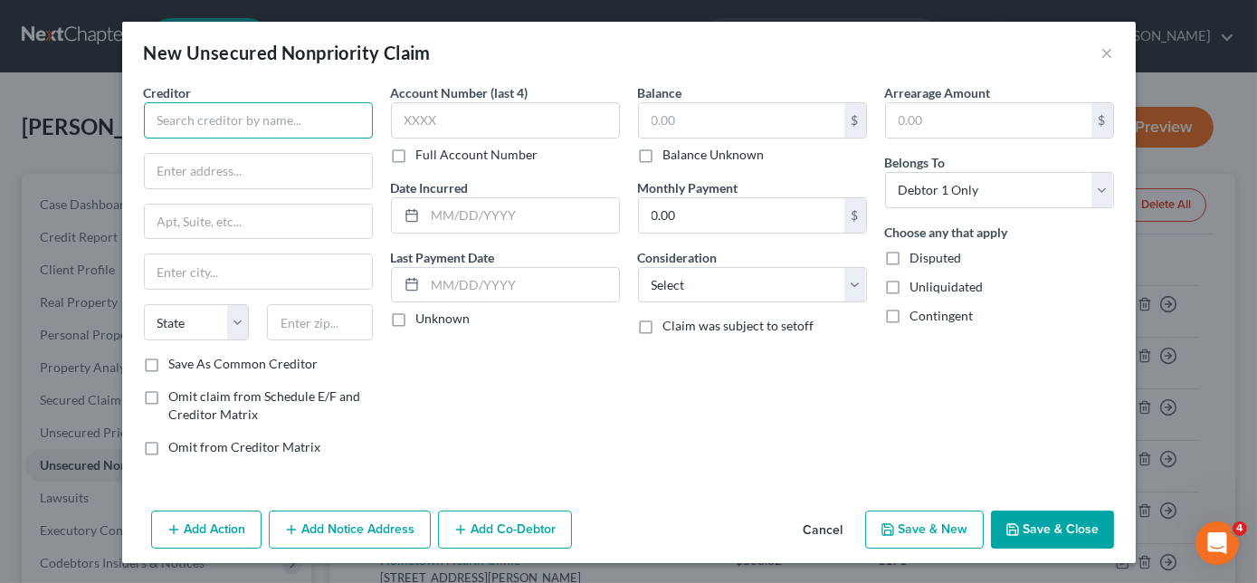
click at [334, 123] on input "text" at bounding box center [258, 120] width 229 height 36
type input "Advance 24/7"
type input "105 Memorial Dr"
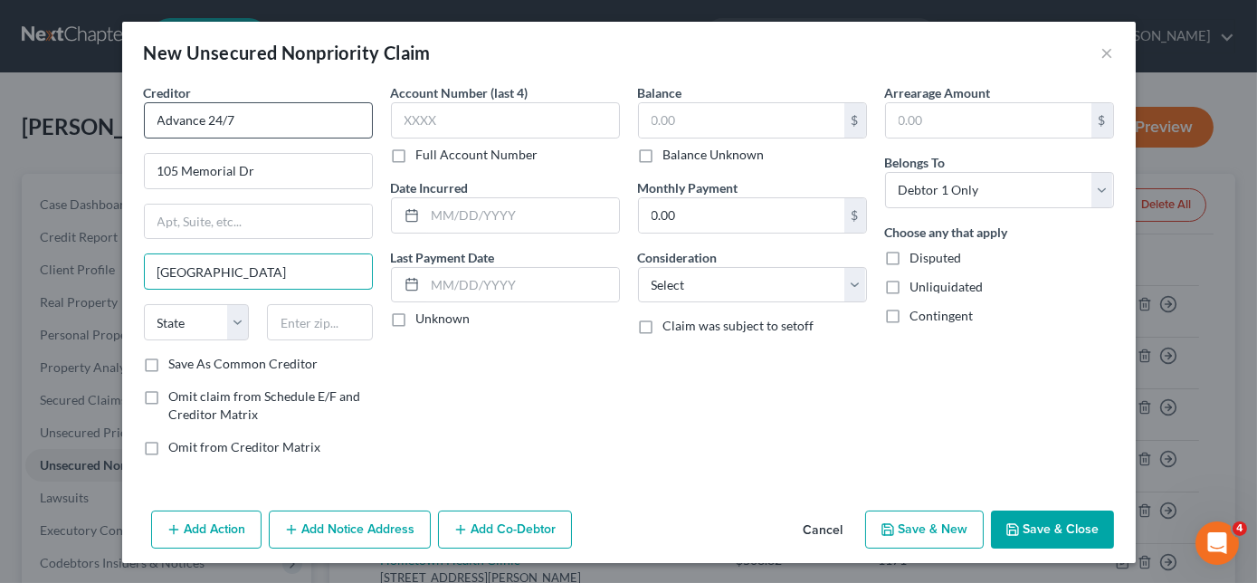
type input "[GEOGRAPHIC_DATA]"
select select "44"
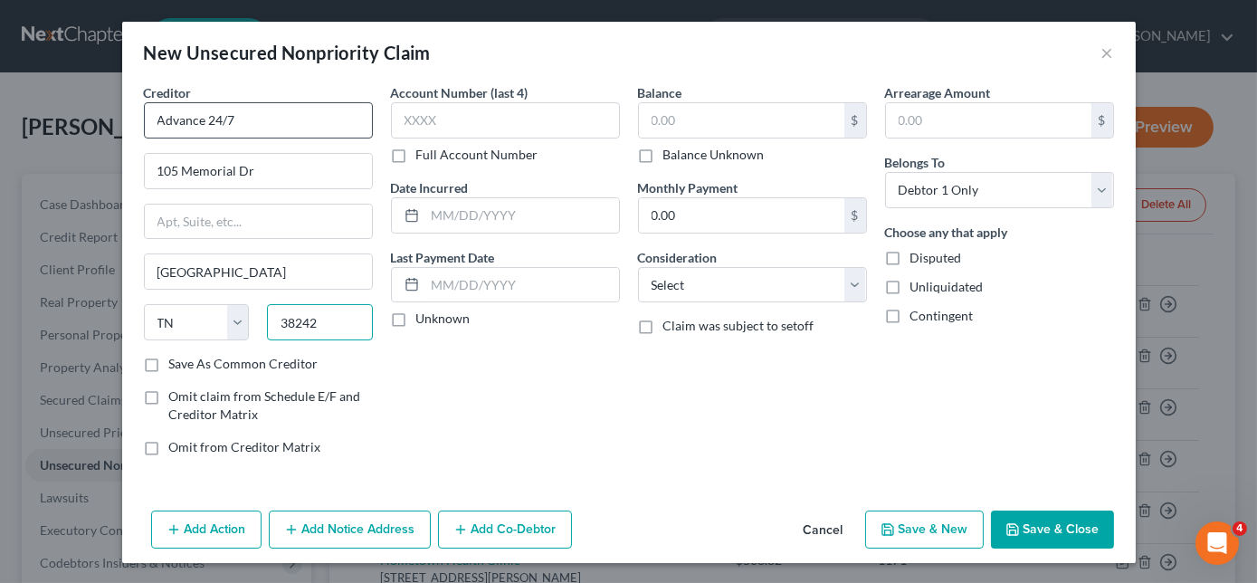
type input "38242"
type input "7152"
type input "500.00"
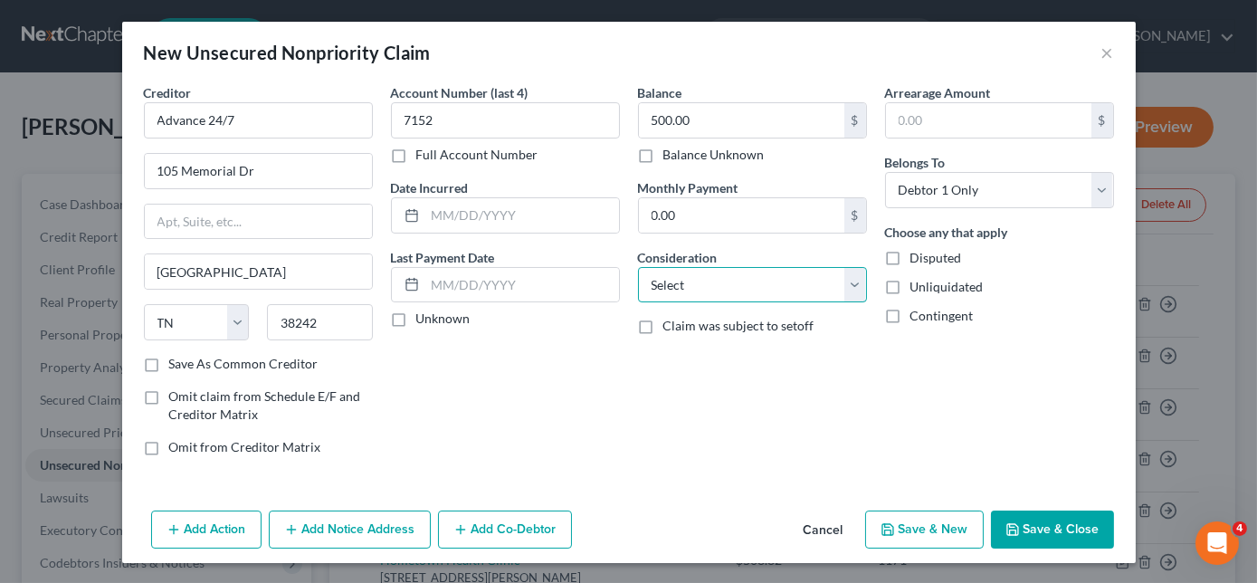
click at [666, 287] on select "Select Cable / Satellite Services Collection Agency Credit Card Debt Debt Couns…" at bounding box center [752, 285] width 229 height 36
select select "10"
click at [638, 267] on select "Select Cable / Satellite Services Collection Agency Credit Card Debt Debt Couns…" at bounding box center [752, 285] width 229 height 36
click at [899, 530] on button "Save & New" at bounding box center [924, 529] width 119 height 38
select select "0"
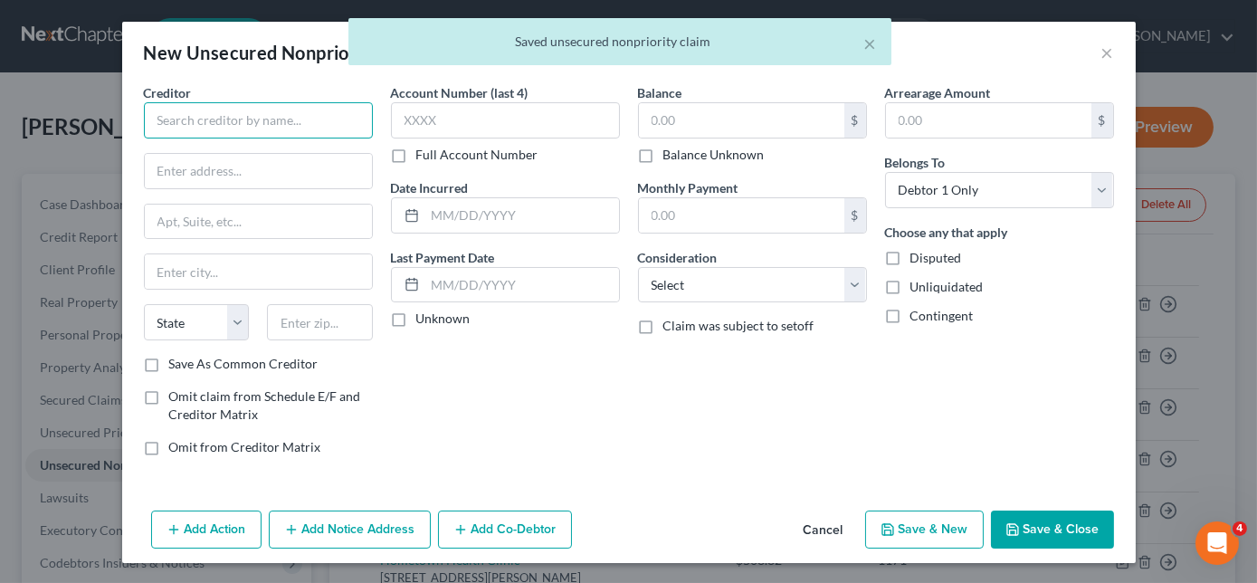
drag, startPoint x: 900, startPoint y: 530, endPoint x: 265, endPoint y: 123, distance: 754.5
click at [265, 123] on input "text" at bounding box center [258, 120] width 229 height 36
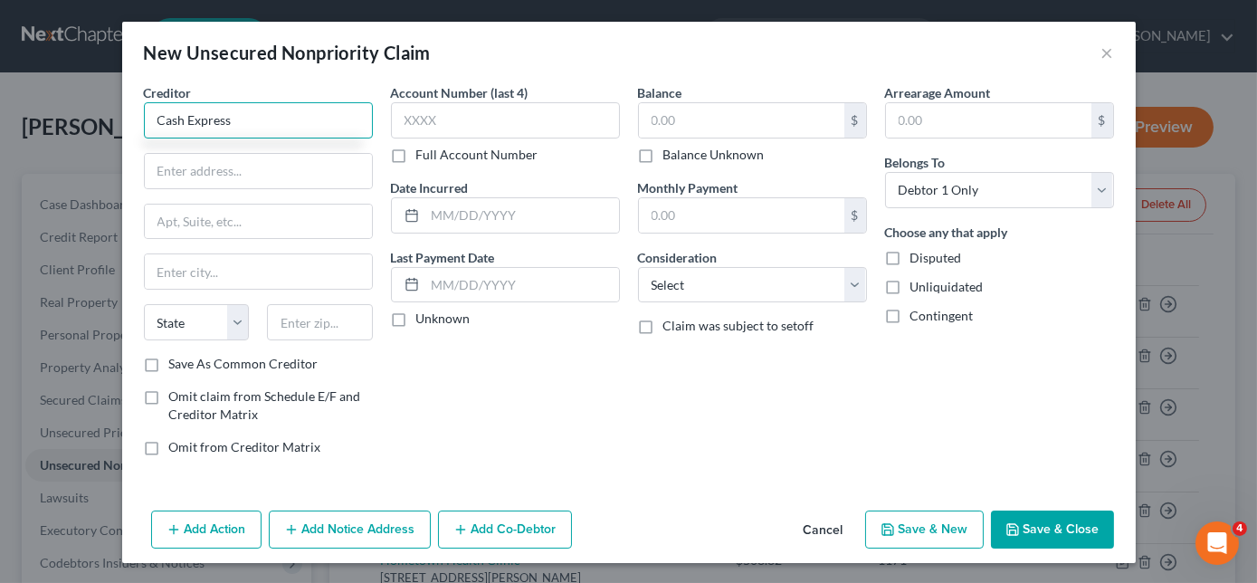
type input "Cash Express"
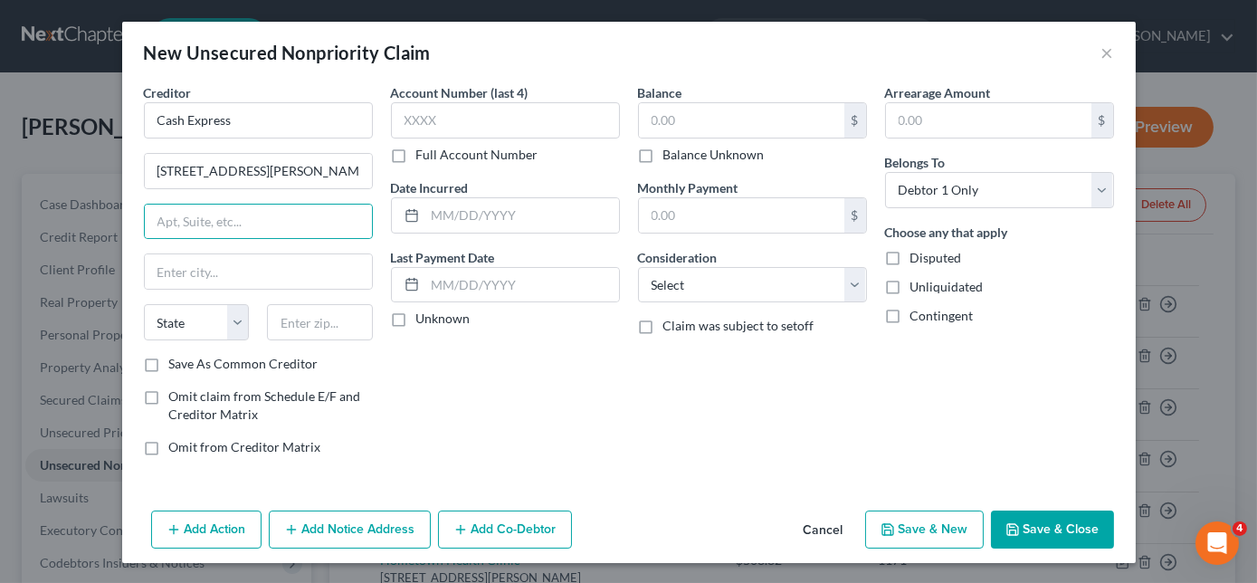
click at [321, 188] on div "Creditor * Cash Express 1056 [PERSON_NAME] [GEOGRAPHIC_DATA] [US_STATE] AK AR A…" at bounding box center [258, 218] width 229 height 271
click at [315, 171] on input "[STREET_ADDRESS][PERSON_NAME]" at bounding box center [258, 171] width 227 height 34
type input "[STREET_ADDRESS][PERSON_NAME]"
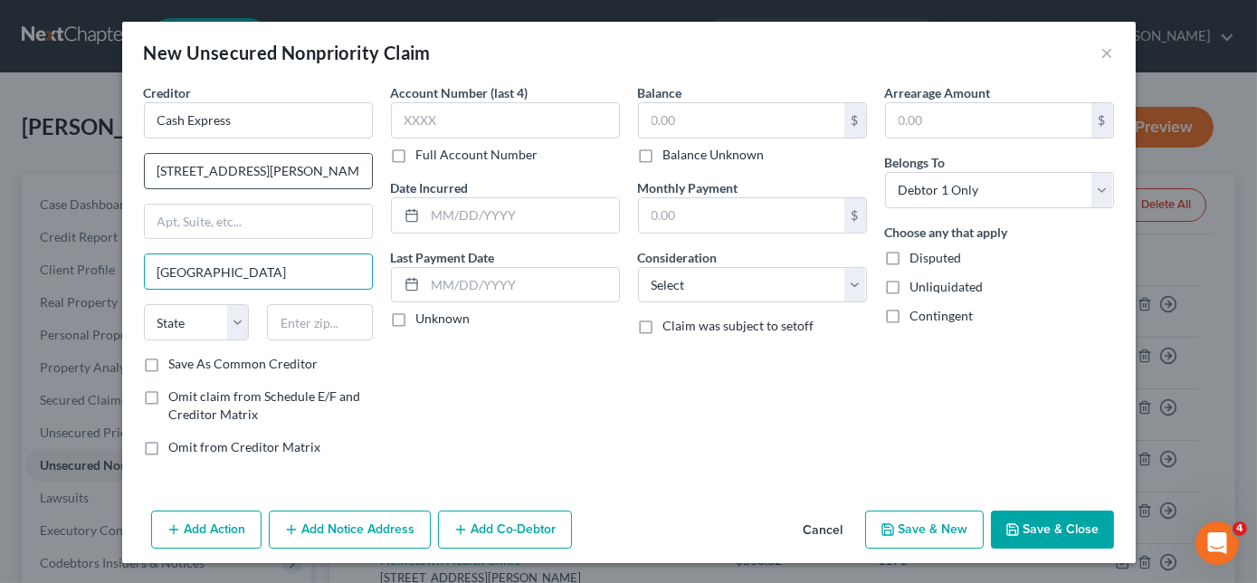
type input "[GEOGRAPHIC_DATA]"
select select "44"
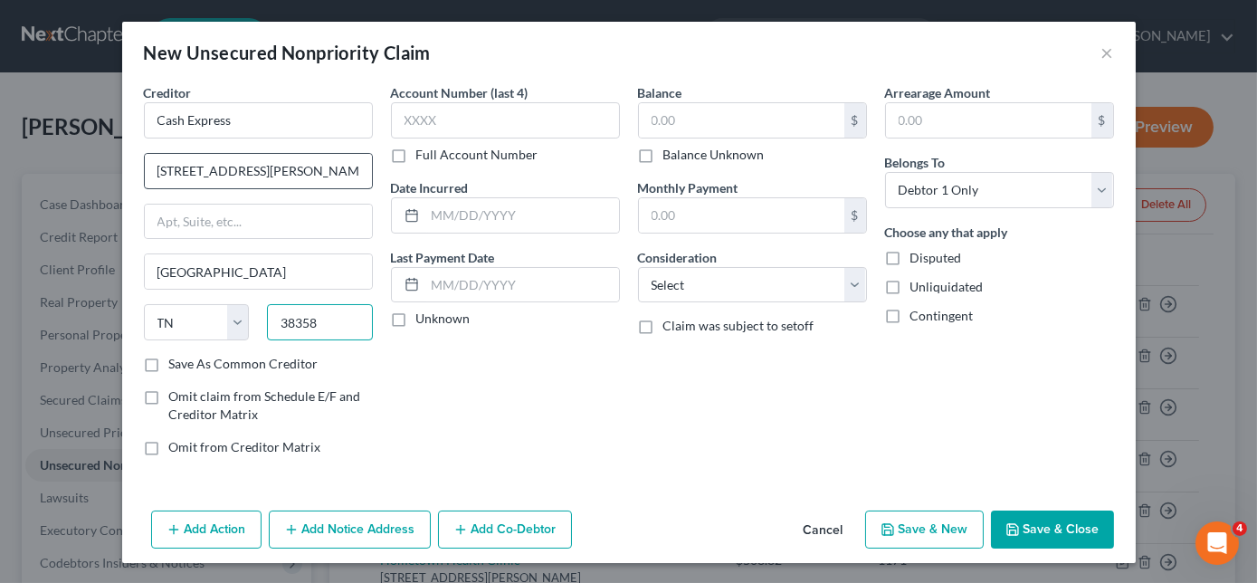
type input "38358"
type input "500.00"
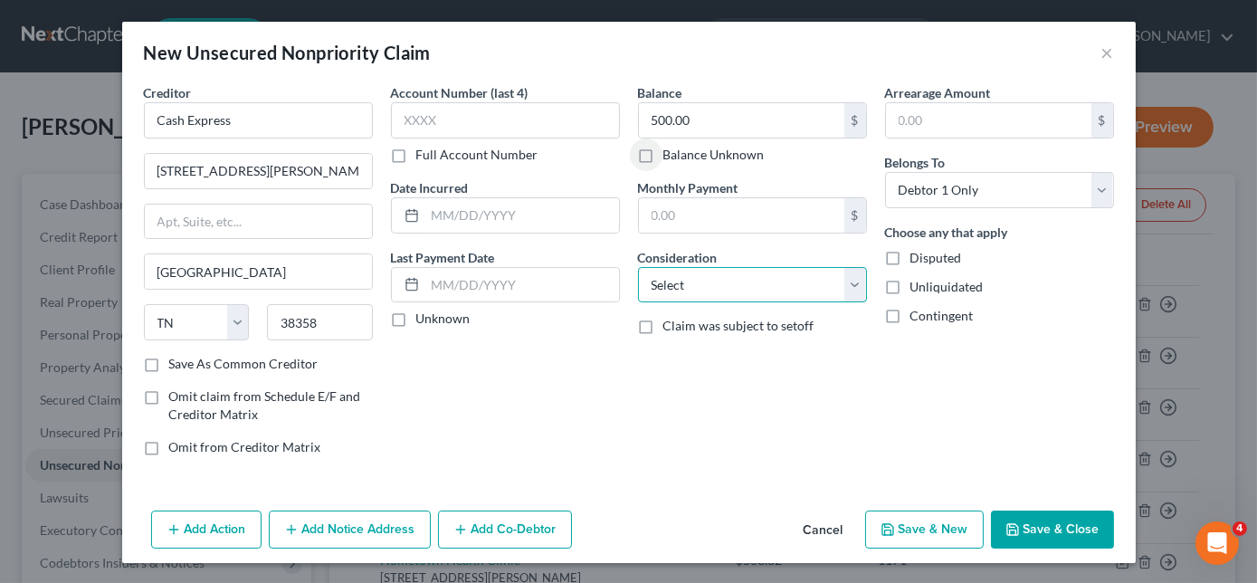
click at [707, 276] on select "Select Cable / Satellite Services Collection Agency Credit Card Debt Debt Couns…" at bounding box center [752, 285] width 229 height 36
select select "10"
click at [638, 267] on select "Select Cable / Satellite Services Collection Agency Credit Card Debt Debt Couns…" at bounding box center [752, 285] width 229 height 36
click at [929, 536] on button "Save & New" at bounding box center [924, 529] width 119 height 38
select select "0"
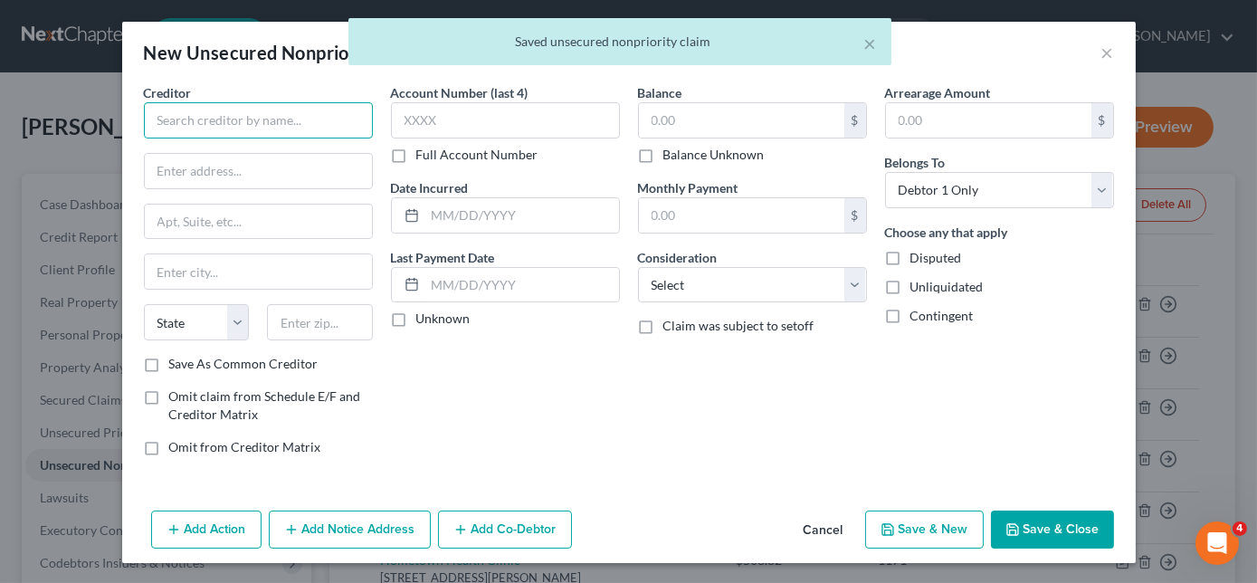
click at [291, 119] on input "text" at bounding box center [258, 120] width 229 height 36
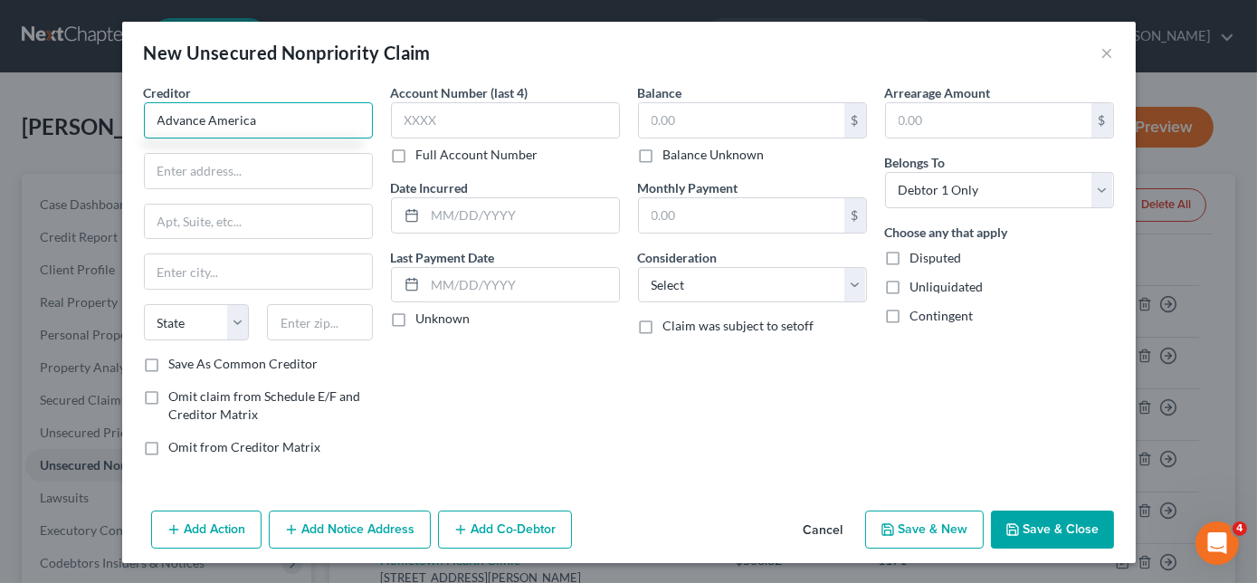
type input "Advance America"
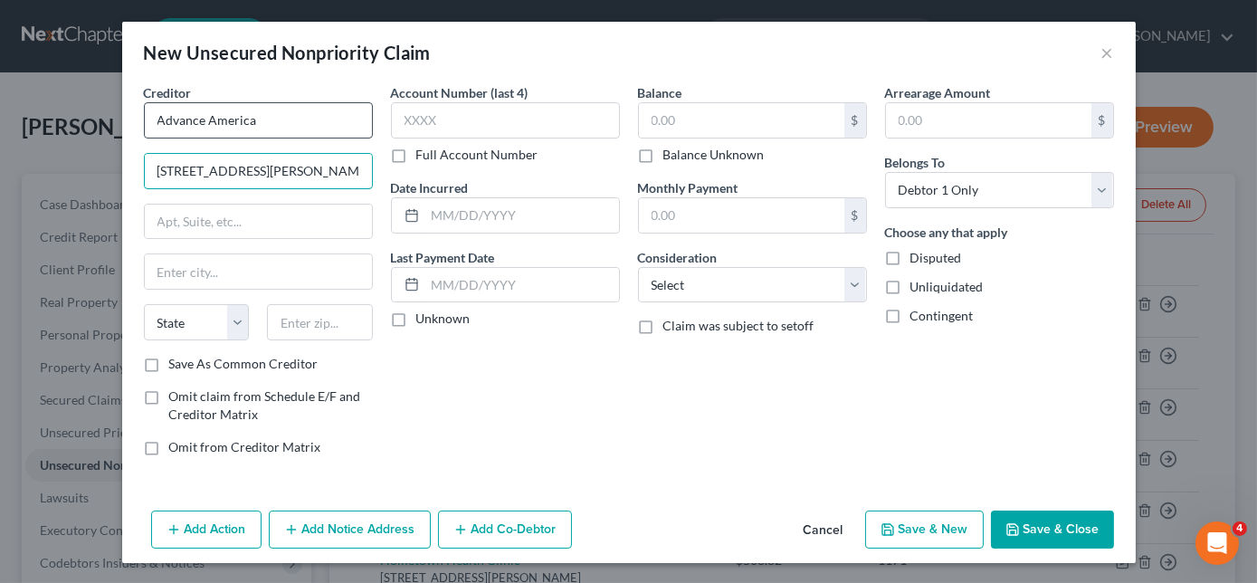
type input "[STREET_ADDRESS][PERSON_NAME]"
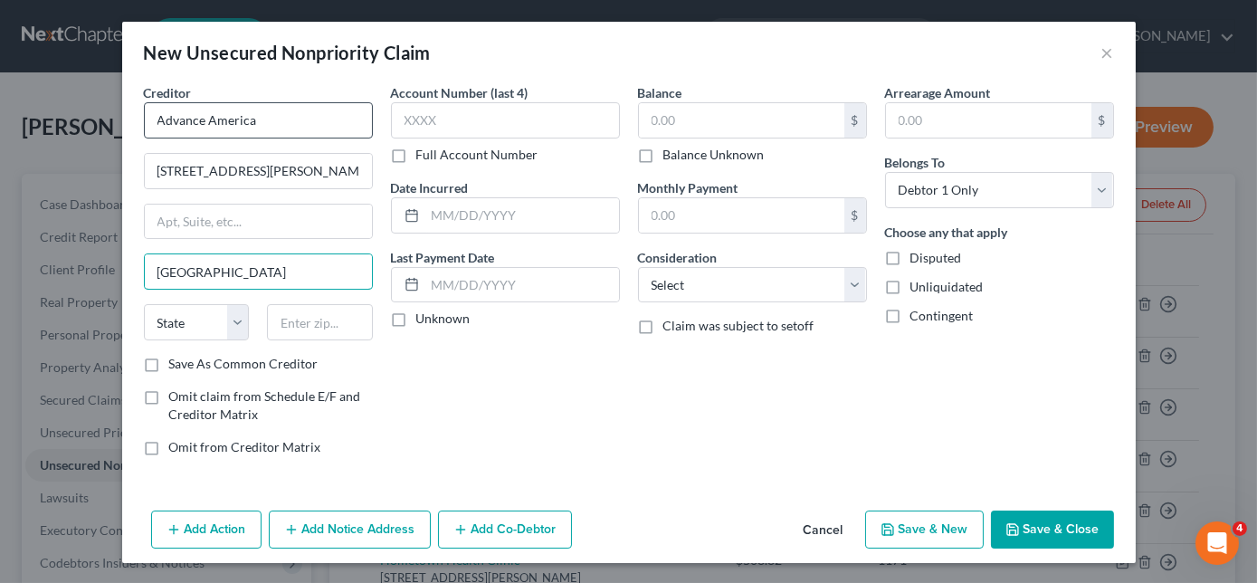
type input "[GEOGRAPHIC_DATA]"
select select "44"
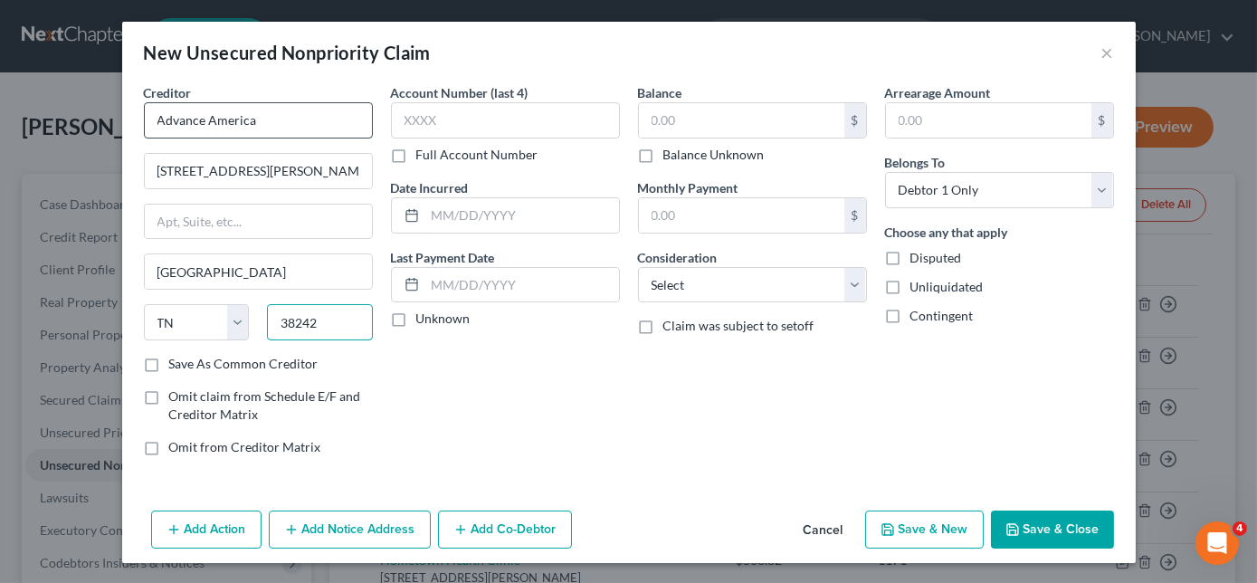
type input "38242"
type input "500.00"
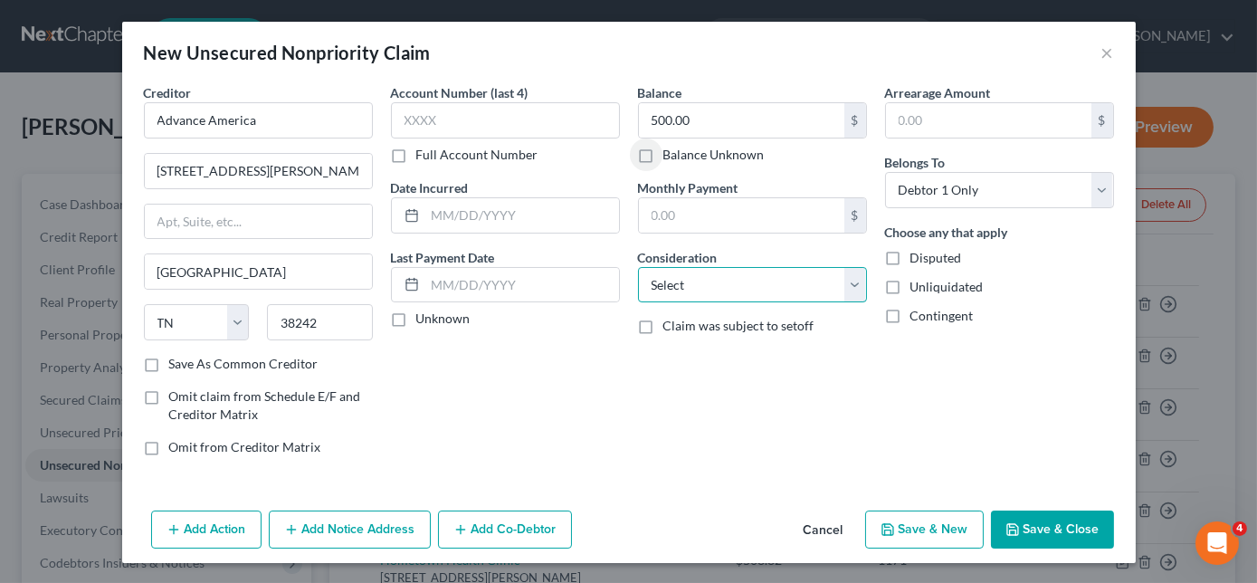
click at [664, 280] on select "Select Cable / Satellite Services Collection Agency Credit Card Debt Debt Couns…" at bounding box center [752, 285] width 229 height 36
select select "10"
click at [638, 267] on select "Select Cable / Satellite Services Collection Agency Credit Card Debt Debt Couns…" at bounding box center [752, 285] width 229 height 36
click at [937, 531] on button "Save & New" at bounding box center [924, 529] width 119 height 38
select select "0"
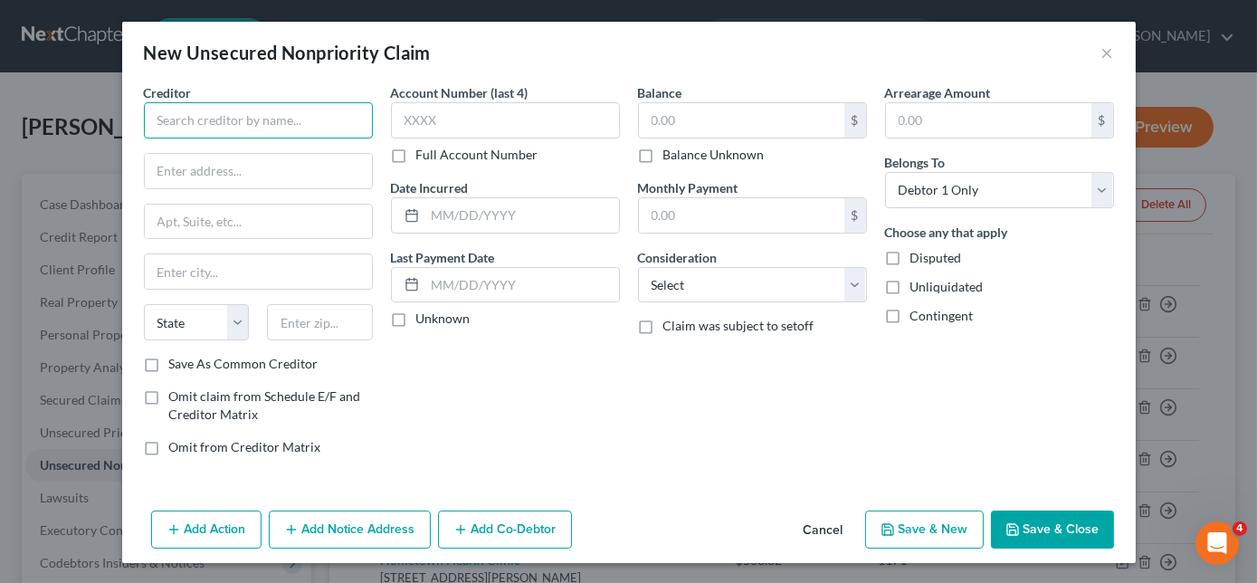
drag, startPoint x: 248, startPoint y: 119, endPoint x: 212, endPoint y: 132, distance: 38.3
click at [212, 132] on input "text" at bounding box center [258, 120] width 229 height 36
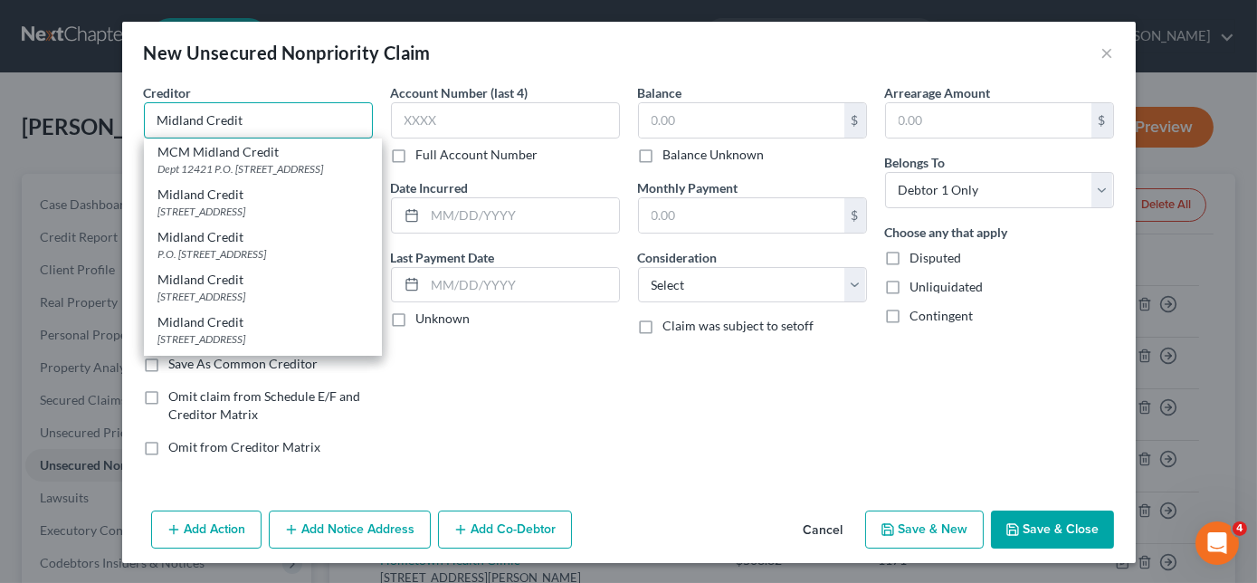
type input "Midland Credit"
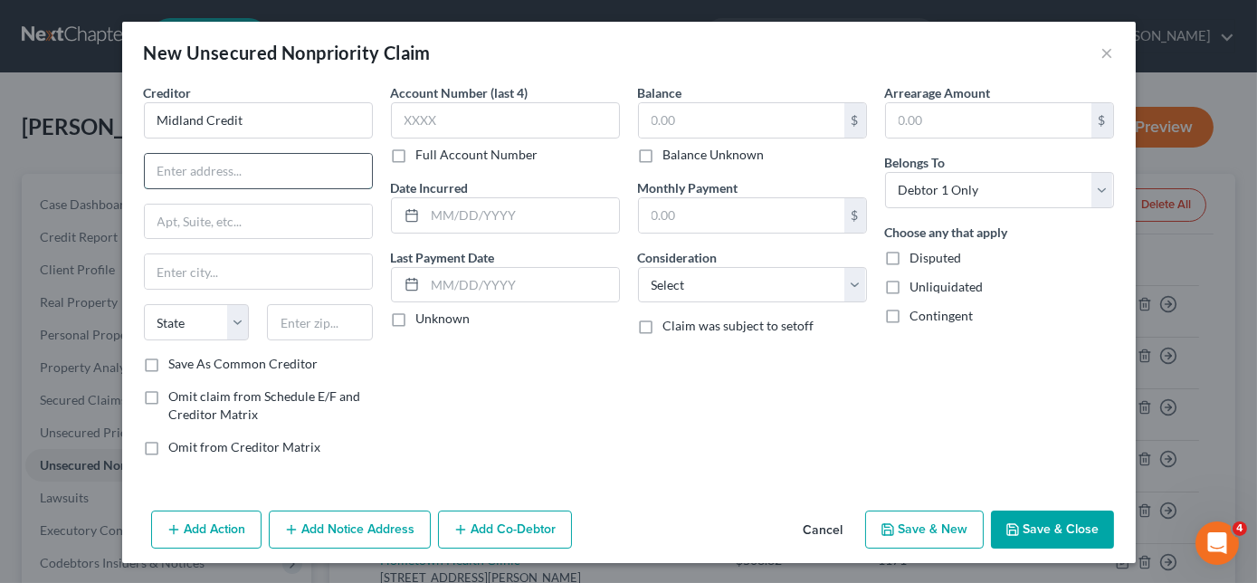
click at [312, 173] on input "text" at bounding box center [258, 171] width 227 height 34
click at [312, 173] on input "9390" at bounding box center [258, 171] width 227 height 34
type input "PO Box 939069"
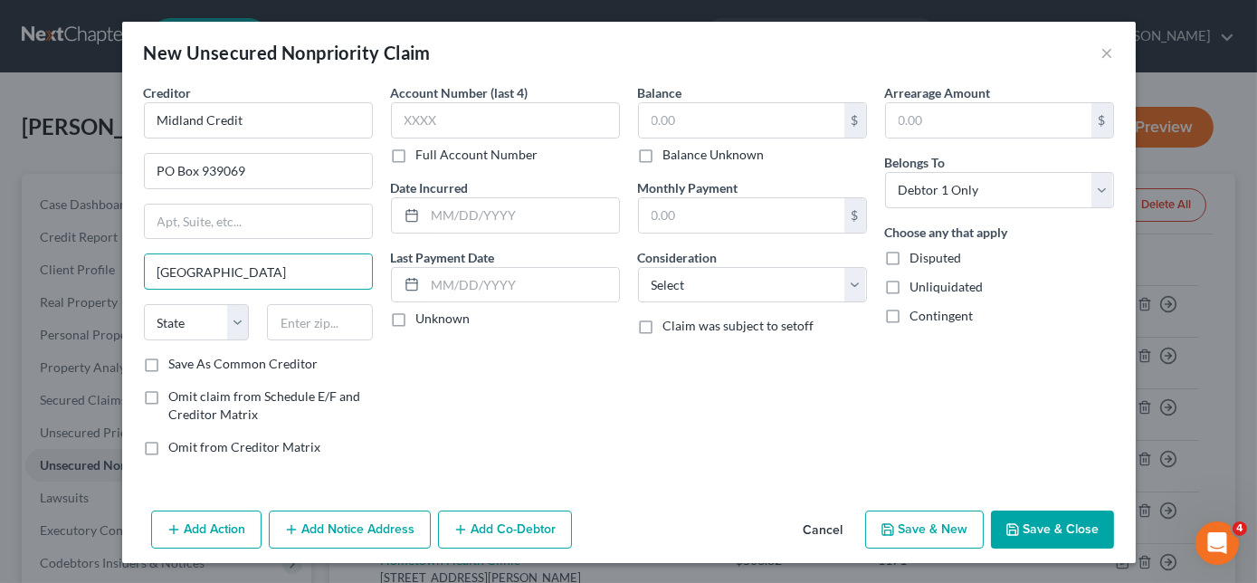
type input "[GEOGRAPHIC_DATA]"
select select "4"
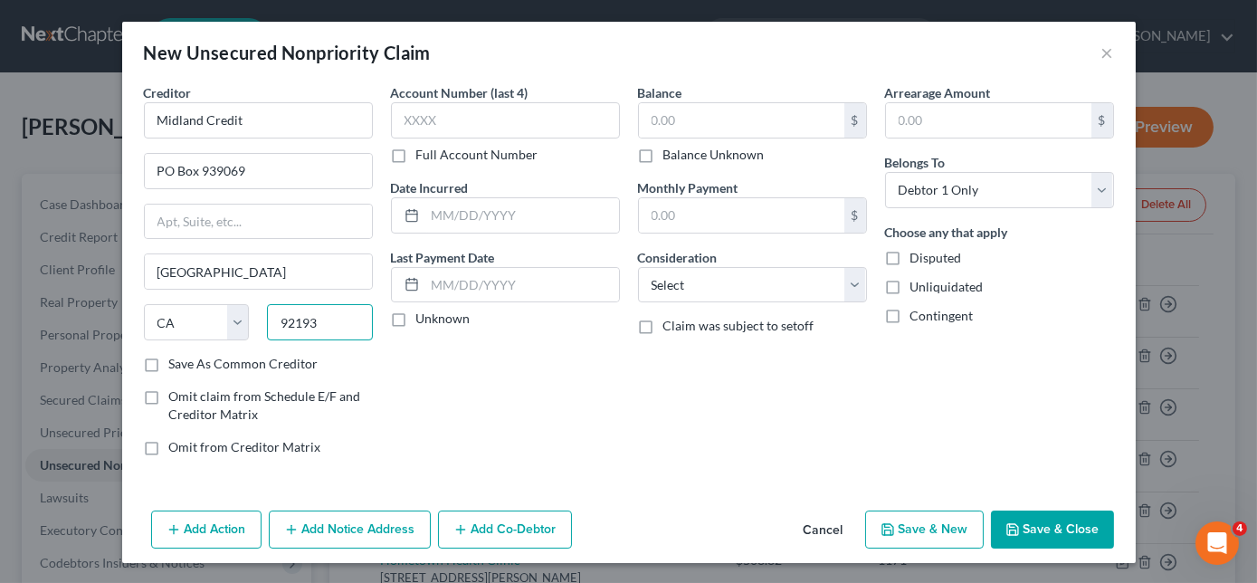
type input "92193"
type input "1,200.31"
click at [792, 275] on select "Select Cable / Satellite Services Collection Agency Credit Card Debt Debt Couns…" at bounding box center [752, 285] width 229 height 36
select select "1"
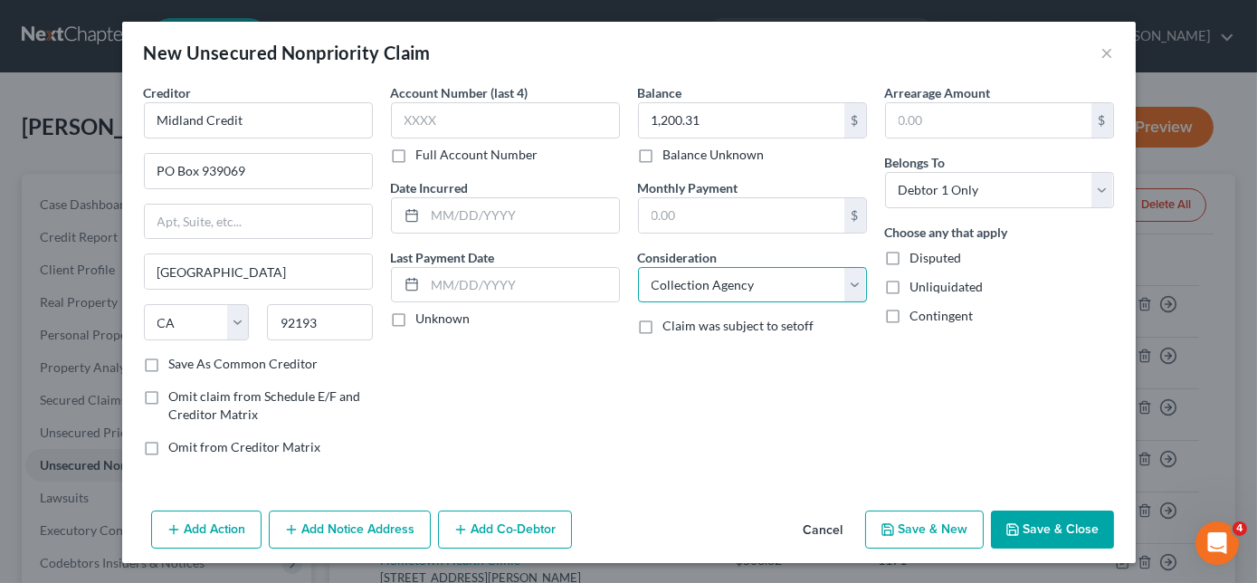
click at [638, 267] on select "Select Cable / Satellite Services Collection Agency Credit Card Debt Debt Couns…" at bounding box center [752, 285] width 229 height 36
click at [927, 530] on button "Save & New" at bounding box center [924, 529] width 119 height 38
select select "0"
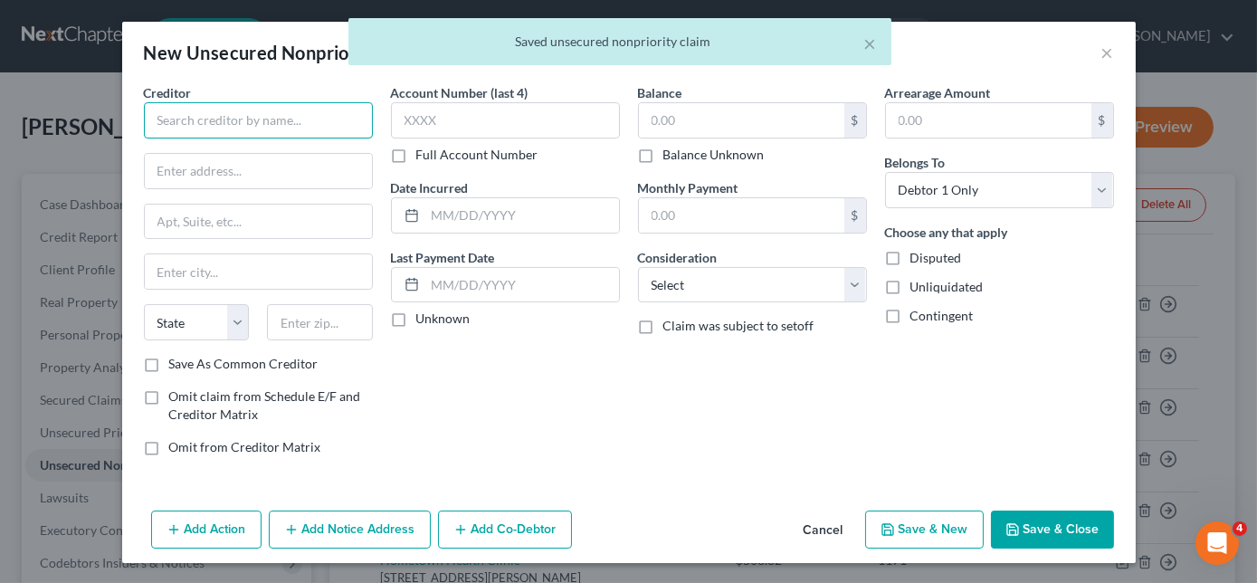
click at [345, 123] on input "text" at bounding box center [258, 120] width 229 height 36
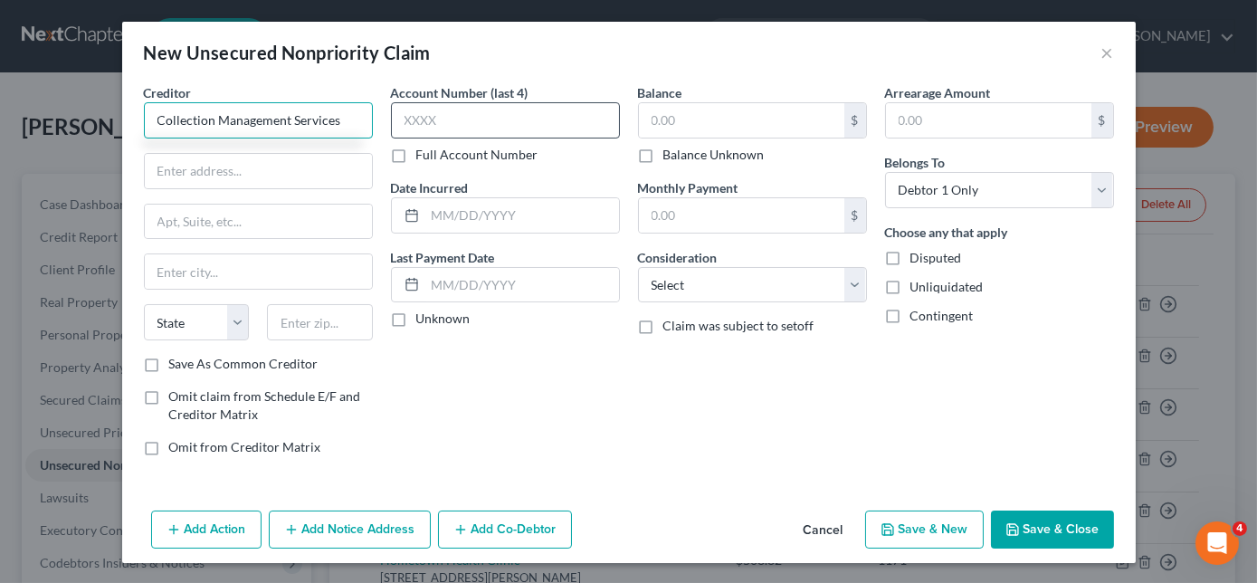
type input "Collection Management Services"
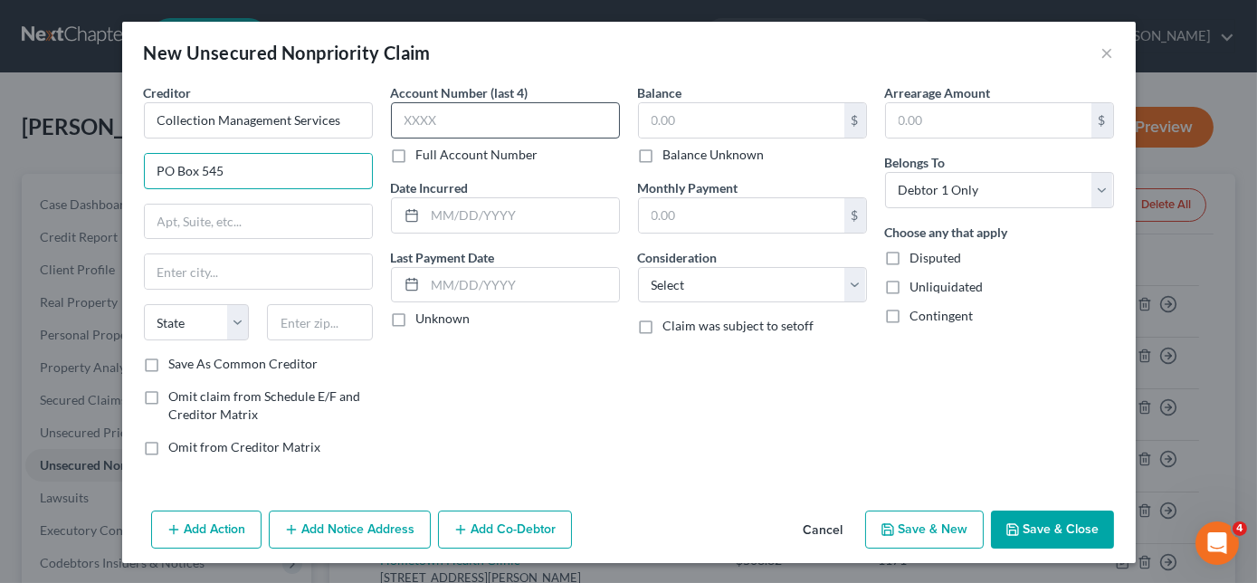
type input "PO Box 545"
click at [396, 119] on input "text" at bounding box center [505, 120] width 229 height 36
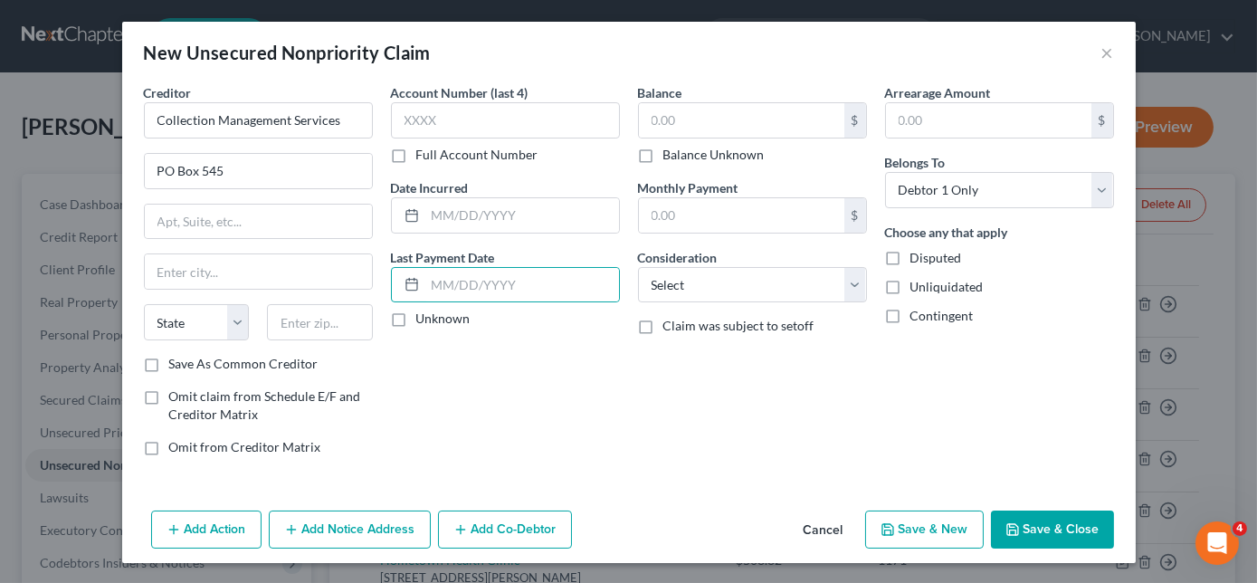
click at [271, 246] on div "Creditor * Collection Management Services PO [GEOGRAPHIC_DATA][US_STATE] AZ CA …" at bounding box center [258, 218] width 229 height 271
click at [230, 223] on input "text" at bounding box center [258, 221] width 227 height 34
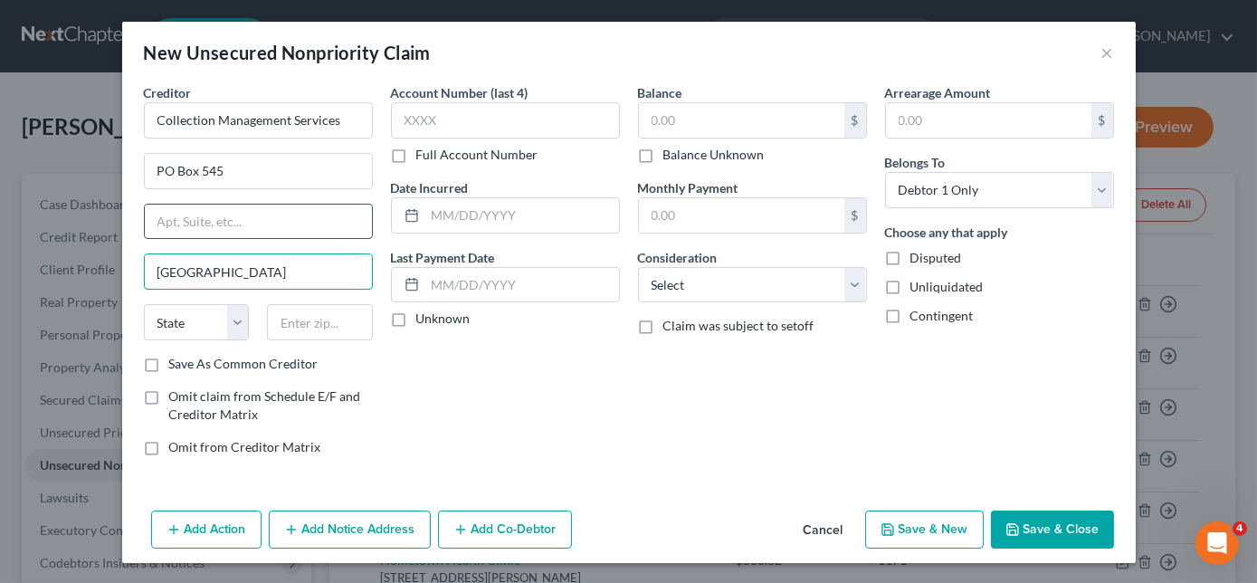
type input "[GEOGRAPHIC_DATA]"
select select "44"
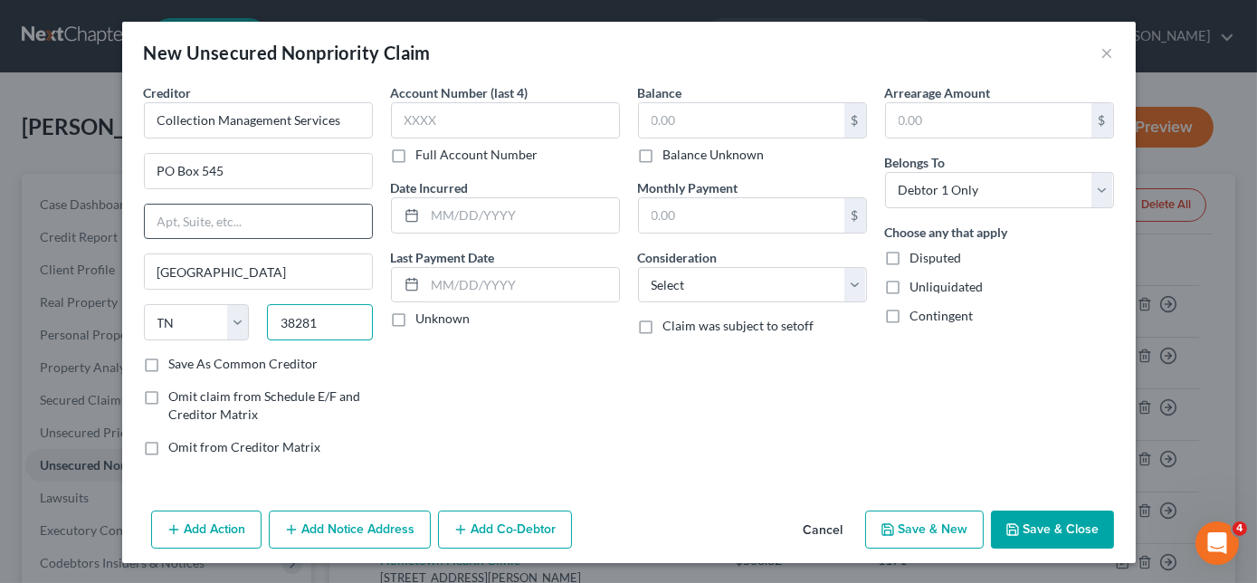
type input "38281"
type input "2121"
type input "1,359.49"
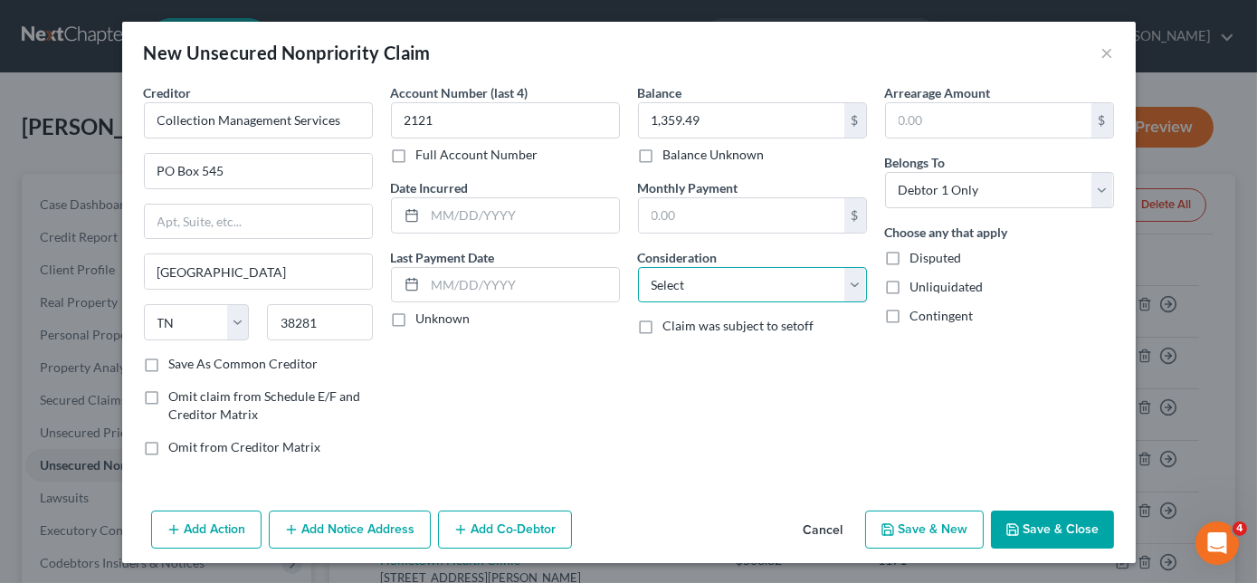
click at [668, 294] on select "Select Cable / Satellite Services Collection Agency Credit Card Debt Debt Couns…" at bounding box center [752, 285] width 229 height 36
select select "1"
click at [638, 267] on select "Select Cable / Satellite Services Collection Agency Credit Card Debt Debt Couns…" at bounding box center [752, 285] width 229 height 36
click at [918, 524] on button "Save & New" at bounding box center [924, 529] width 119 height 38
select select "0"
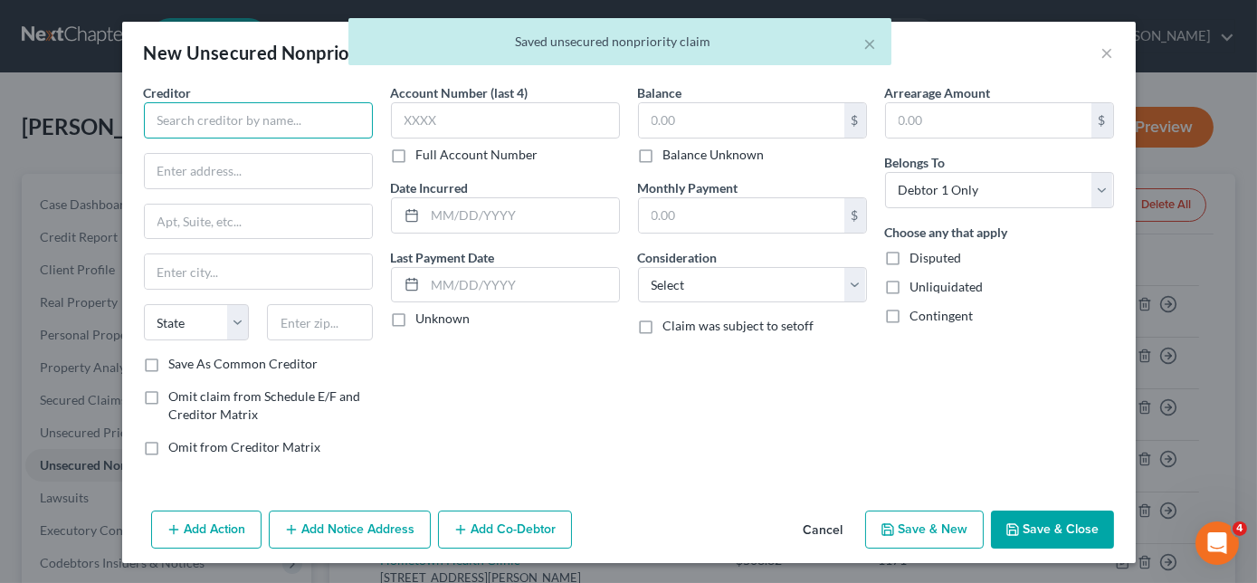
click at [328, 130] on input "text" at bounding box center [258, 120] width 229 height 36
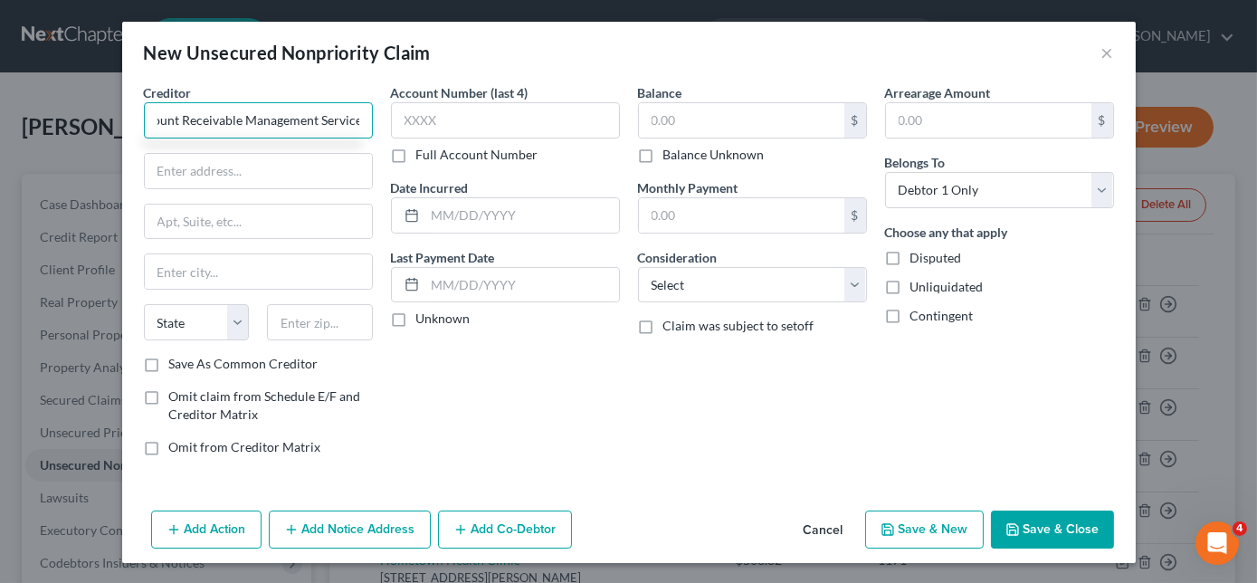
scroll to position [0, 31]
type input "Account Receivable Management Services"
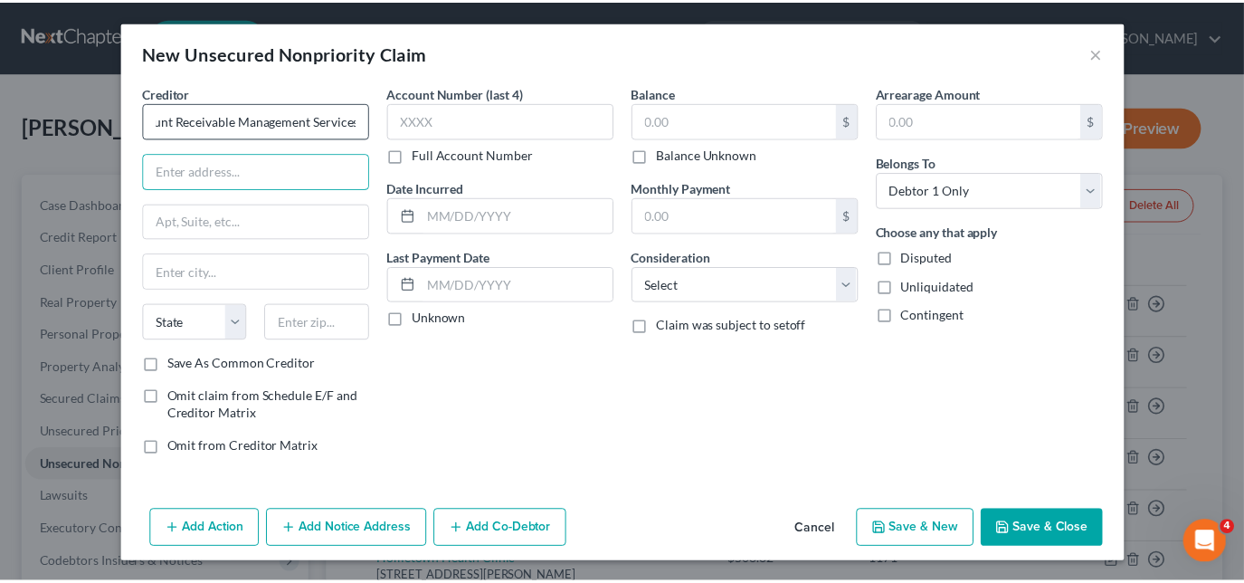
scroll to position [0, 0]
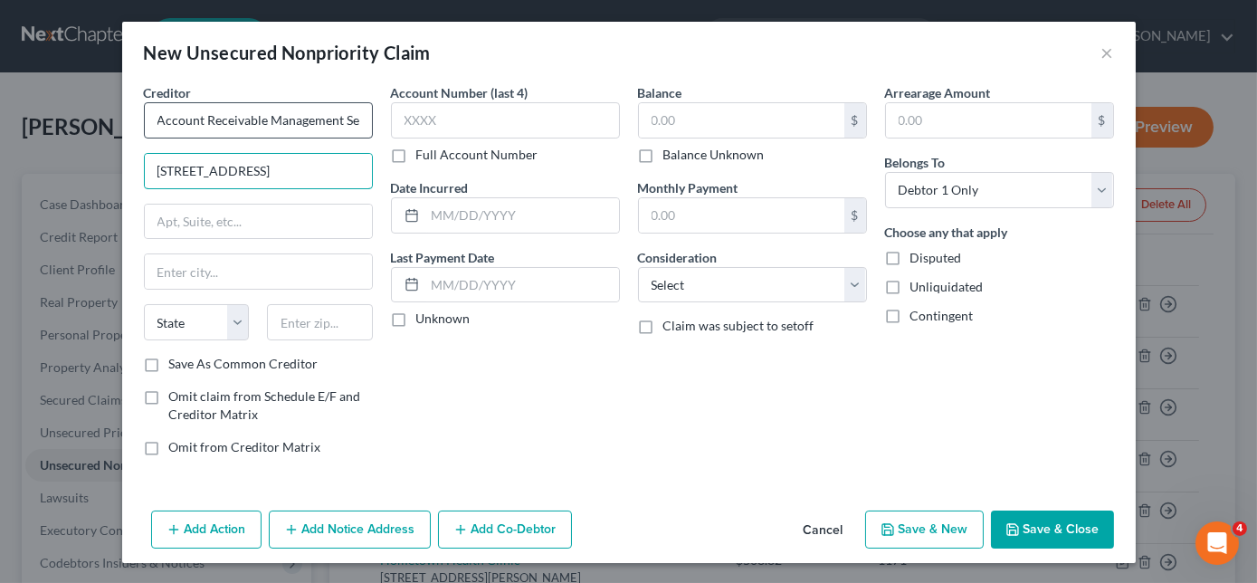
type input "[STREET_ADDRESS]"
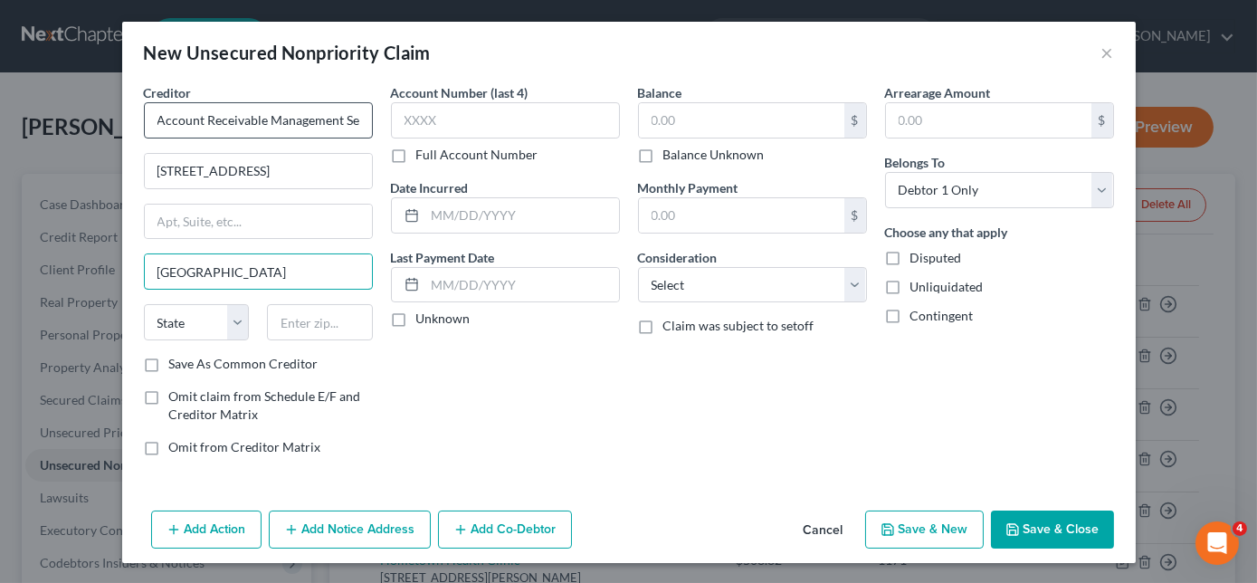
type input "[GEOGRAPHIC_DATA]"
select select "44"
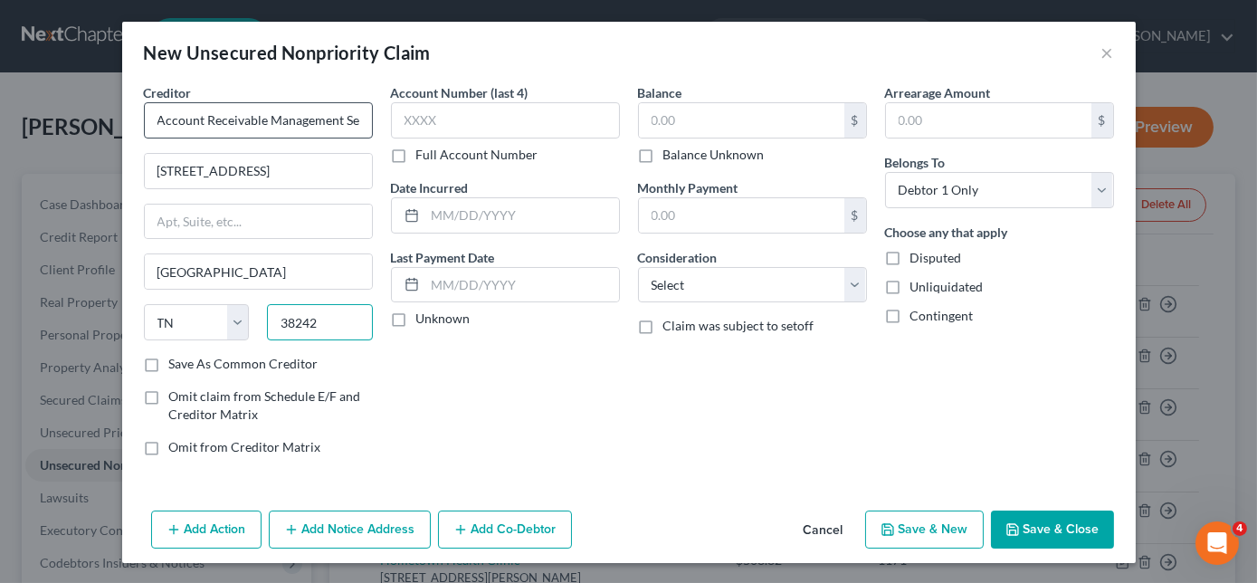
type input "38242"
type input "9149"
type input "858.91"
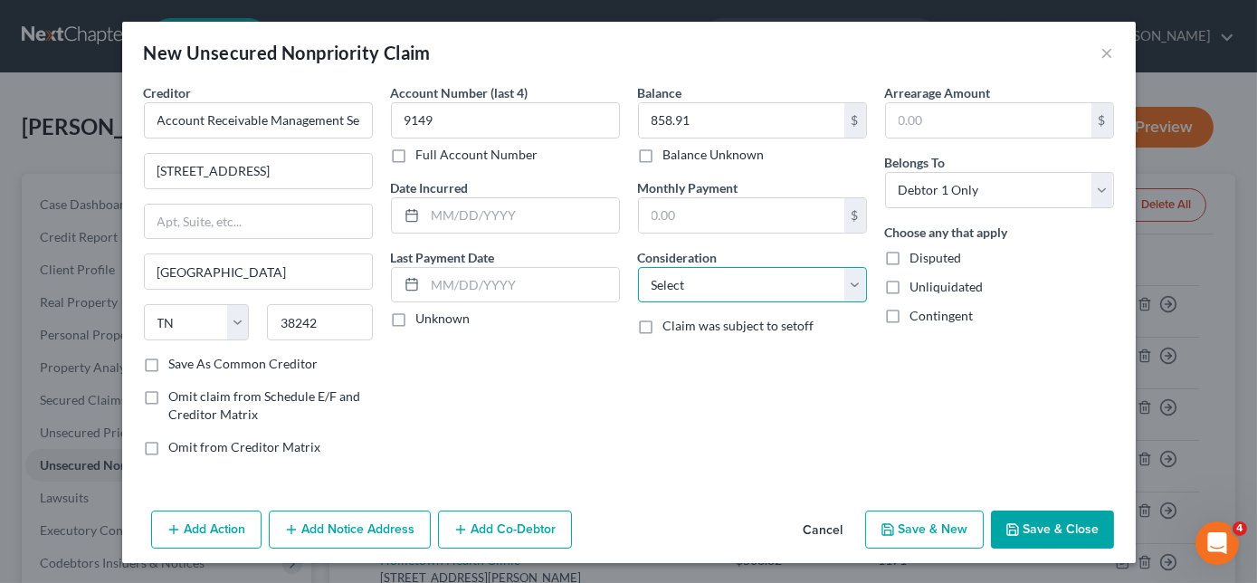
click at [703, 282] on select "Select Cable / Satellite Services Collection Agency Credit Card Debt Debt Couns…" at bounding box center [752, 285] width 229 height 36
select select "1"
click at [638, 267] on select "Select Cable / Satellite Services Collection Agency Credit Card Debt Debt Couns…" at bounding box center [752, 285] width 229 height 36
click at [939, 516] on button "Save & New" at bounding box center [924, 529] width 119 height 38
select select "0"
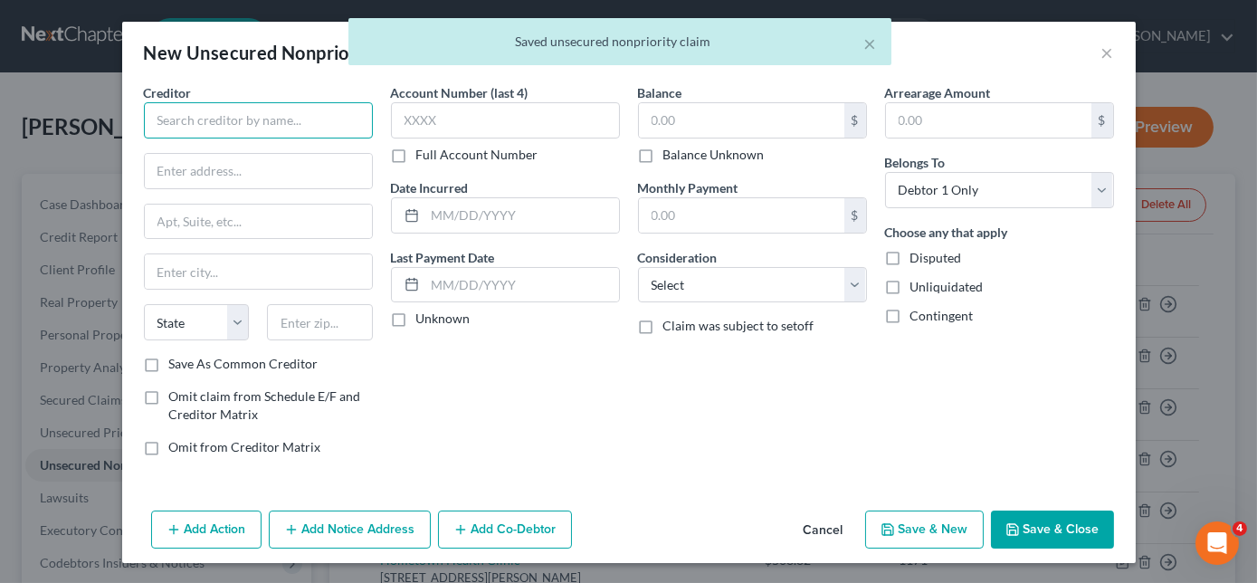
click at [331, 129] on input "text" at bounding box center [258, 120] width 229 height 36
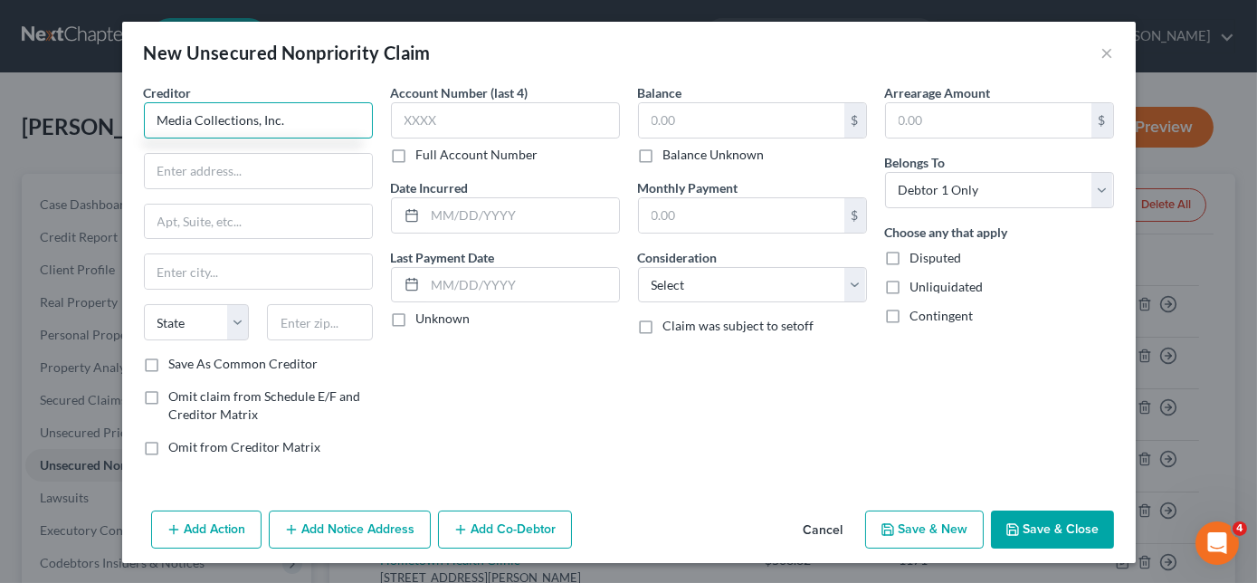
type input "Media Collections, Inc."
click at [385, 178] on div "Account Number (last 4) Full Account Number Date Incurred Last Payment Date Unk…" at bounding box center [505, 276] width 247 height 387
click at [243, 166] on input "text" at bounding box center [258, 171] width 227 height 34
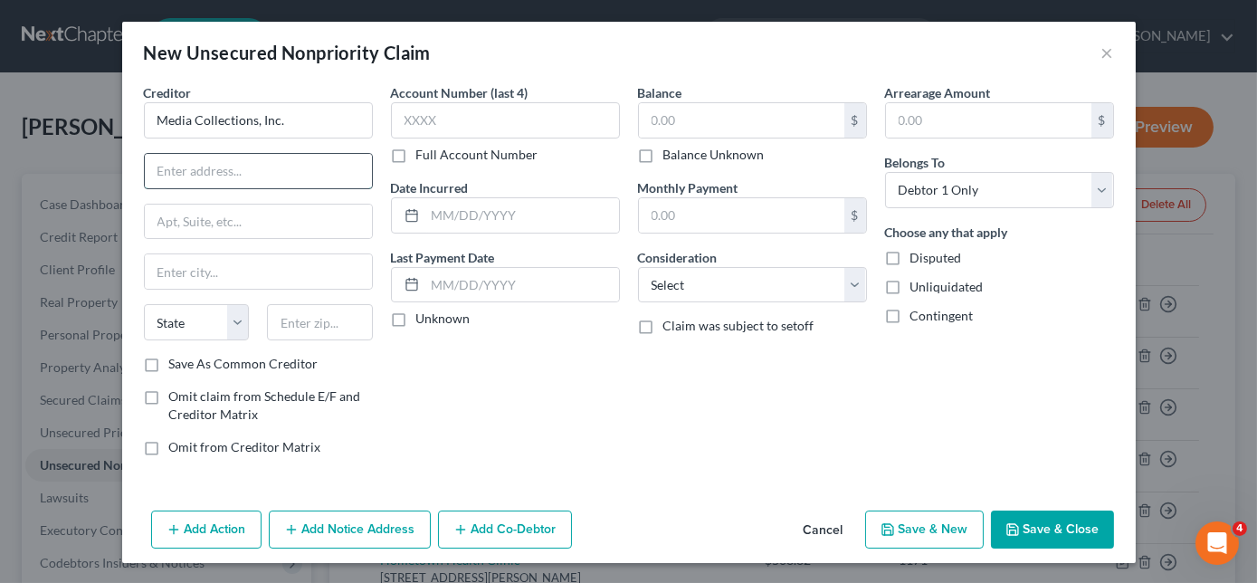
click at [244, 164] on input "text" at bounding box center [258, 171] width 227 height 34
type input "[PERSON_NAME] & Creed"
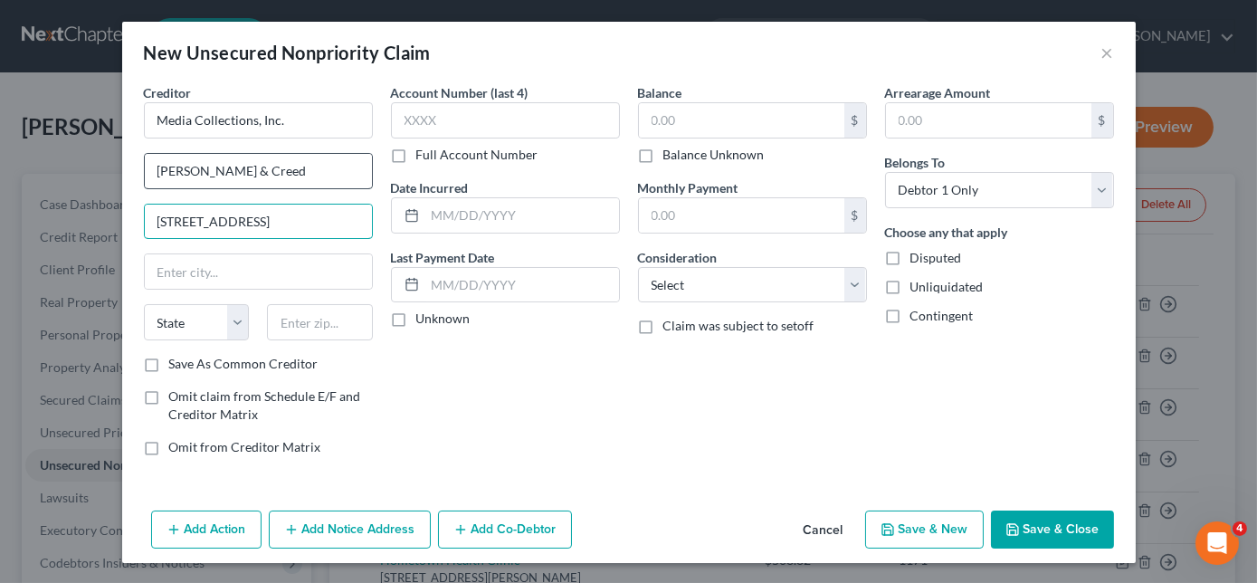
type input "[STREET_ADDRESS]"
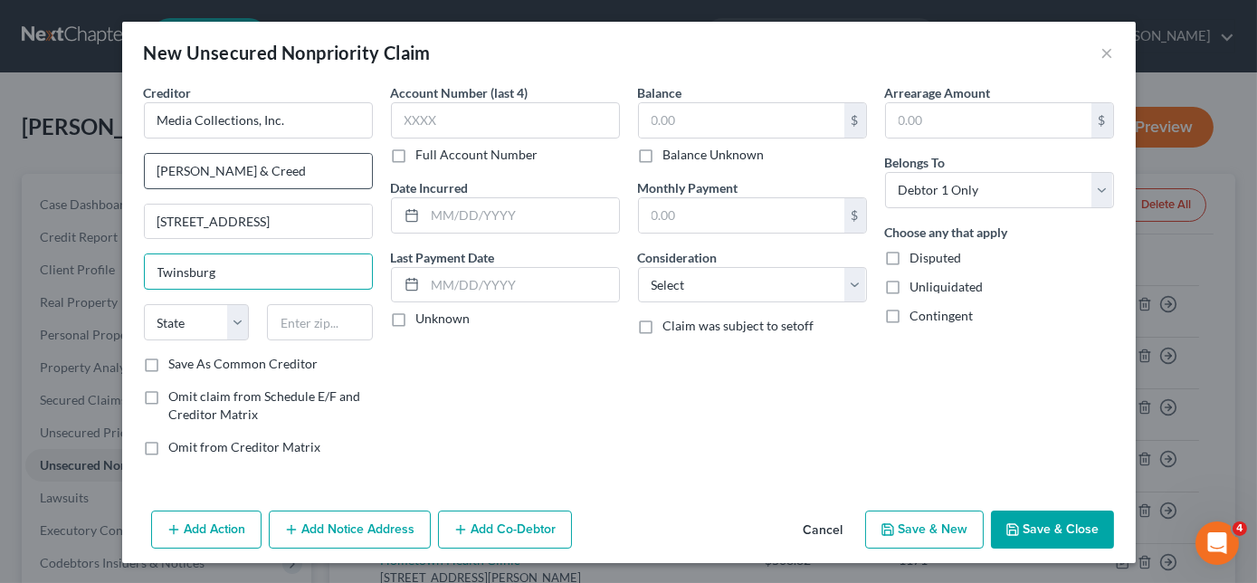
type input "Twinsburg"
select select "36"
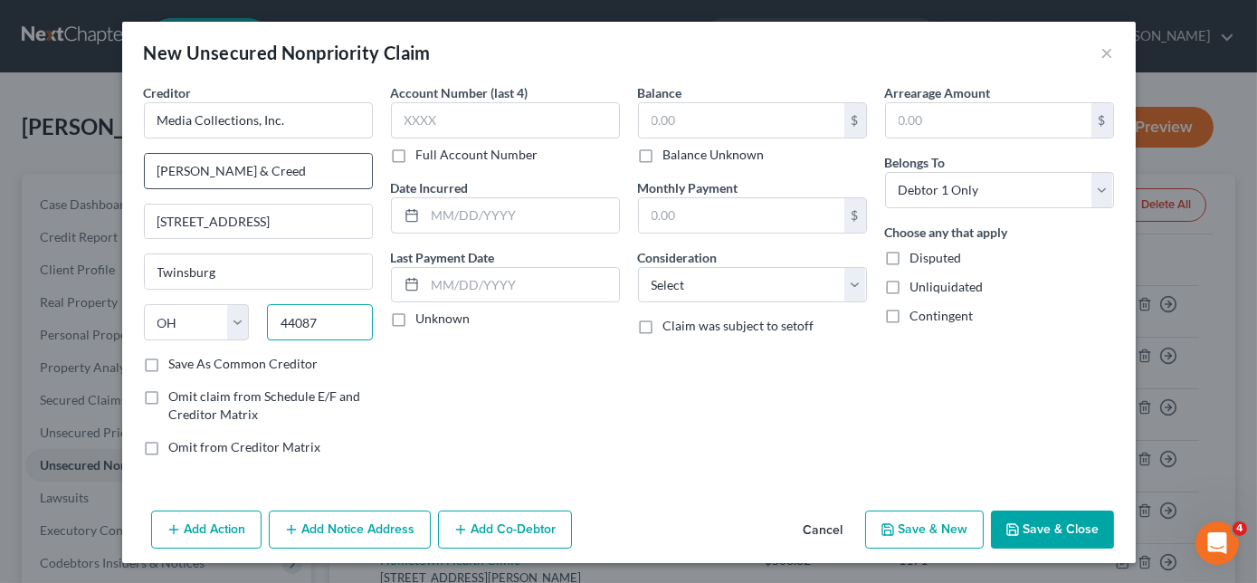
type input "44087"
type input "8072"
type input "579.49"
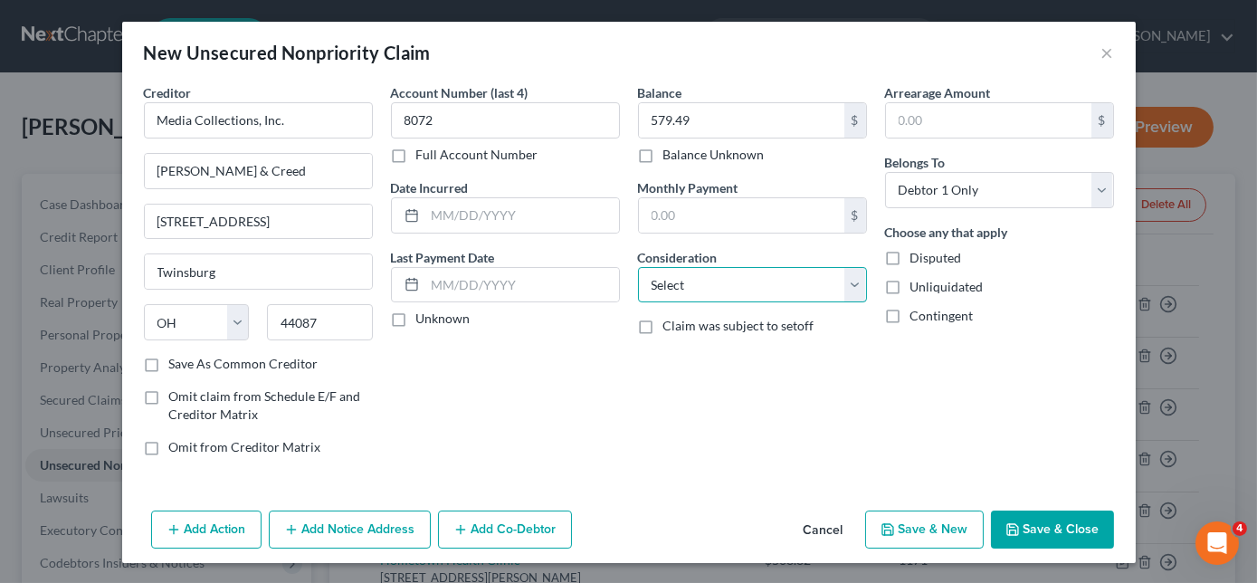
click at [702, 291] on select "Select Cable / Satellite Services Collection Agency Credit Card Debt Debt Couns…" at bounding box center [752, 285] width 229 height 36
select select "1"
click at [638, 267] on select "Select Cable / Satellite Services Collection Agency Credit Card Debt Debt Couns…" at bounding box center [752, 285] width 229 height 36
click at [955, 525] on button "Save & New" at bounding box center [924, 529] width 119 height 38
select select "0"
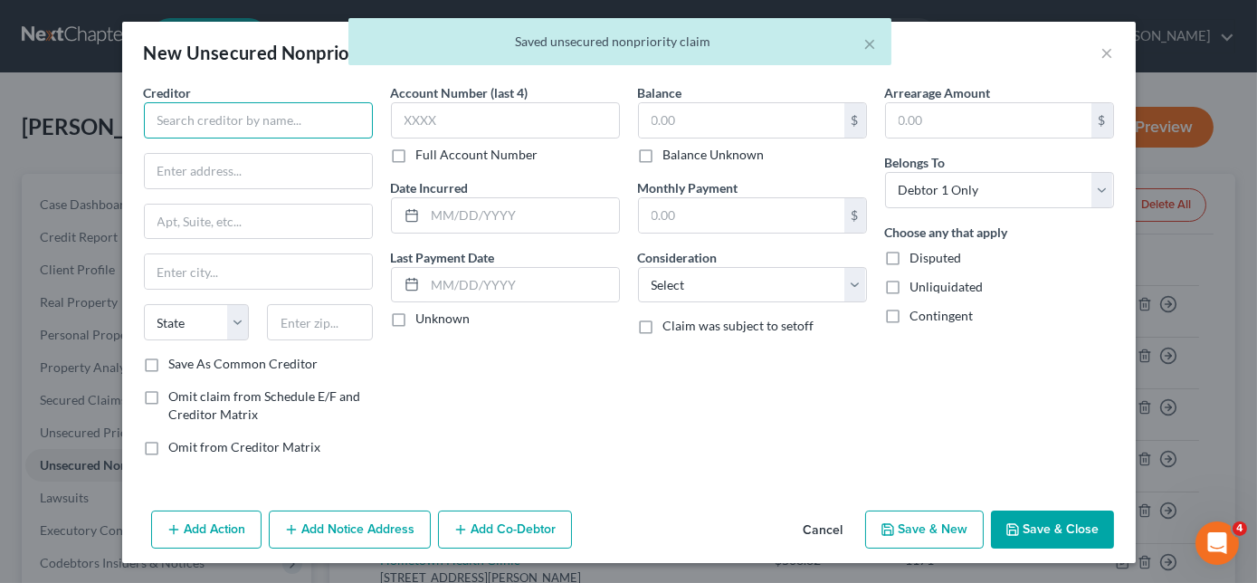
drag, startPoint x: 955, startPoint y: 525, endPoint x: 354, endPoint y: 130, distance: 718.8
click at [354, 130] on input "text" at bounding box center [258, 120] width 229 height 36
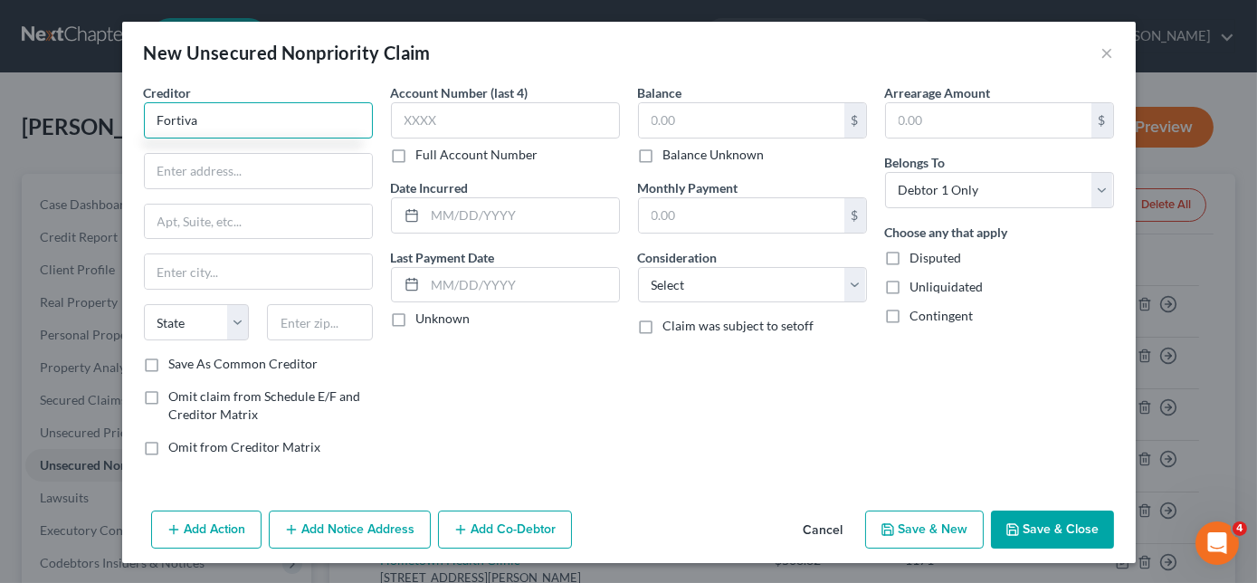
type input "Fortiva"
type input "PO Box 650847"
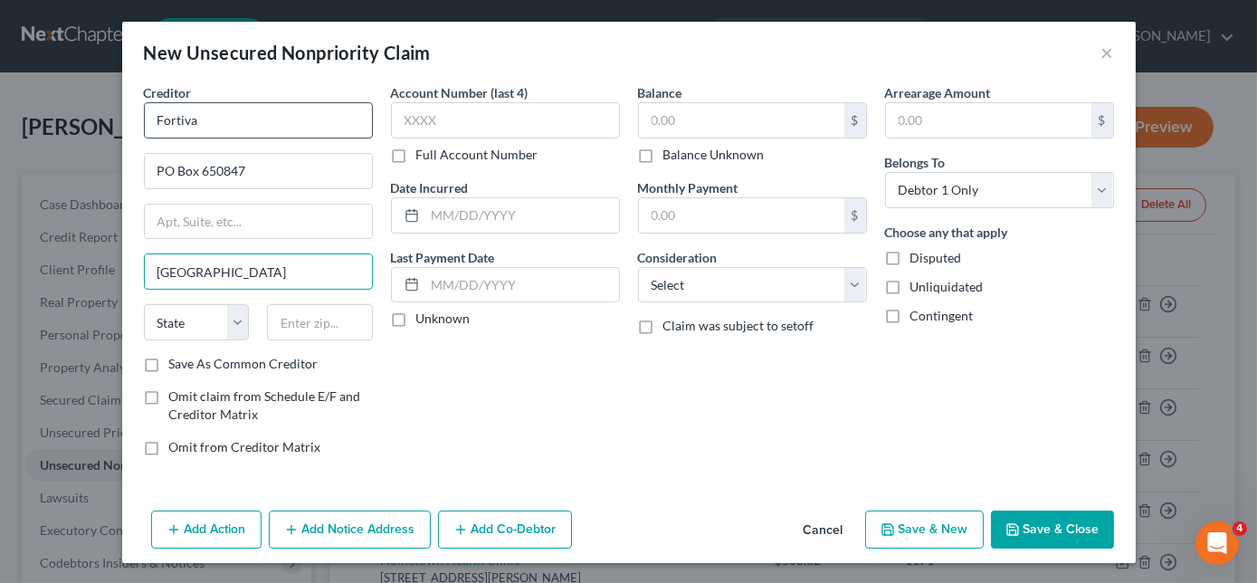
type input "[GEOGRAPHIC_DATA]"
select select "45"
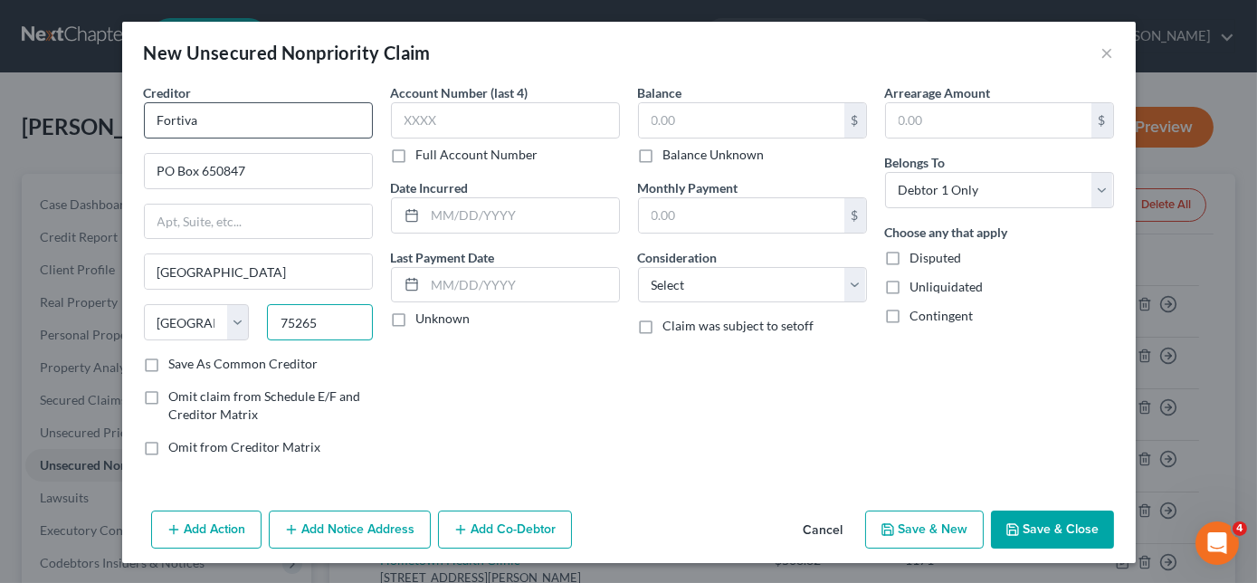
type input "75265"
click at [354, 118] on input "Fortiva" at bounding box center [258, 120] width 229 height 36
type input "500.00"
click at [932, 530] on button "Save & New" at bounding box center [924, 529] width 119 height 38
select select "0"
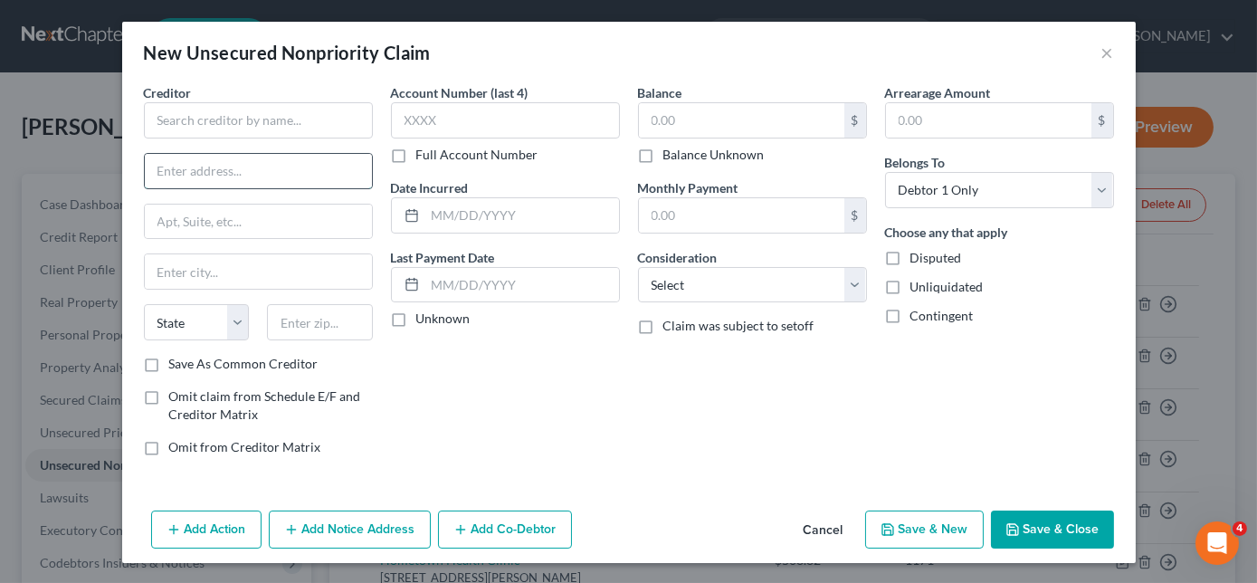
click at [348, 165] on input "text" at bounding box center [258, 171] width 227 height 34
type input "PO Box 6051"
click at [316, 126] on input "text" at bounding box center [258, 120] width 229 height 36
click at [316, 126] on input "C" at bounding box center [258, 120] width 229 height 36
type input "Capital One"
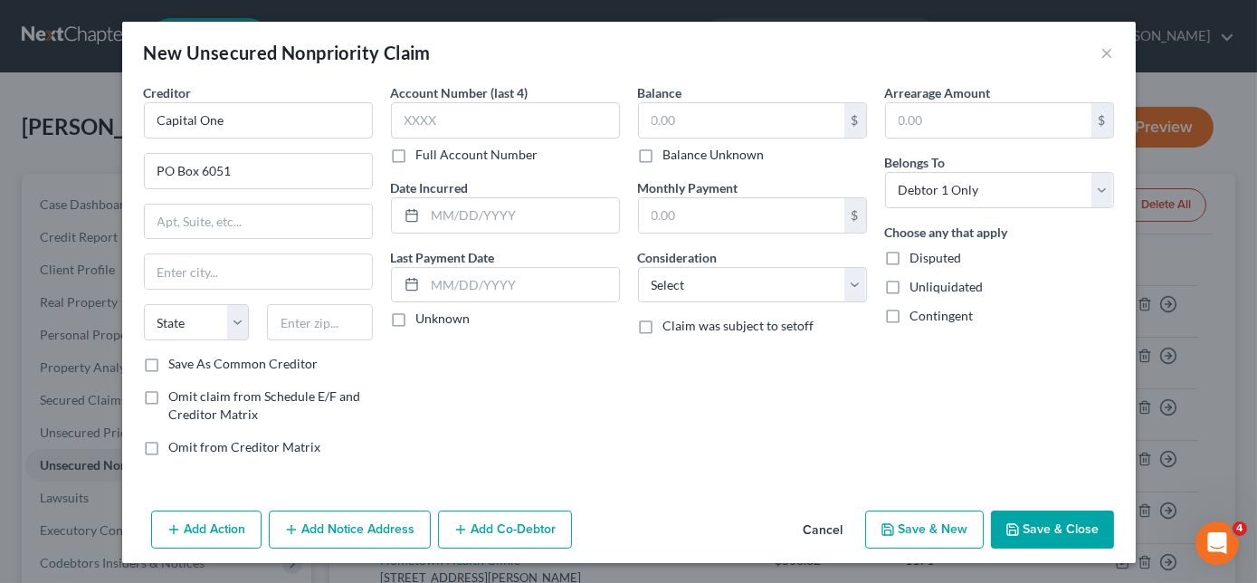
click at [343, 147] on div "Creditor * Capital [GEOGRAPHIC_DATA][US_STATE] AZ CA CO CT DE DC [GEOGRAPHIC_DA…" at bounding box center [258, 218] width 229 height 271
click at [321, 176] on input "PO Box 6051" at bounding box center [258, 171] width 227 height 34
type input "PO Box 60501"
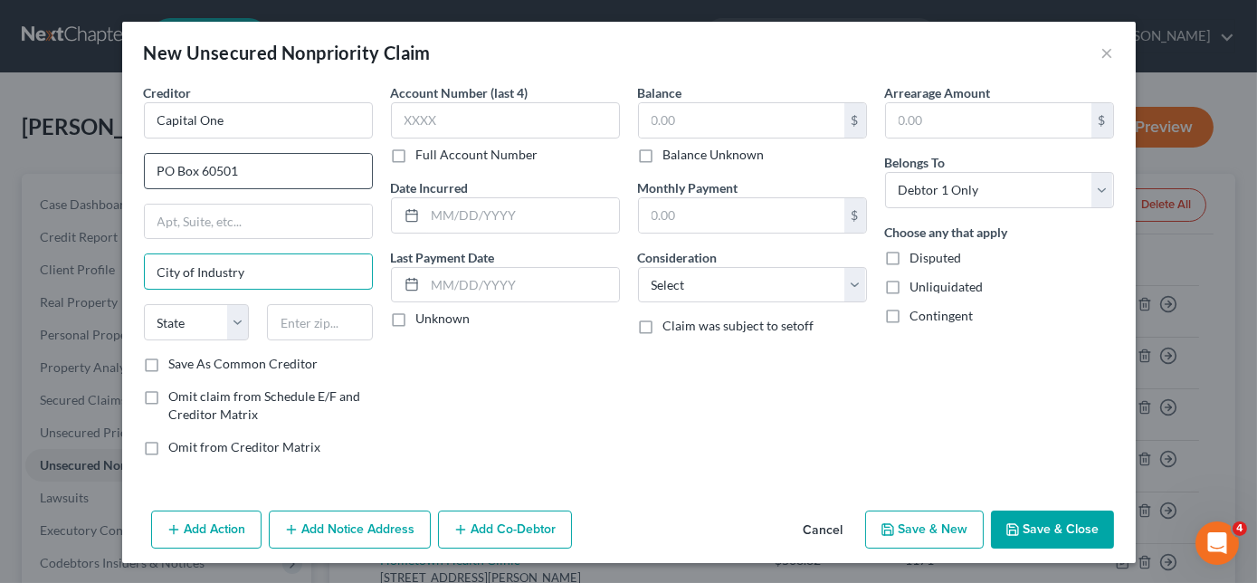
type input "City of Industry"
select select "4"
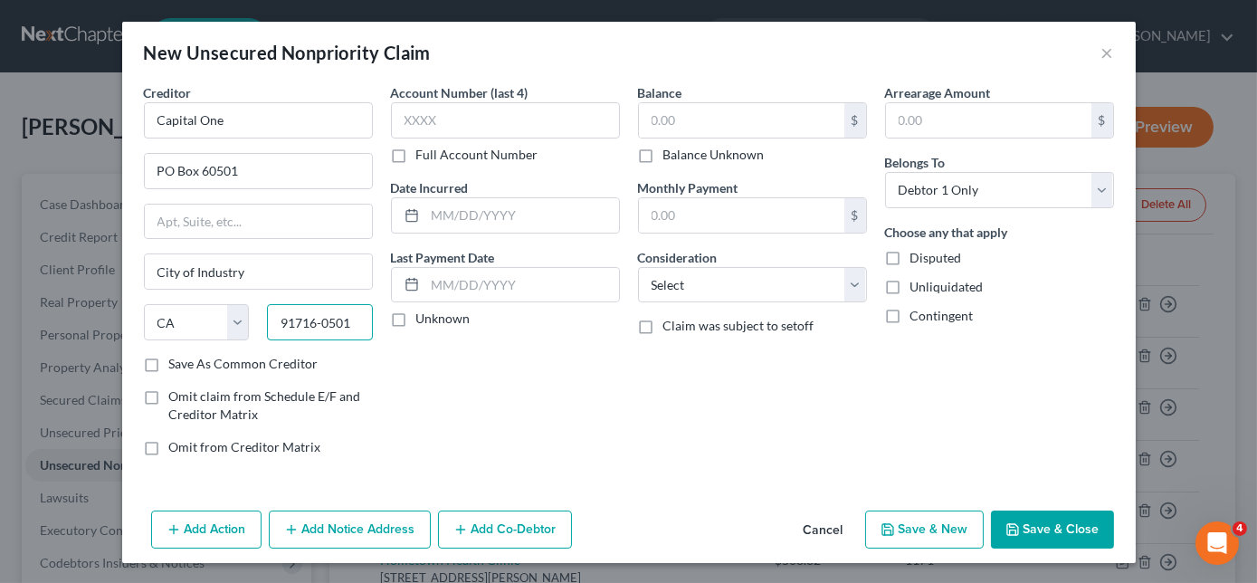
type input "91716-0501"
type input "600.00"
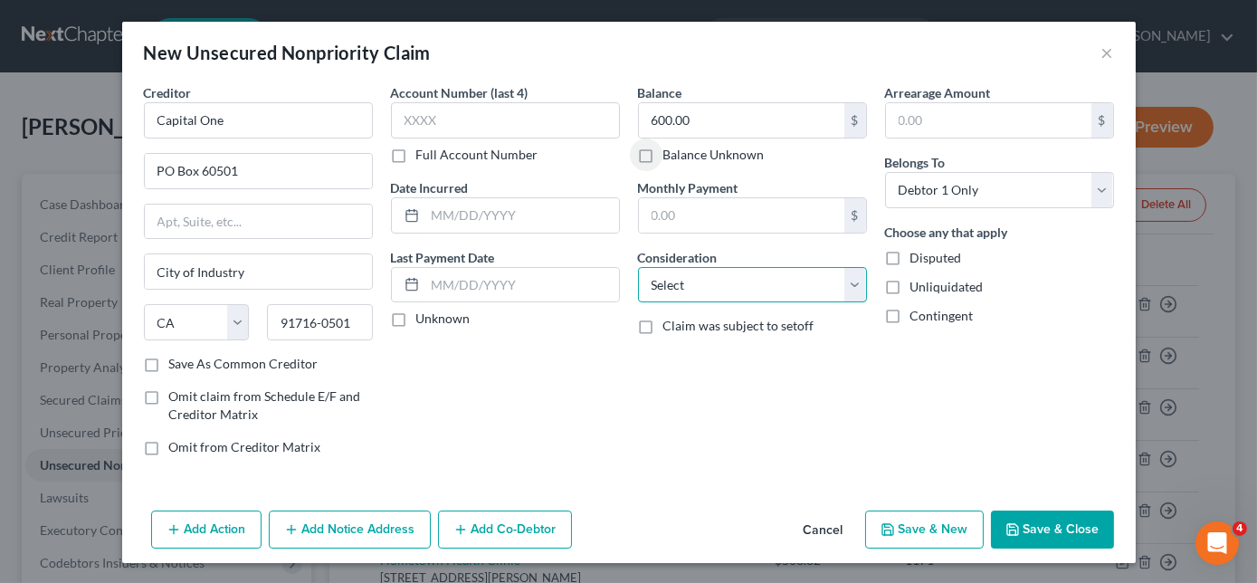
click at [804, 279] on select "Select Cable / Satellite Services Collection Agency Credit Card Debt Debt Couns…" at bounding box center [752, 285] width 229 height 36
select select "2"
click at [638, 267] on select "Select Cable / Satellite Services Collection Agency Credit Card Debt Debt Couns…" at bounding box center [752, 285] width 229 height 36
click at [932, 529] on button "Save & New" at bounding box center [924, 529] width 119 height 38
select select "0"
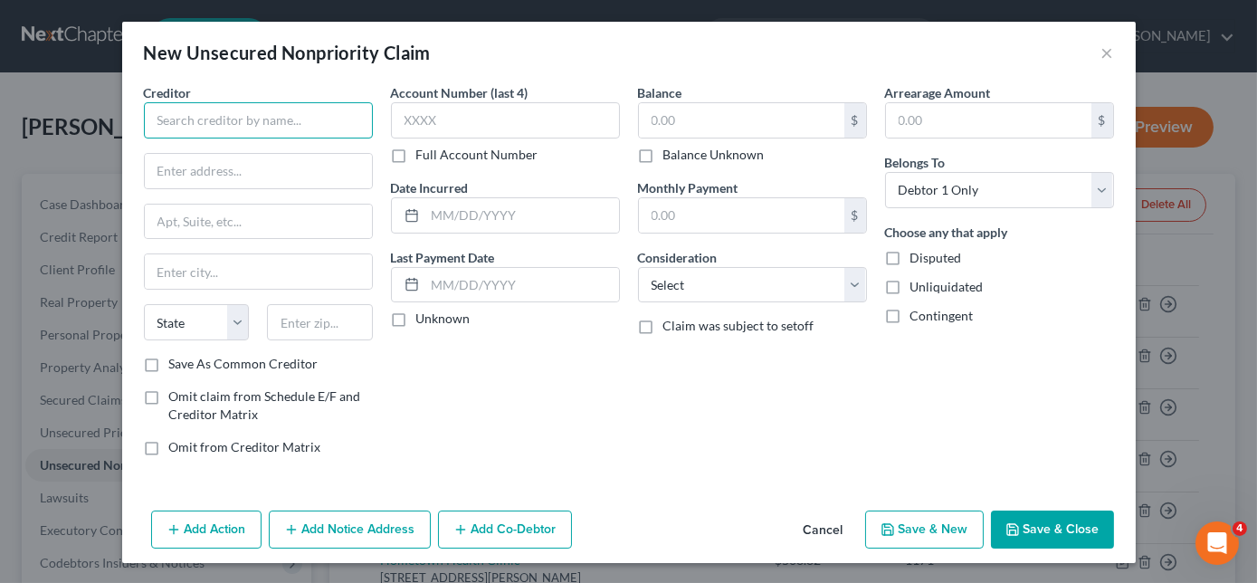
click at [337, 128] on input "text" at bounding box center [258, 120] width 229 height 36
type input "Bright Lending"
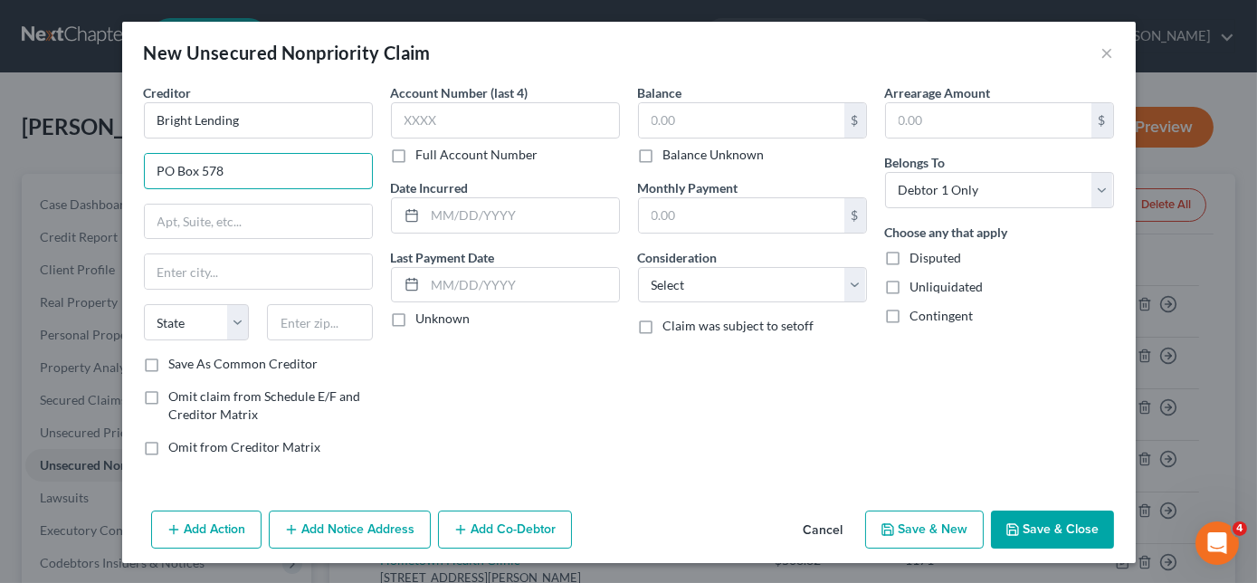
type input "PO Box 578"
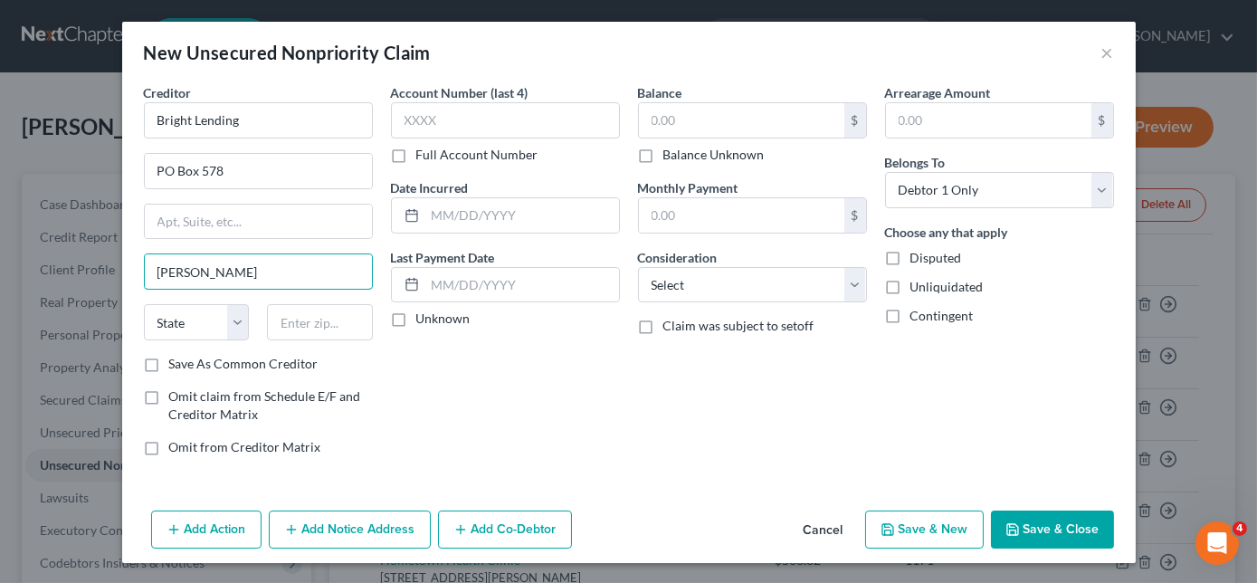
type input "[PERSON_NAME]"
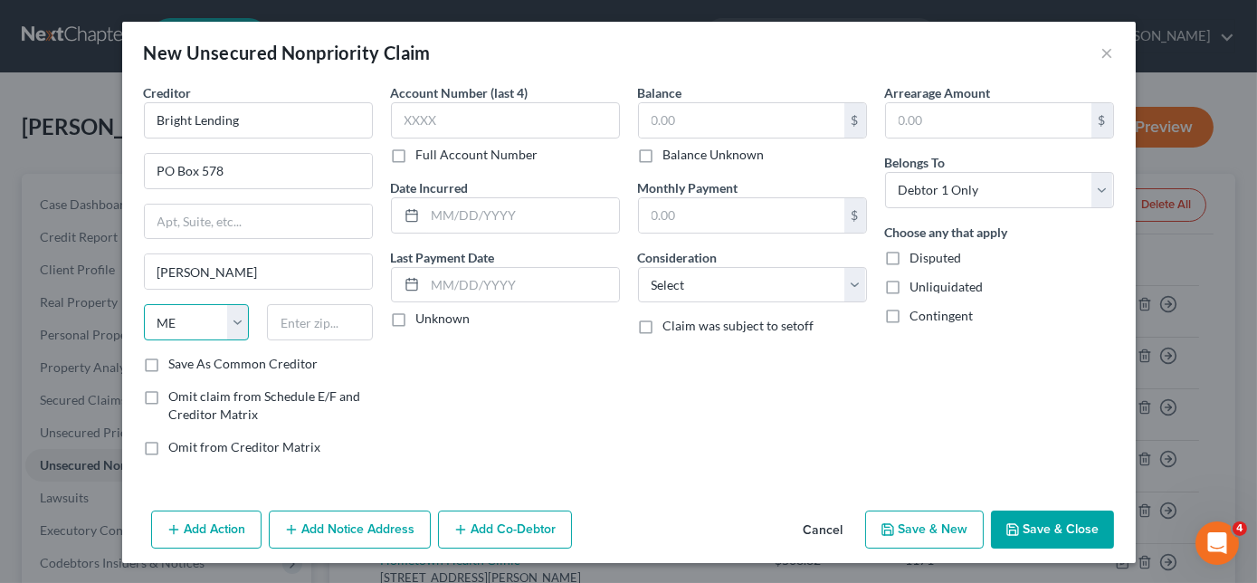
select select "27"
type input "59527"
type input "1,000.00"
click at [902, 528] on button "Save & New" at bounding box center [924, 529] width 119 height 38
select select "0"
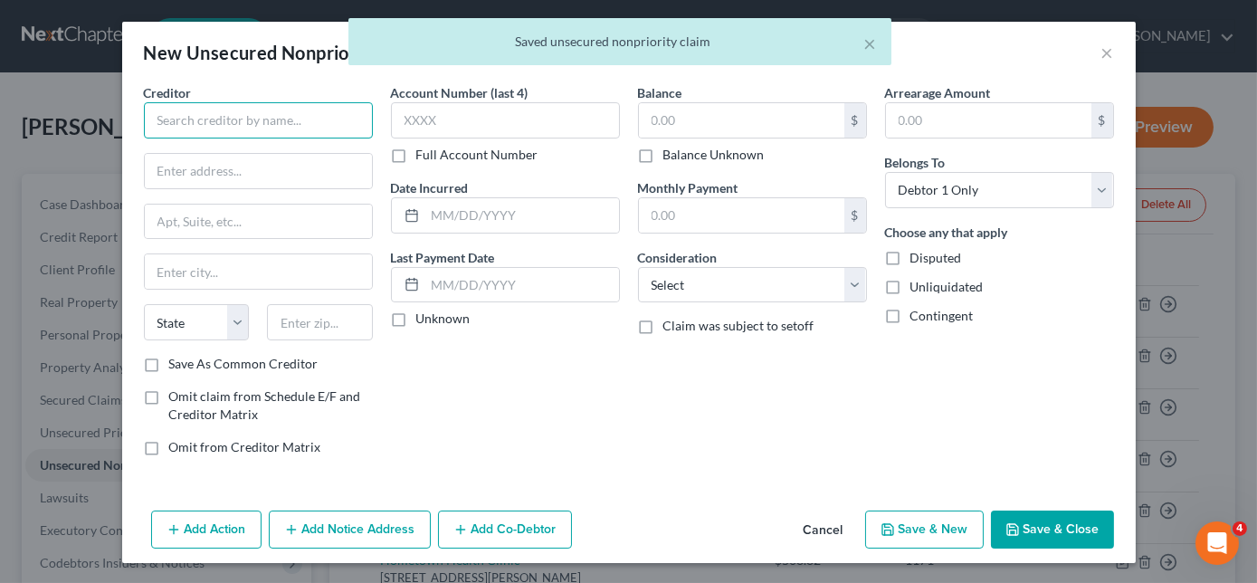
click at [267, 131] on input "text" at bounding box center [258, 120] width 229 height 36
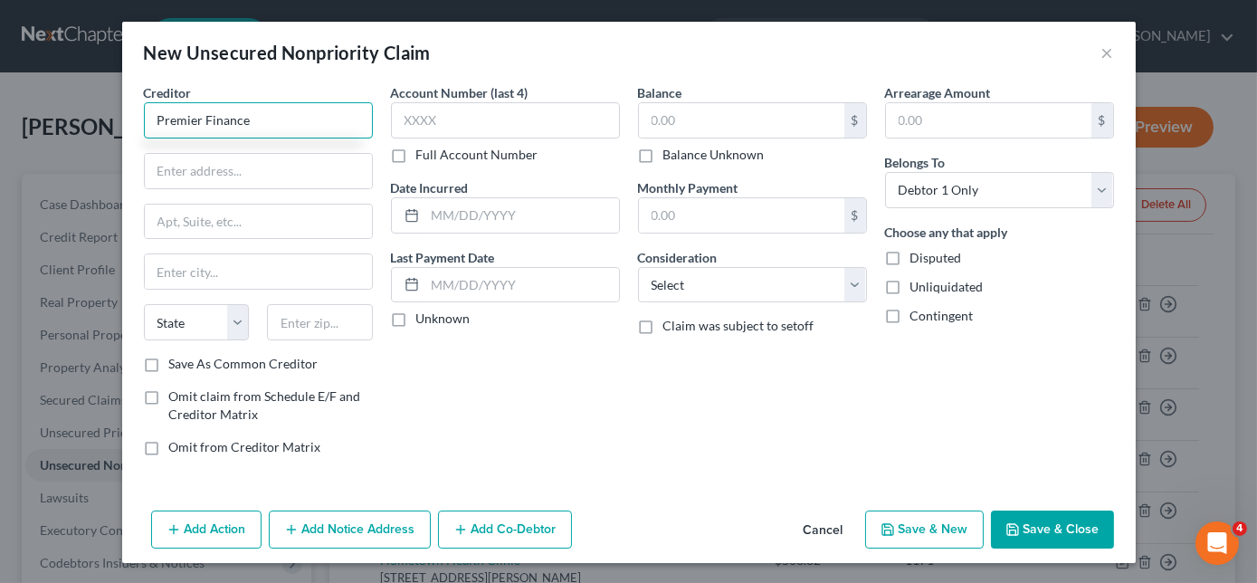
type input "Premier Finance"
type input "1387"
click at [267, 131] on input "Premier Finance" at bounding box center [258, 120] width 229 height 36
type input "Premier Finance"
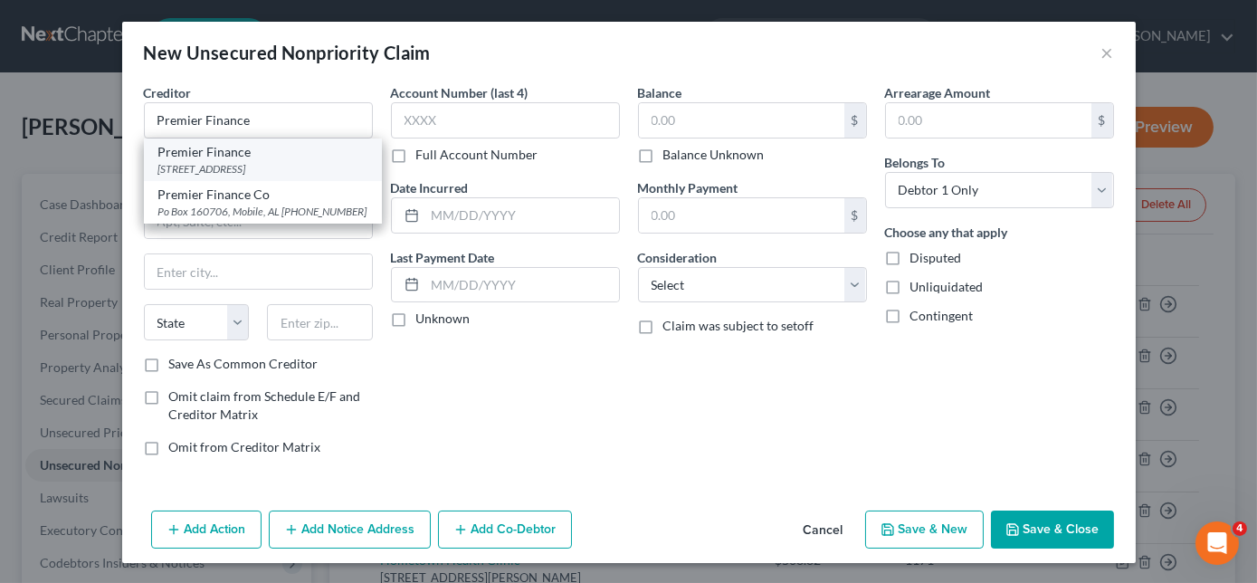
click at [213, 176] on div "[STREET_ADDRESS]" at bounding box center [262, 168] width 209 height 15
type input "[STREET_ADDRESS]"
type input "[GEOGRAPHIC_DATA]"
select select "44"
type input "38242-0000"
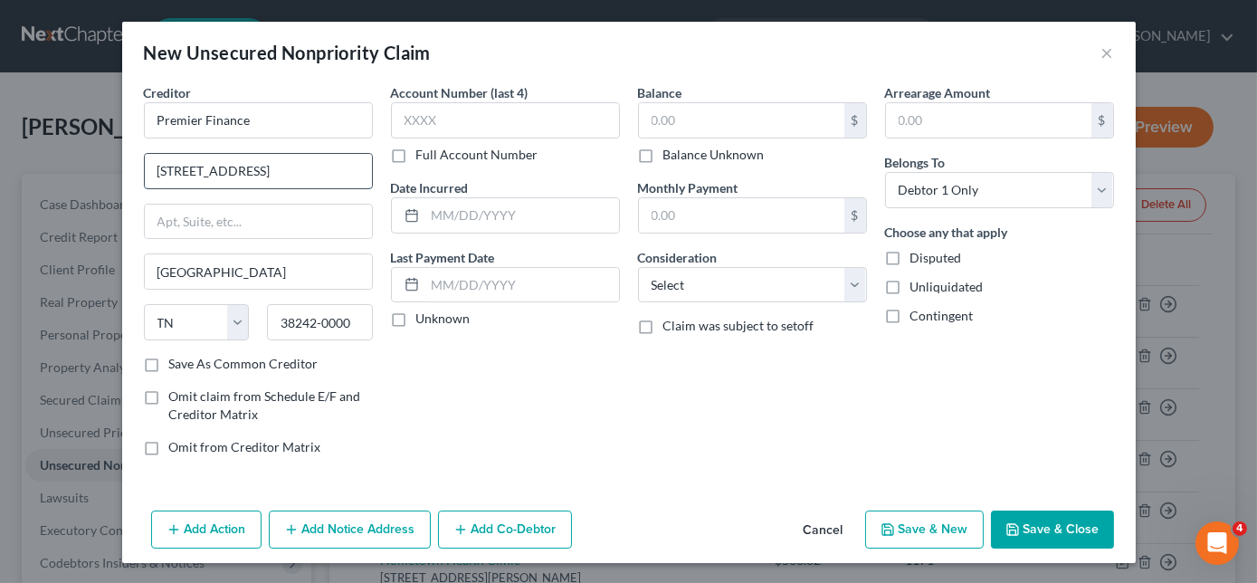
click at [291, 172] on input "[STREET_ADDRESS]" at bounding box center [258, 171] width 227 height 34
type input "4"
click at [291, 172] on input "text" at bounding box center [258, 171] width 227 height 34
type input "1387"
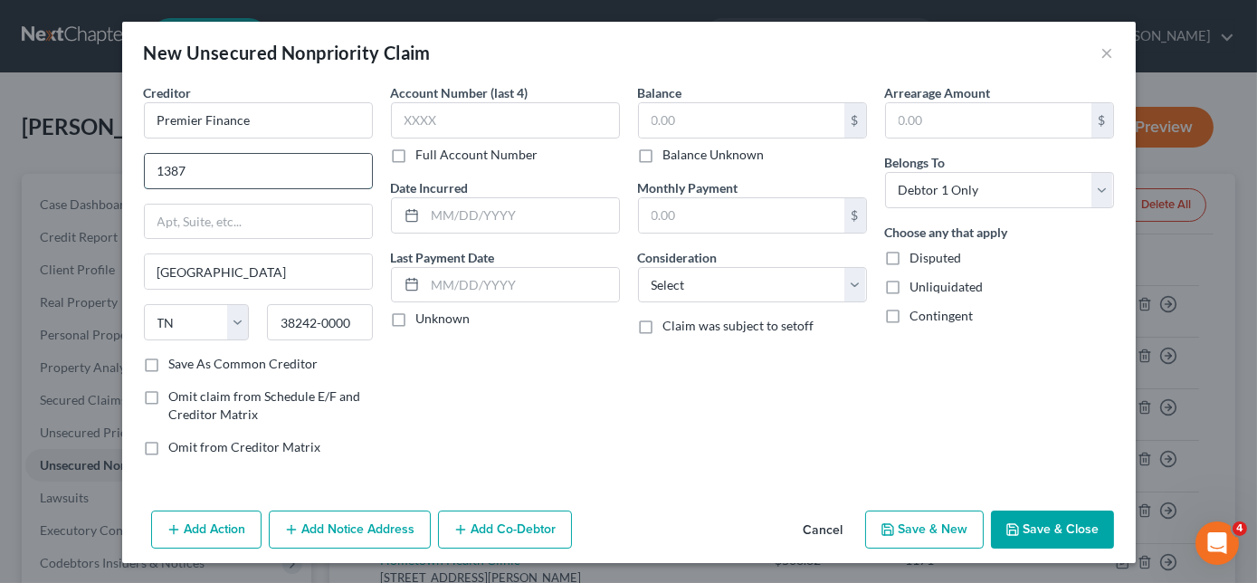
click at [291, 172] on input "1387" at bounding box center [258, 171] width 227 height 34
type input "W"
type input "[STREET_ADDRESS]"
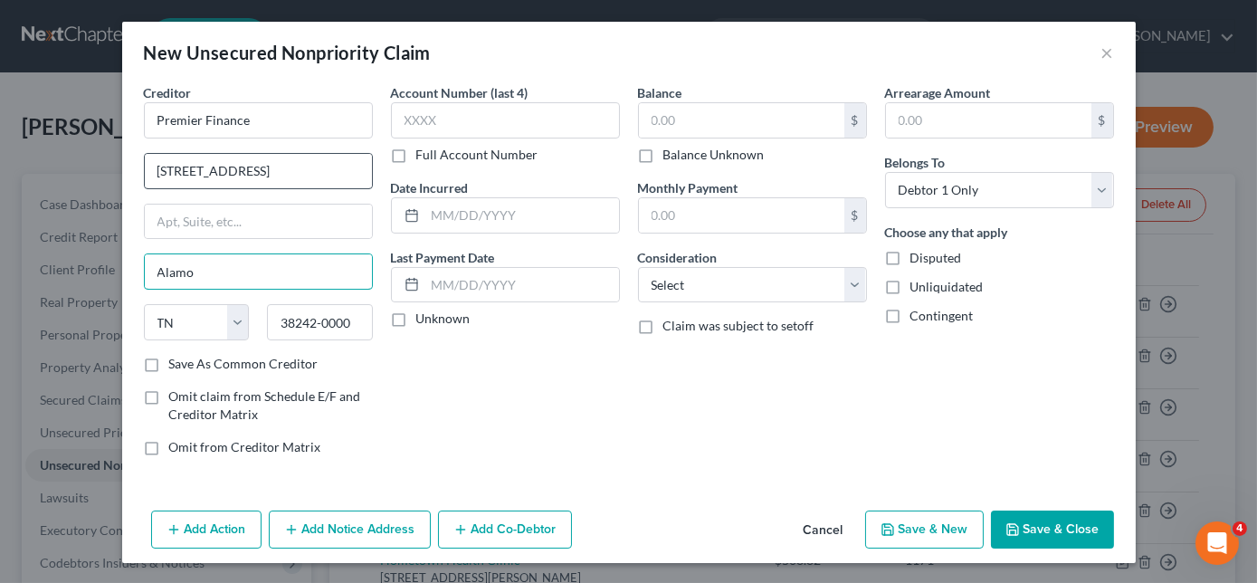
type input "Alamo"
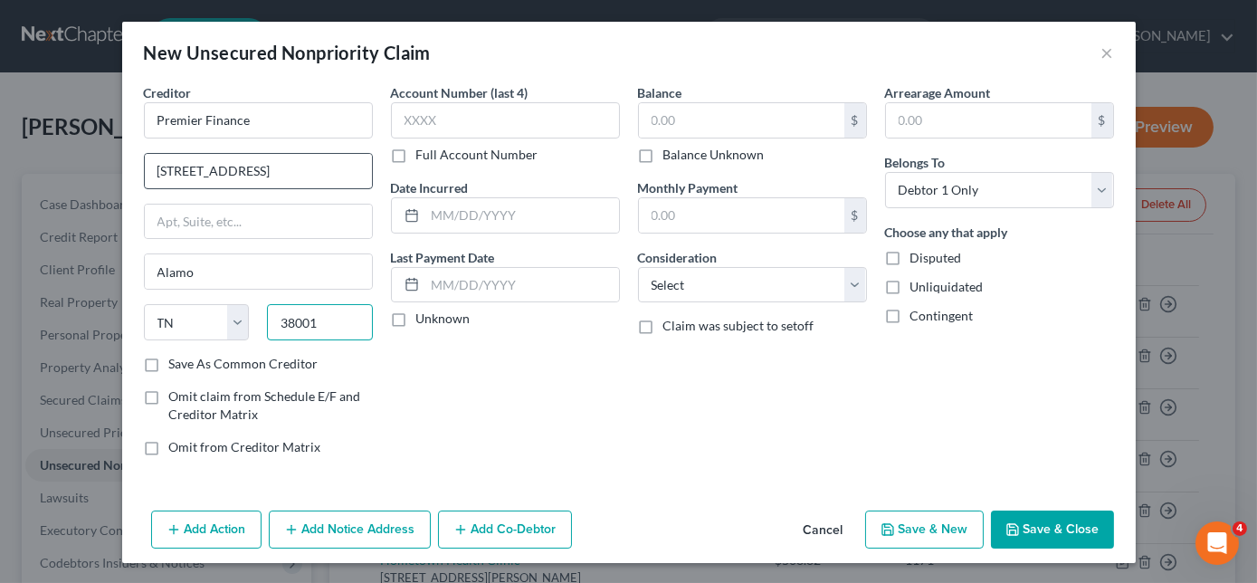
type input "38001"
type input "6,000.00"
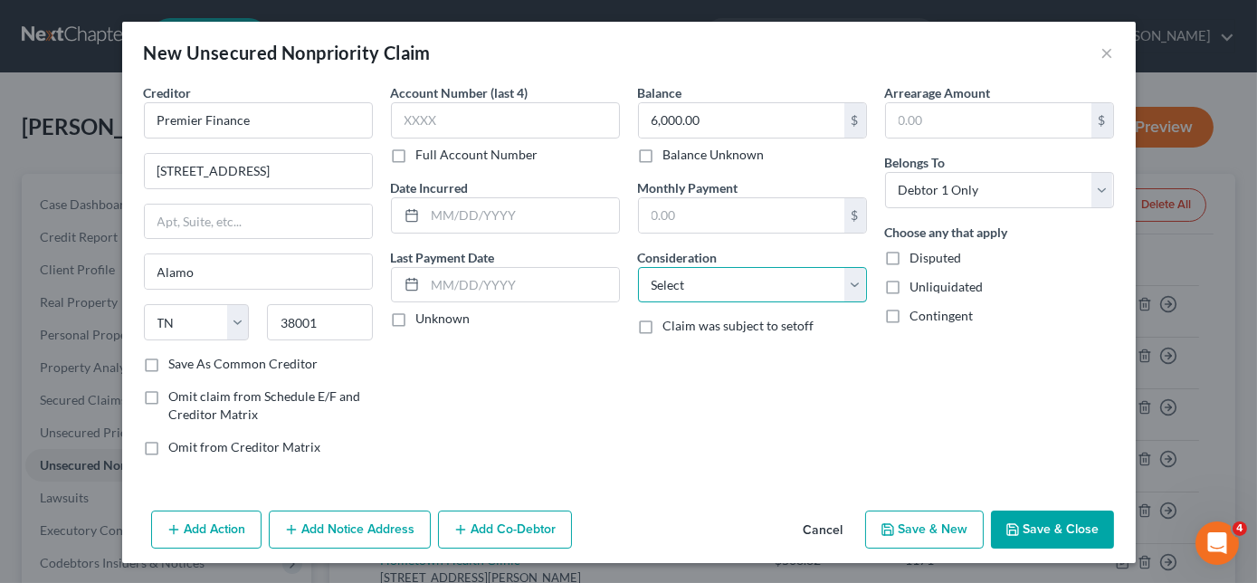
click at [778, 284] on select "Select Cable / Satellite Services Collection Agency Credit Card Debt Debt Couns…" at bounding box center [752, 285] width 229 height 36
select select "10"
click at [638, 267] on select "Select Cable / Satellite Services Collection Agency Credit Card Debt Debt Couns…" at bounding box center [752, 285] width 229 height 36
click at [957, 533] on button "Save & New" at bounding box center [924, 529] width 119 height 38
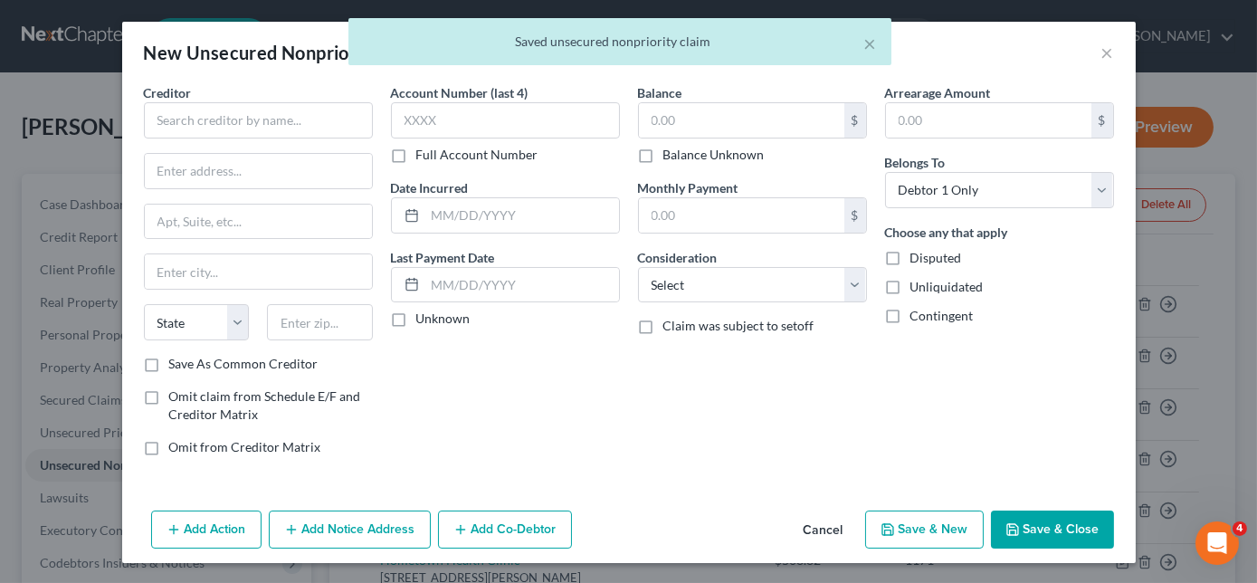
drag, startPoint x: 957, startPoint y: 533, endPoint x: 960, endPoint y: 521, distance: 12.1
click at [960, 521] on button "Save & New" at bounding box center [924, 529] width 119 height 38
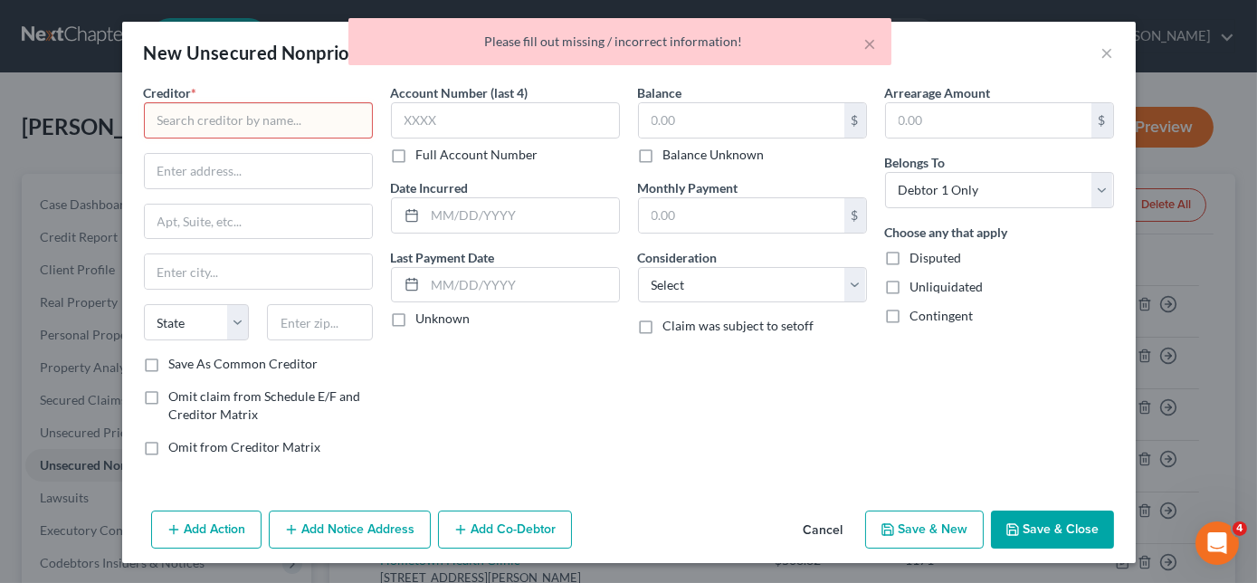
click at [258, 129] on input "text" at bounding box center [258, 120] width 229 height 36
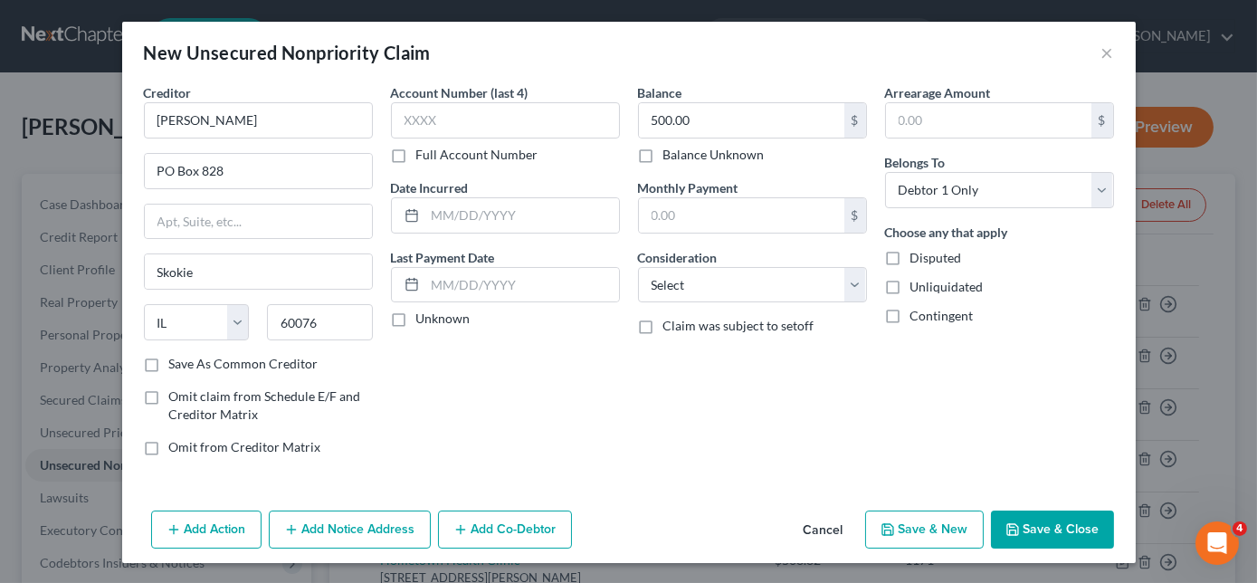
click at [967, 520] on button "Save & New" at bounding box center [924, 529] width 119 height 38
click at [1099, 51] on div "New Unsecured Nonpriority Claim ×" at bounding box center [628, 53] width 1013 height 62
click at [1108, 49] on button "×" at bounding box center [1107, 53] width 13 height 22
